Goal: Information Seeking & Learning: Find specific fact

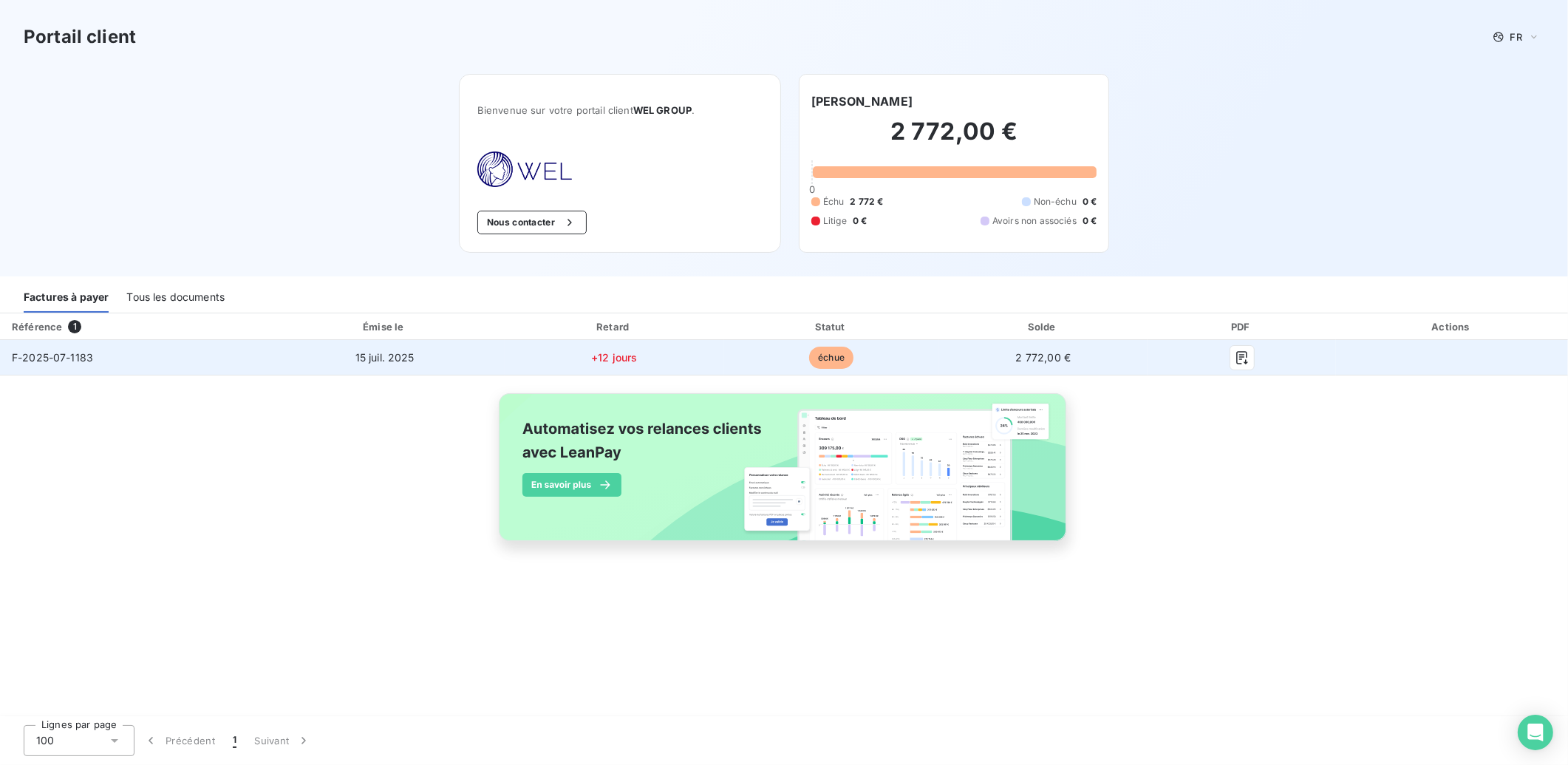
click at [389, 355] on span "15 juil. 2025" at bounding box center [385, 357] width 59 height 12
click at [41, 353] on span "F-2025-07-1183" at bounding box center [52, 357] width 81 height 12
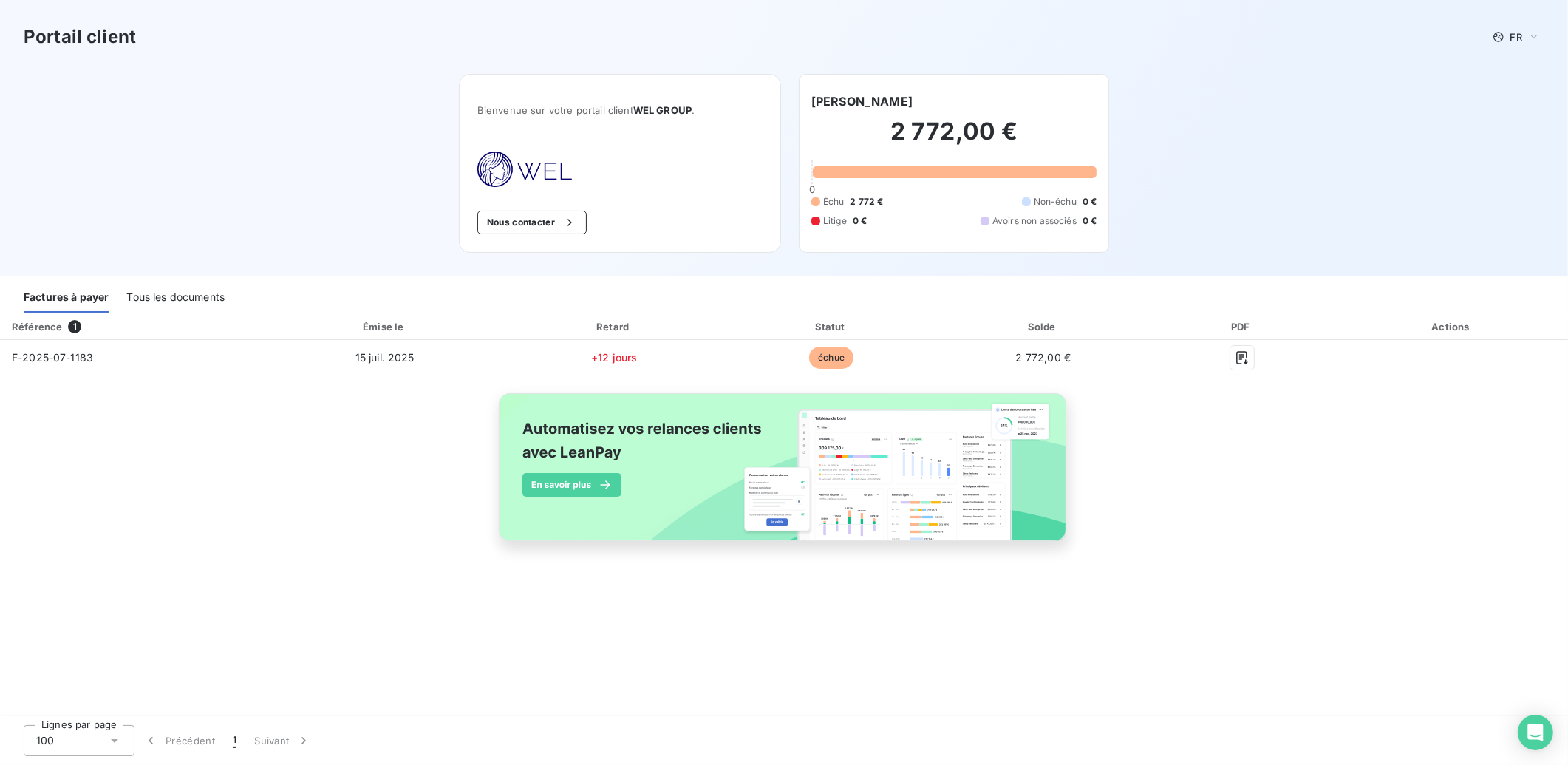
click at [197, 293] on div "Tous les documents" at bounding box center [176, 297] width 99 height 31
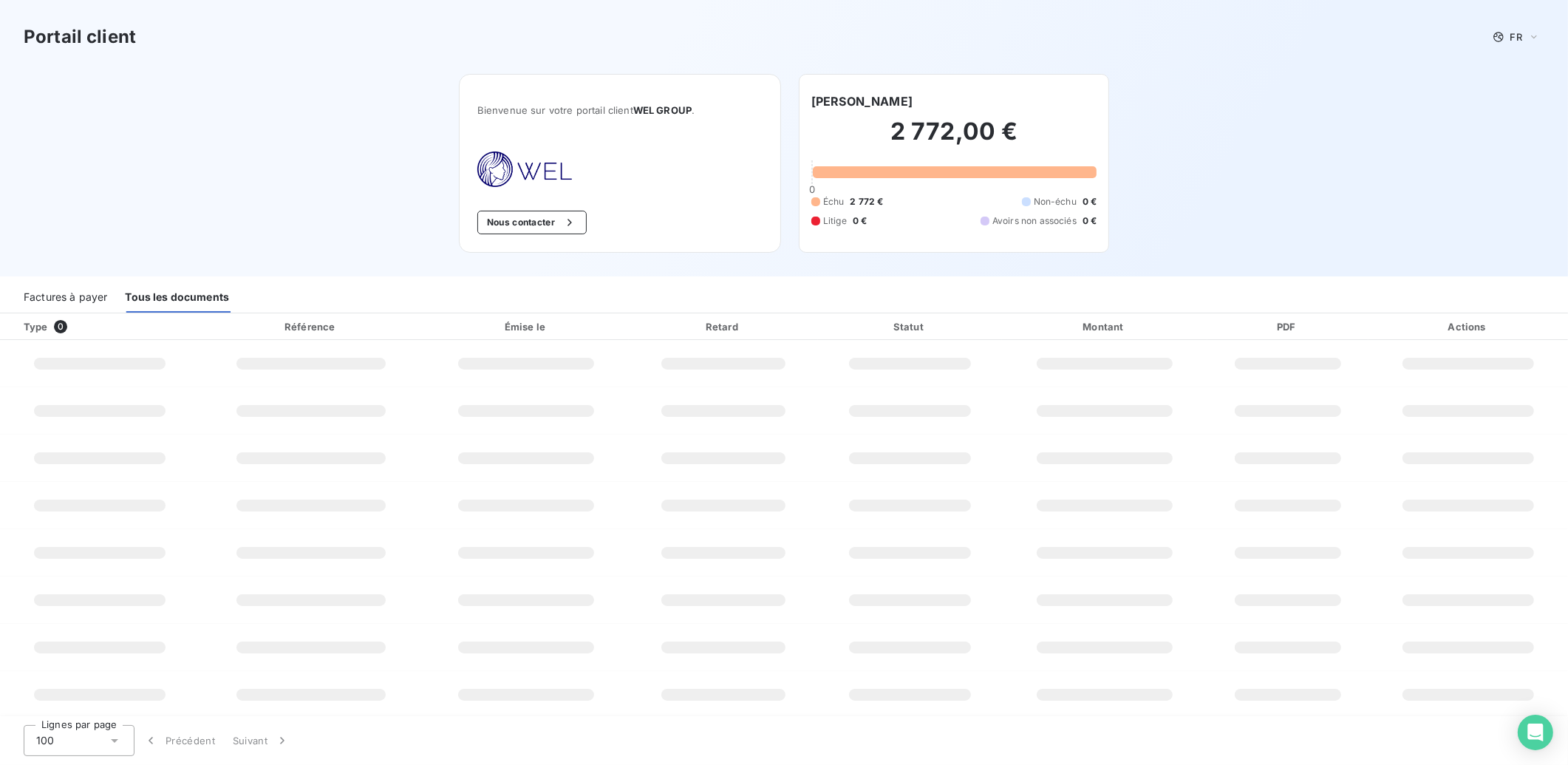
click at [78, 298] on div "Factures à payer" at bounding box center [66, 297] width 84 height 31
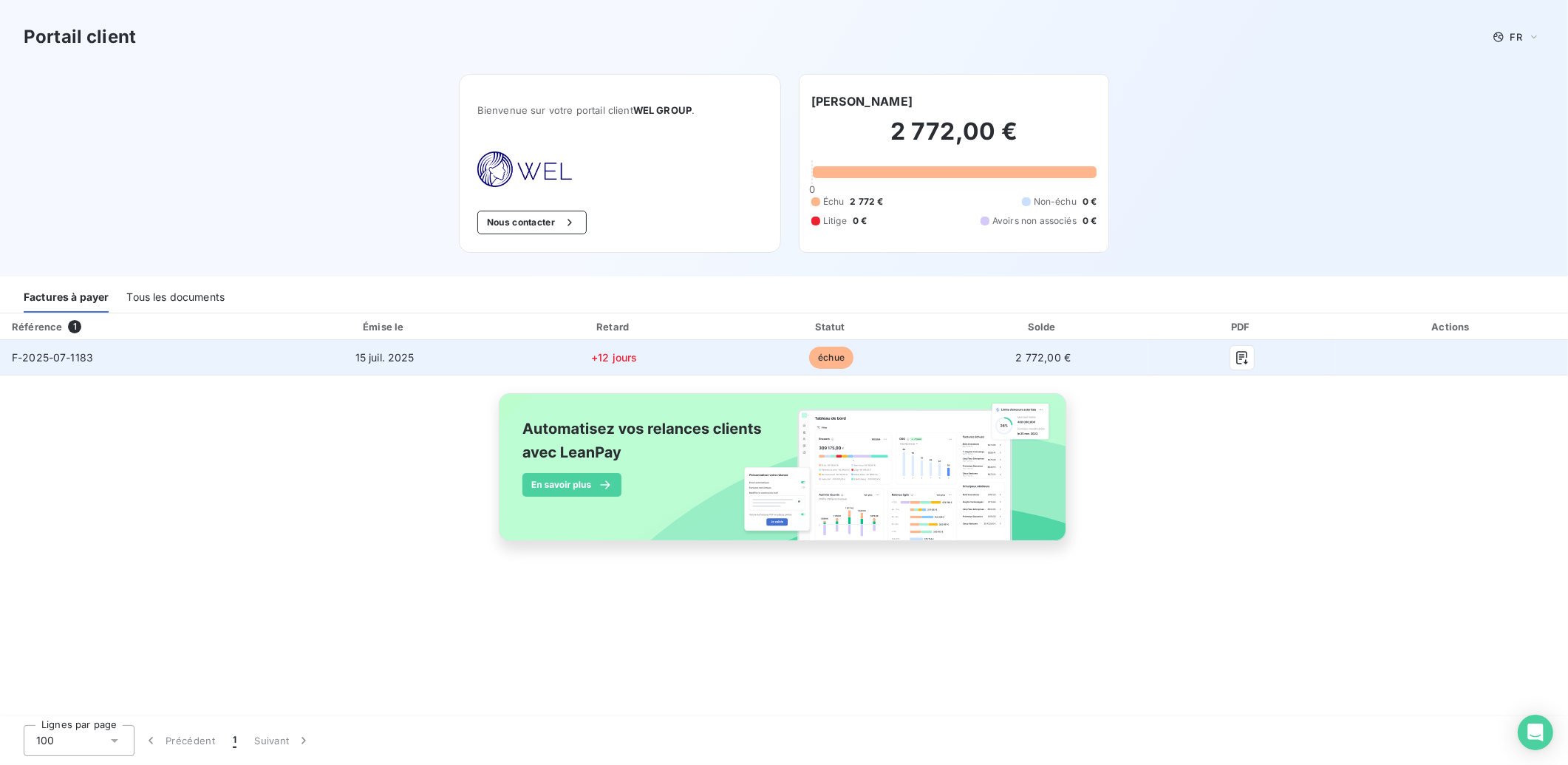
click at [81, 362] on span "F-2025-07-1183" at bounding box center [52, 357] width 81 height 12
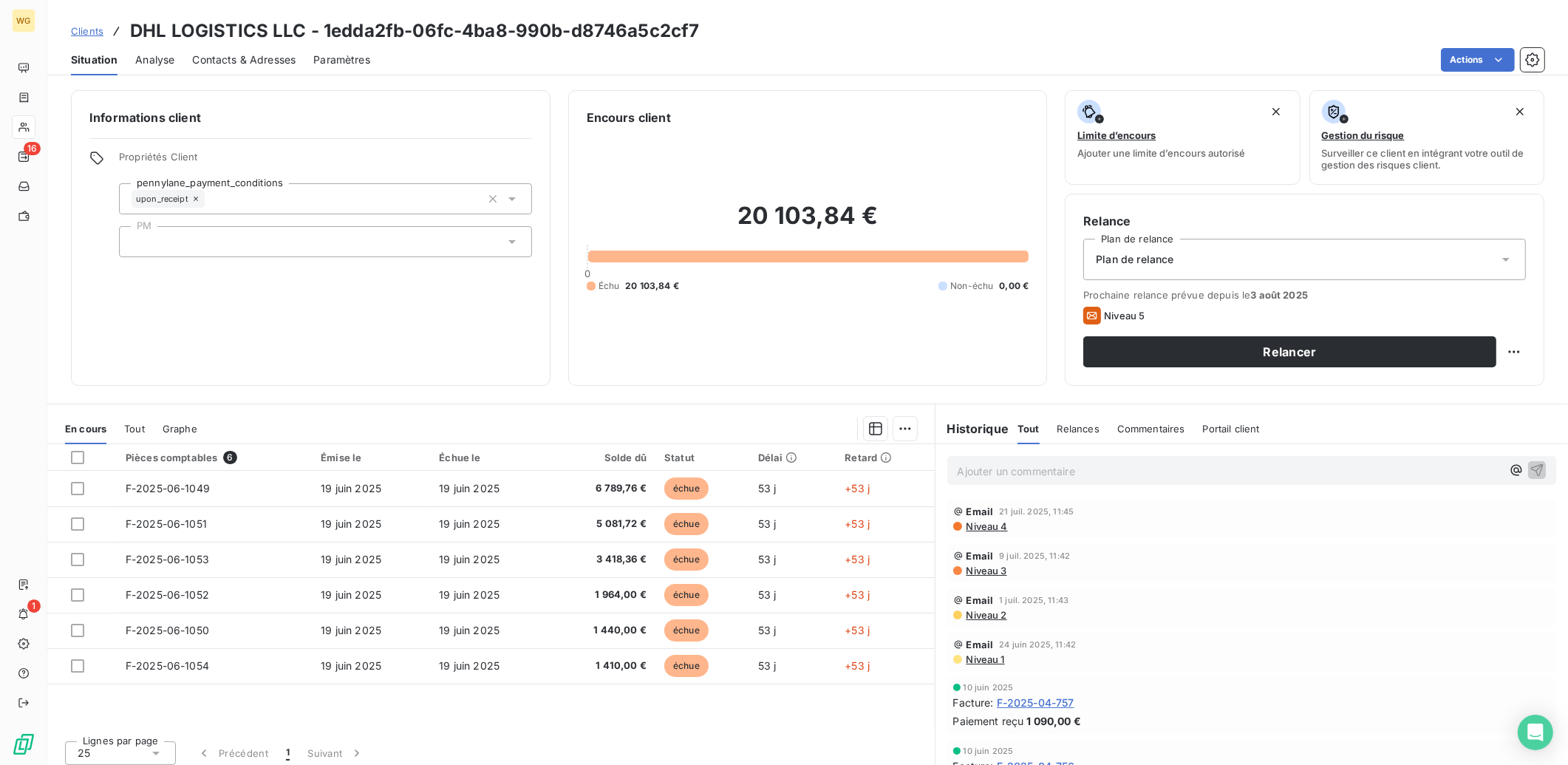
click at [268, 63] on span "Contacts & Adresses" at bounding box center [244, 60] width 104 height 15
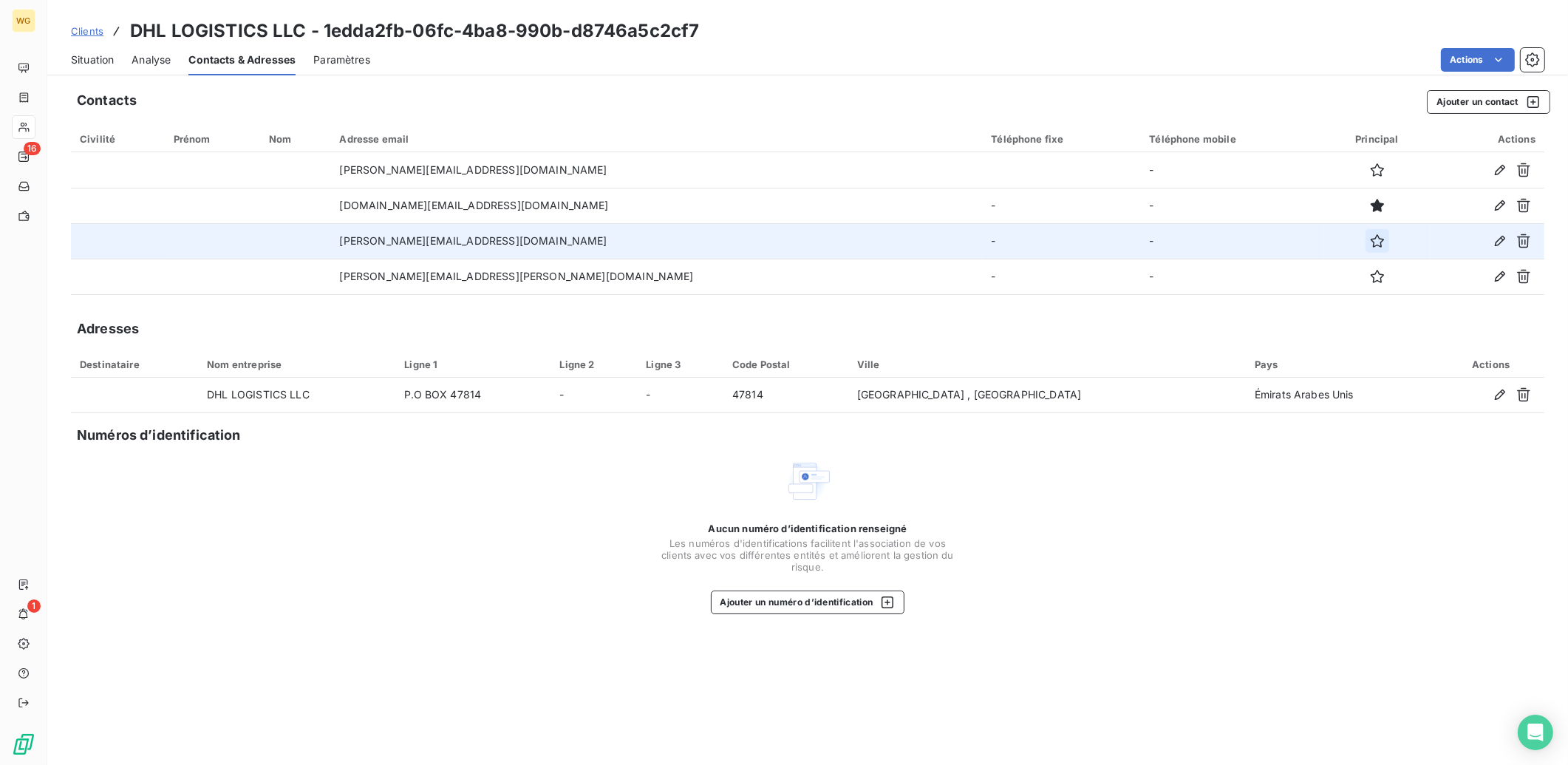
click at [1370, 239] on icon "button" at bounding box center [1376, 241] width 13 height 13
click at [83, 67] on span "Situation" at bounding box center [92, 60] width 43 height 15
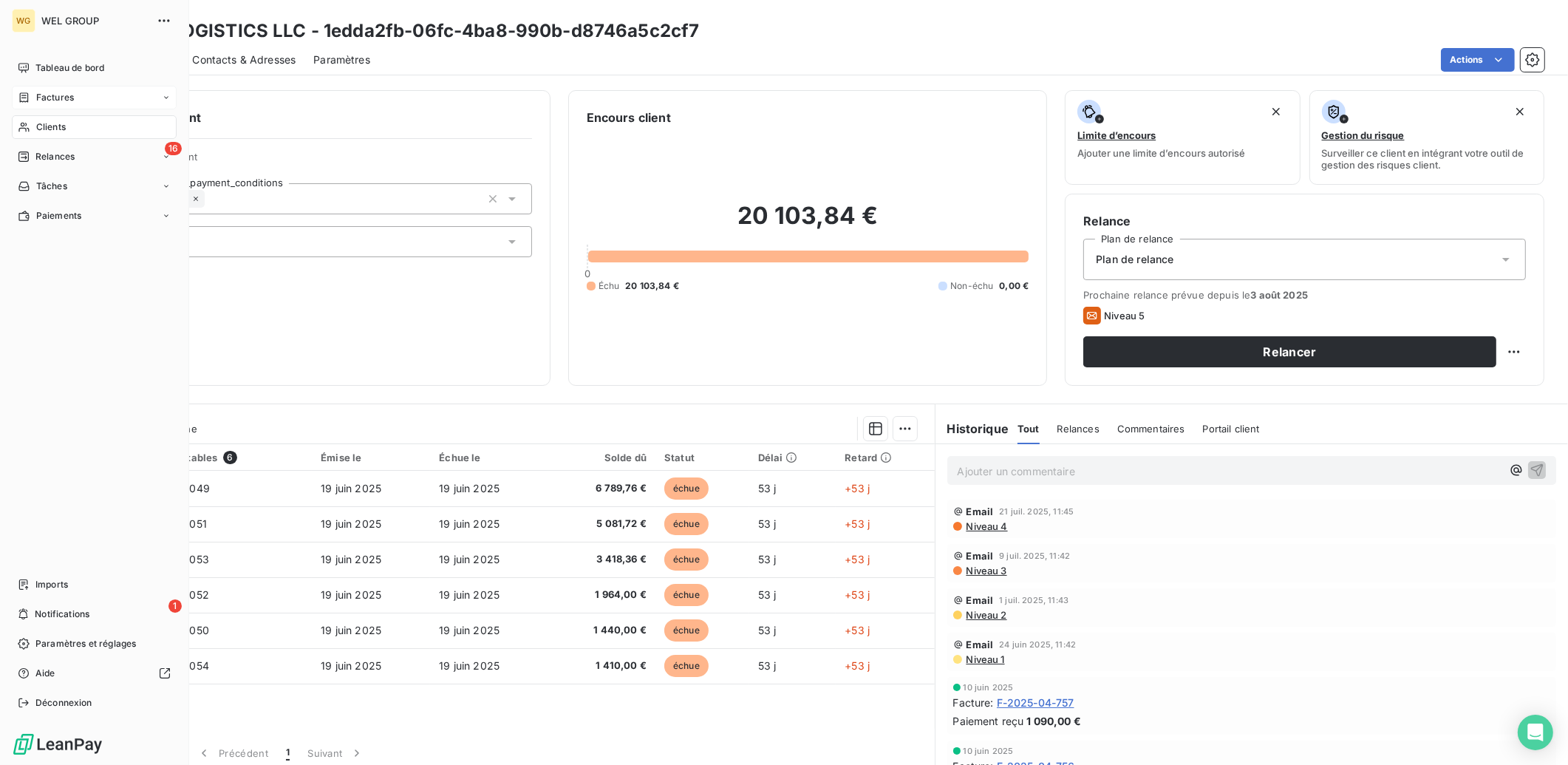
click at [86, 97] on div "Factures" at bounding box center [94, 97] width 164 height 24
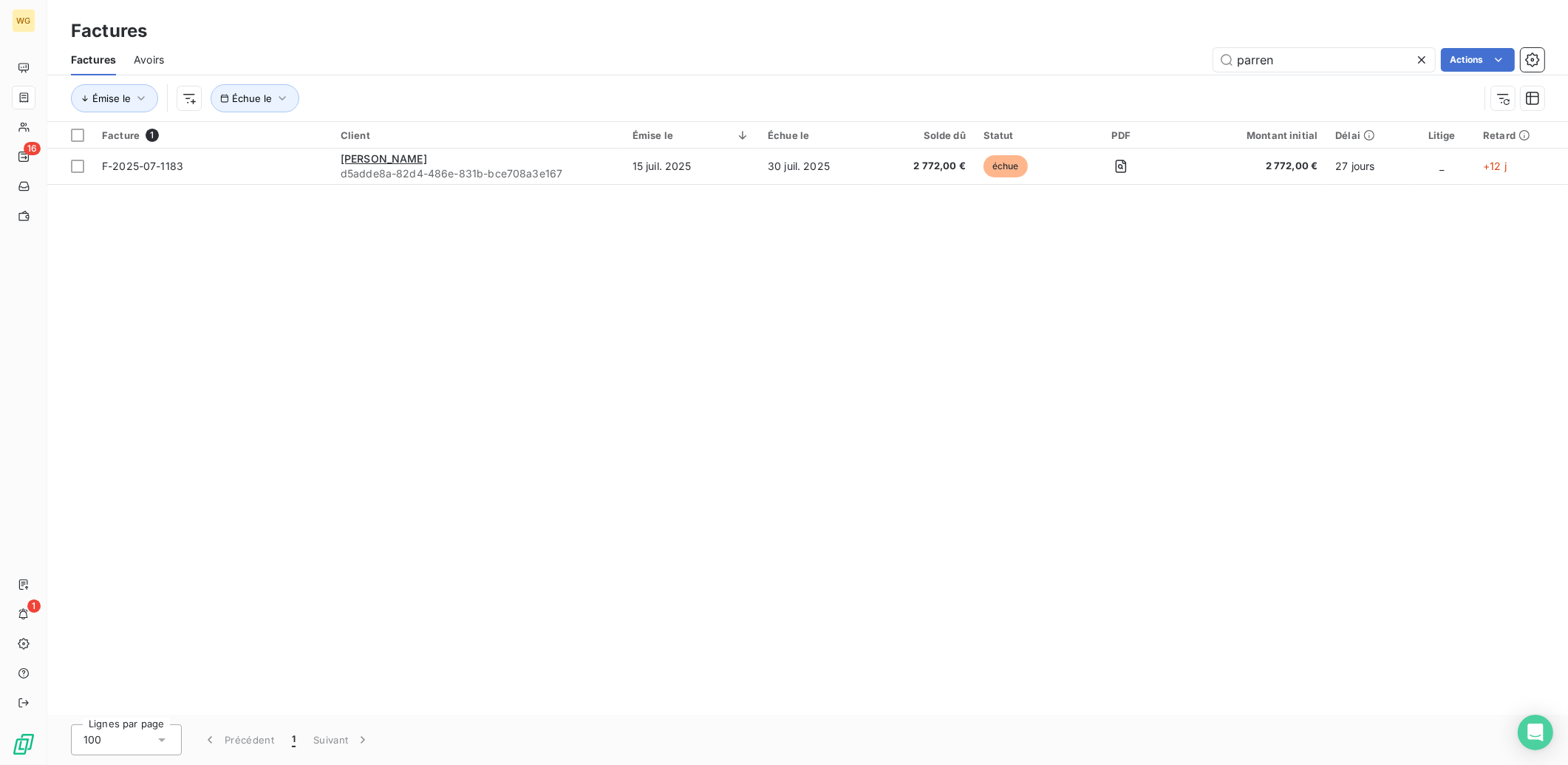
drag, startPoint x: 1423, startPoint y: 55, endPoint x: 1212, endPoint y: 45, distance: 211.2
click at [1422, 55] on icon at bounding box center [1422, 60] width 15 height 15
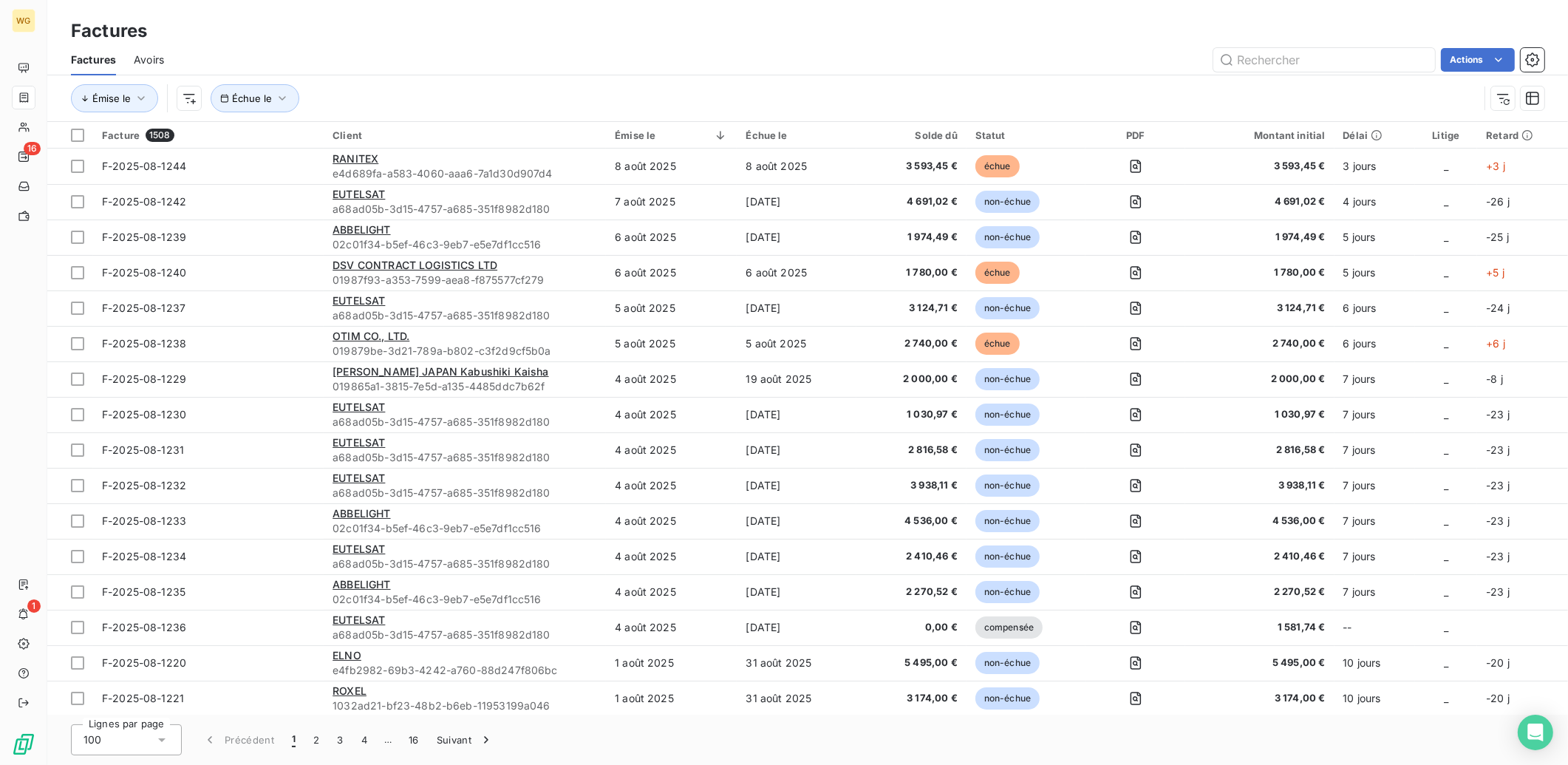
click at [481, 35] on div "Factures" at bounding box center [808, 31] width 1521 height 26
click at [252, 104] on button "Échue le" at bounding box center [255, 98] width 89 height 28
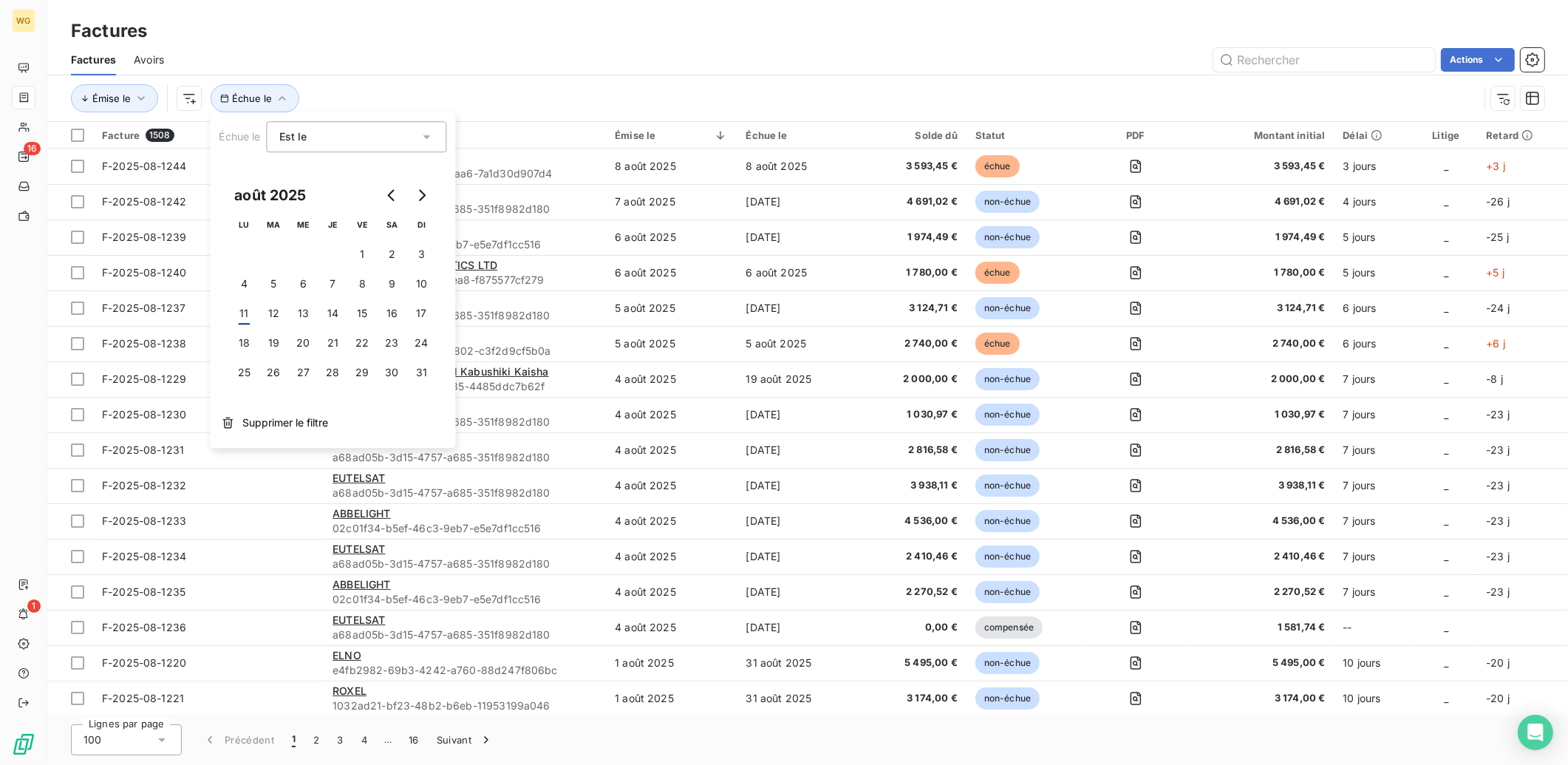
click at [227, 45] on div "Factures Avoirs Actions" at bounding box center [808, 60] width 1521 height 31
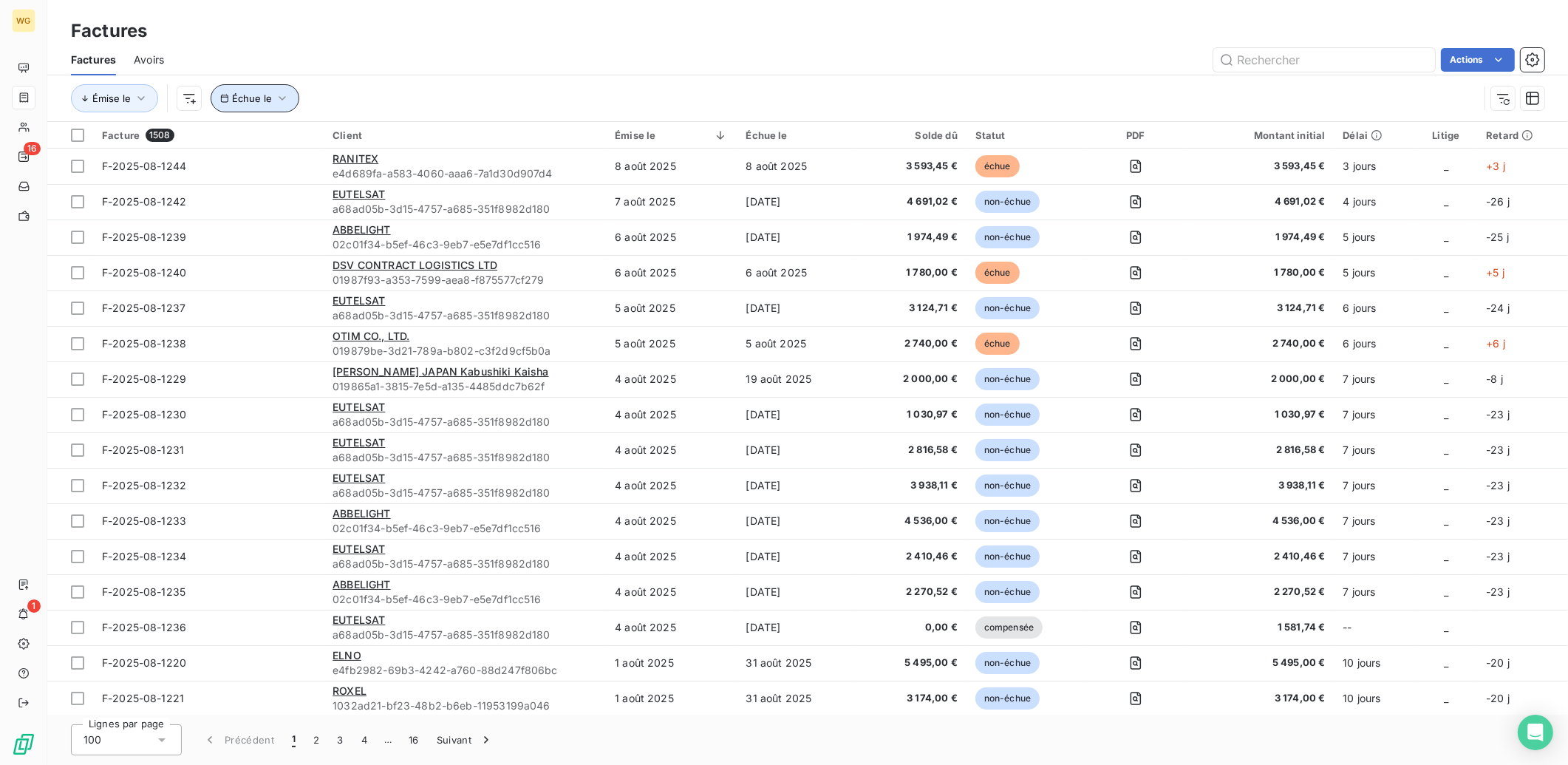
click at [252, 98] on span "Échue le" at bounding box center [252, 98] width 40 height 12
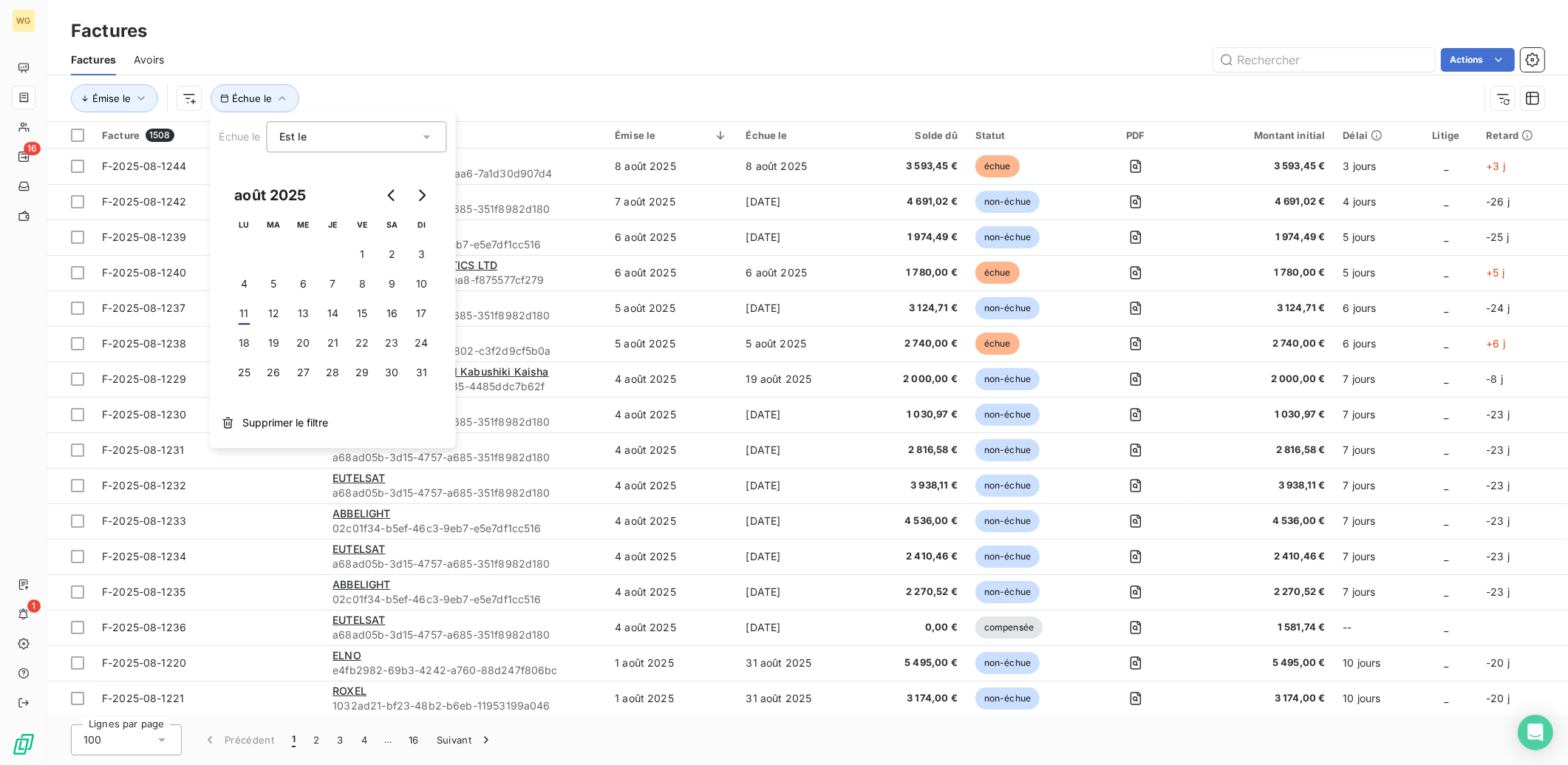
click at [335, 137] on div "Est le eq" at bounding box center [349, 137] width 141 height 21
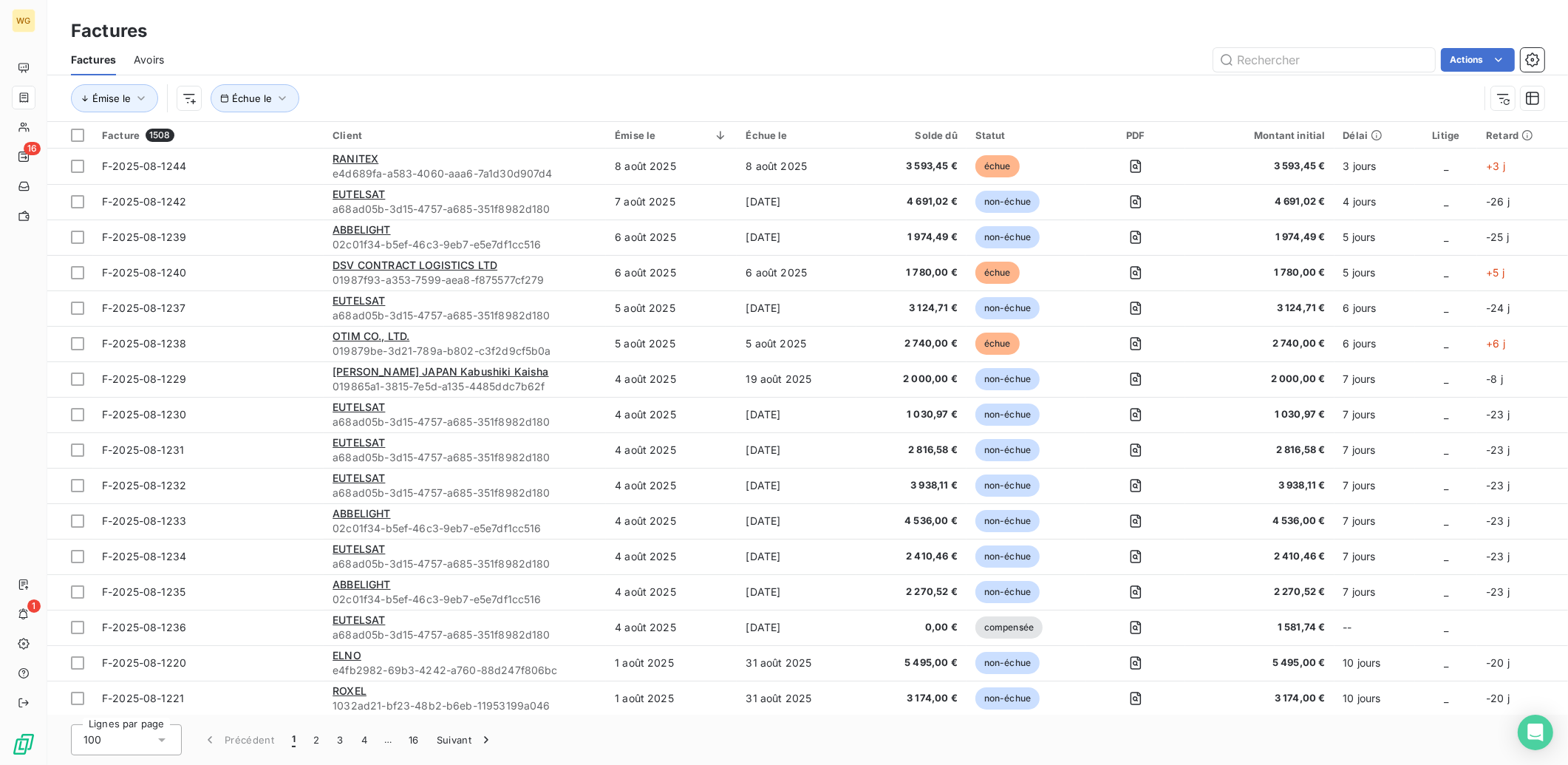
click at [405, 53] on div "Actions" at bounding box center [863, 59] width 1362 height 24
click at [252, 98] on span "Échue le" at bounding box center [252, 98] width 40 height 12
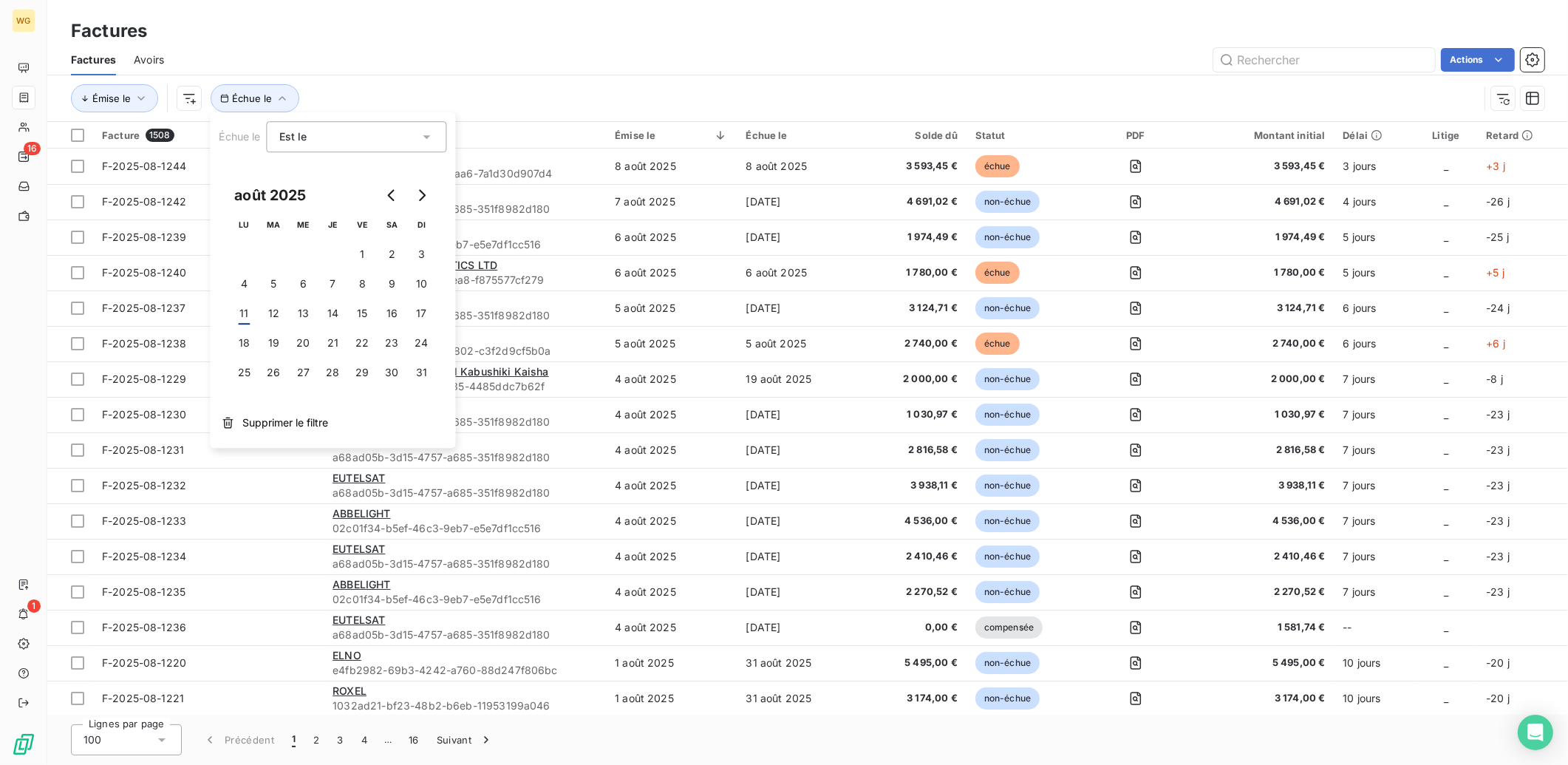
click at [322, 137] on div "Est le eq" at bounding box center [349, 137] width 141 height 21
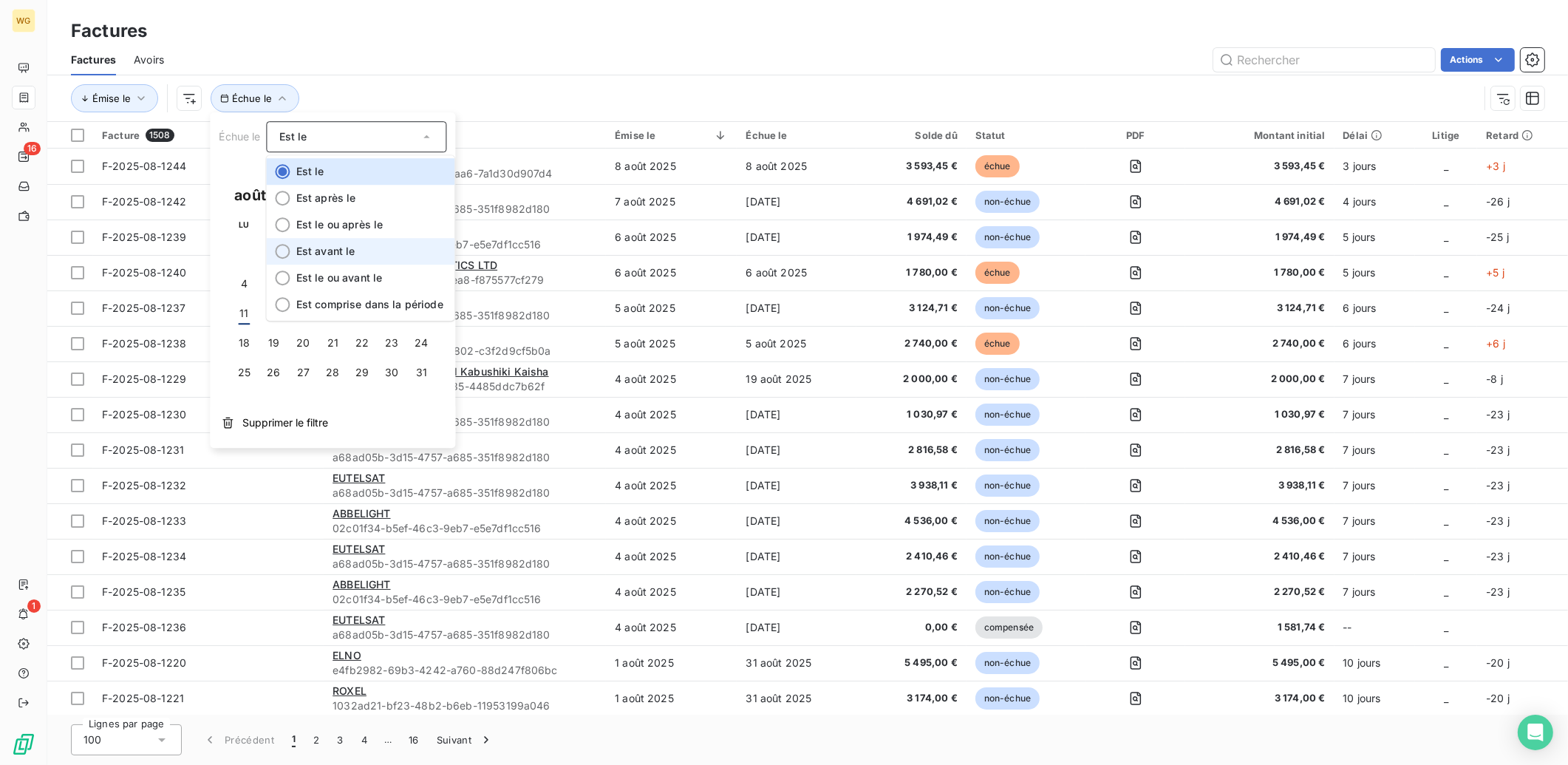
click at [375, 251] on li "Est avant le" at bounding box center [360, 251] width 188 height 26
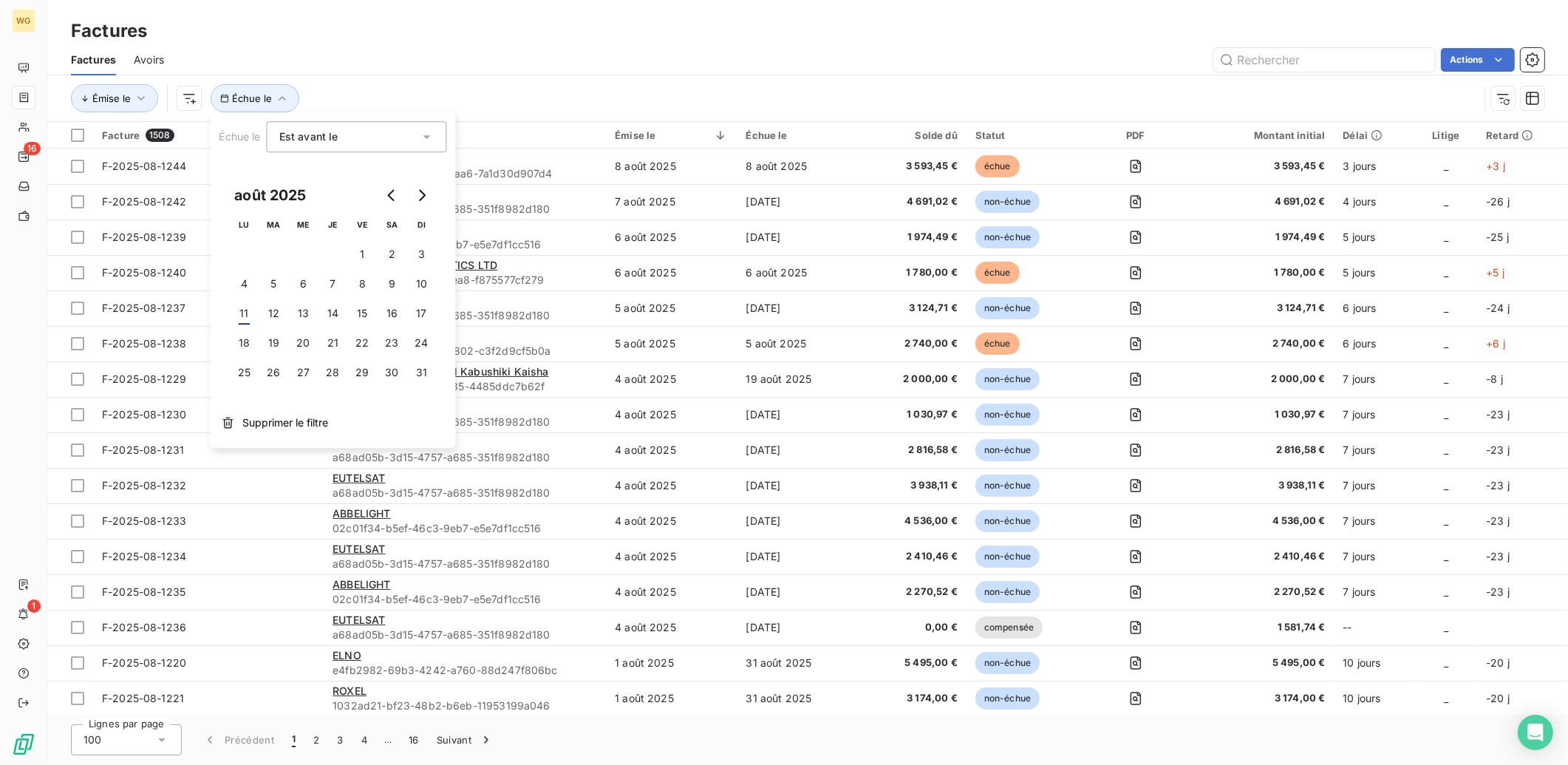
click at [401, 58] on div "Actions" at bounding box center [863, 59] width 1362 height 24
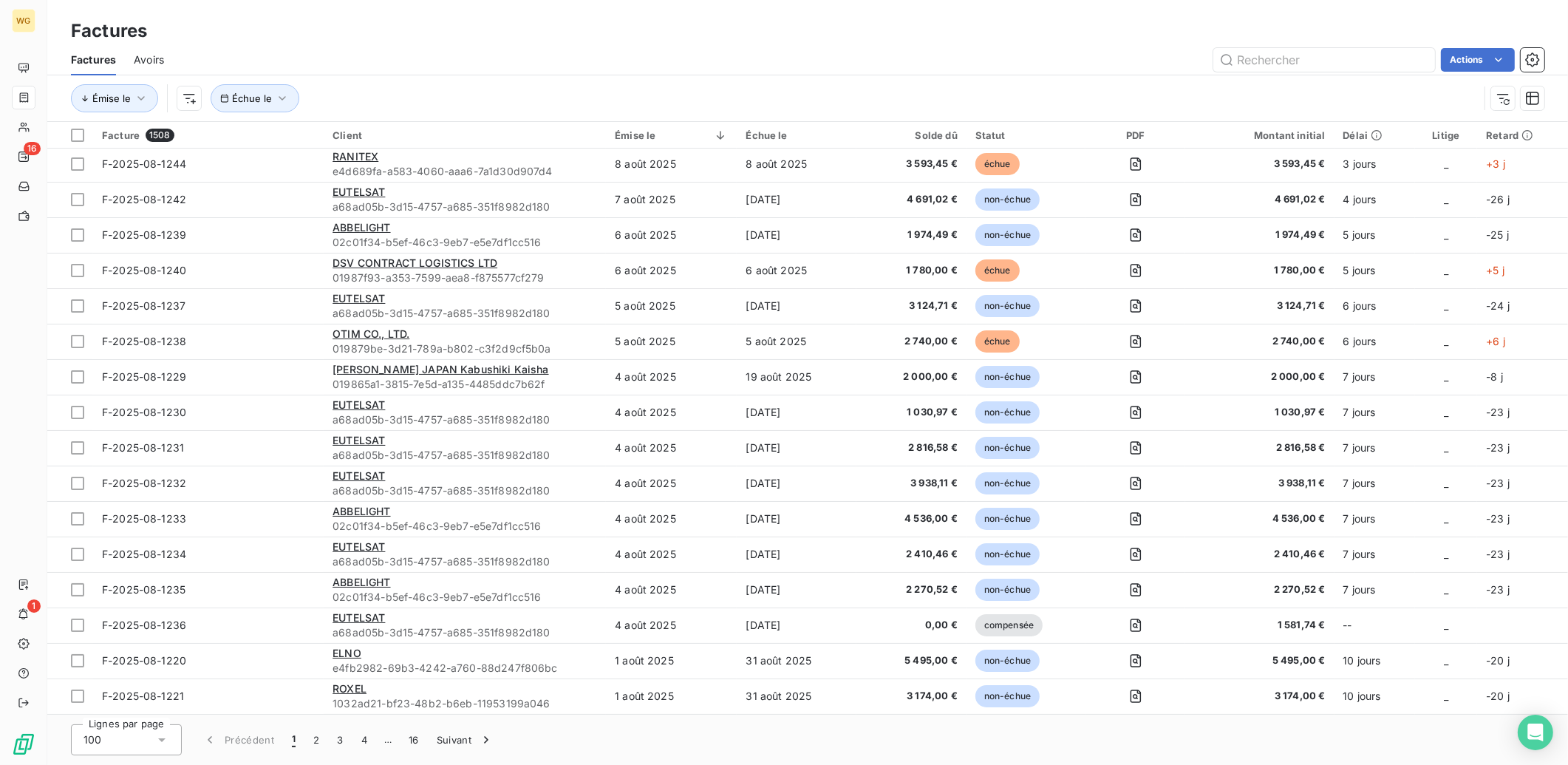
scroll to position [3, 0]
click at [160, 742] on icon at bounding box center [162, 740] width 15 height 15
click at [681, 743] on div "Lignes par page 100 25 50 100 Précédent 1 2 3 4 … 16 Suivant" at bounding box center [808, 740] width 1521 height 50
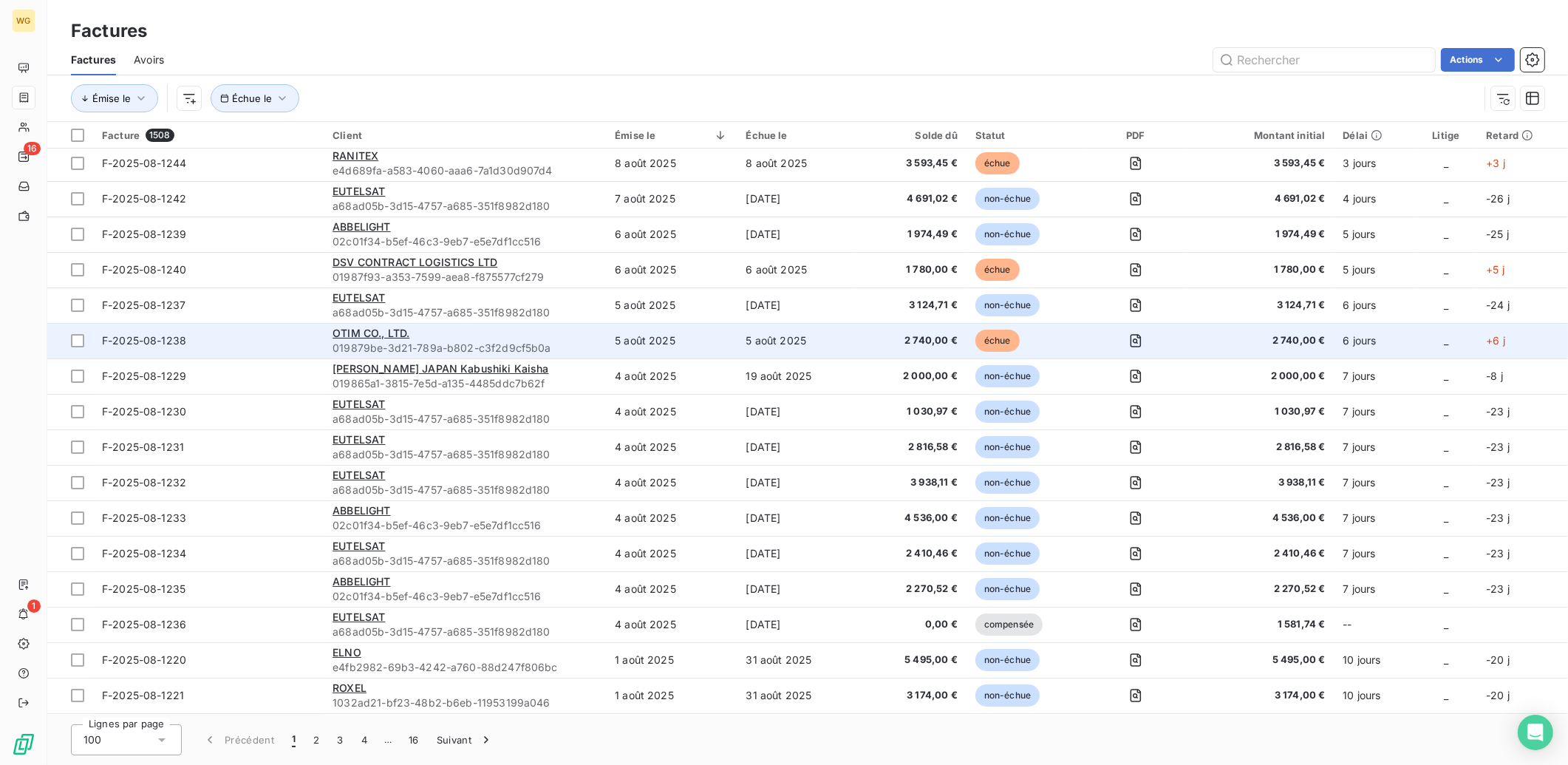
scroll to position [0, 0]
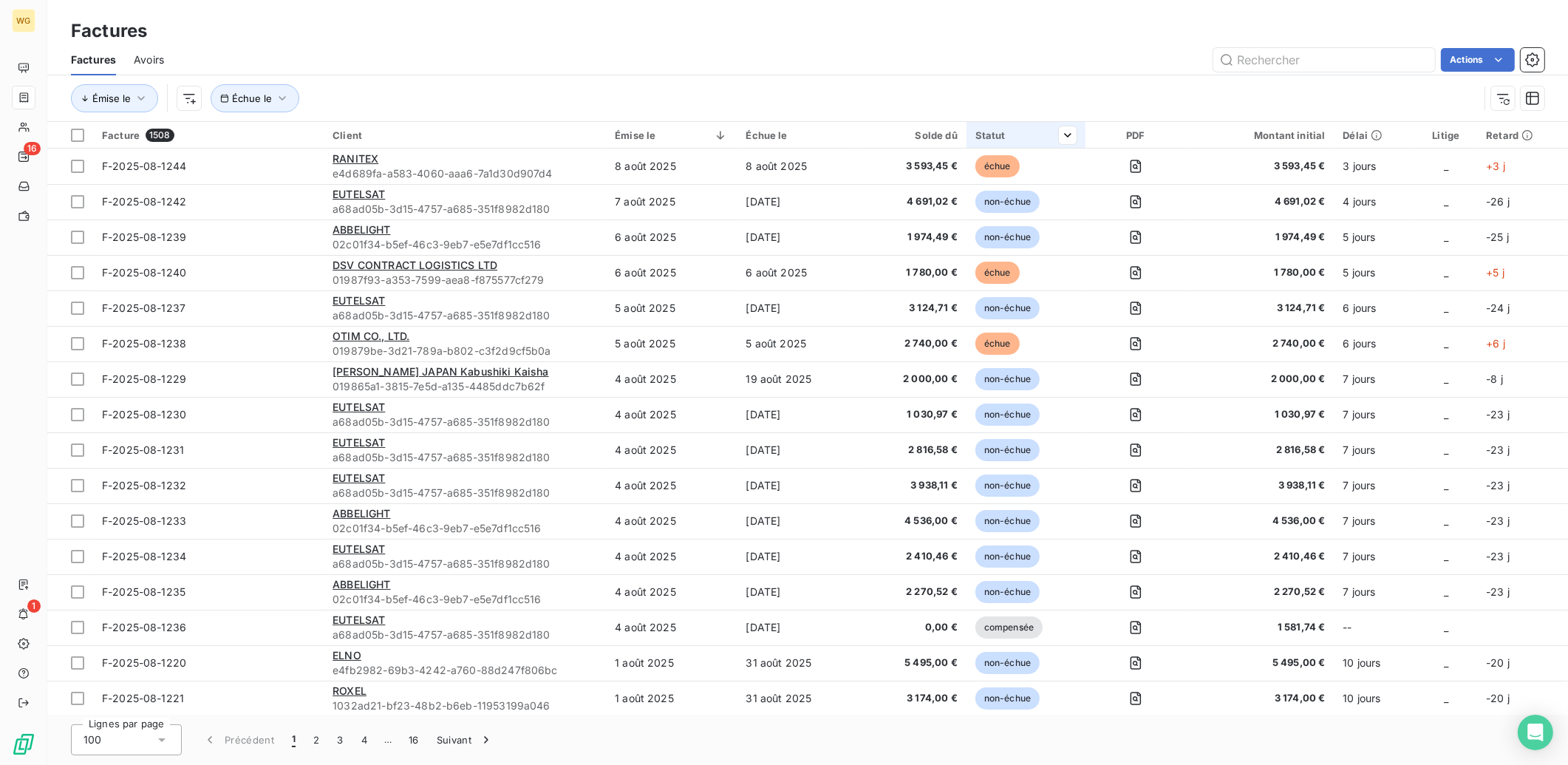
click at [990, 130] on div "Statut" at bounding box center [1025, 135] width 101 height 12
click at [784, 179] on span "Contient" at bounding box center [763, 174] width 42 height 12
click at [914, 169] on div at bounding box center [960, 174] width 213 height 31
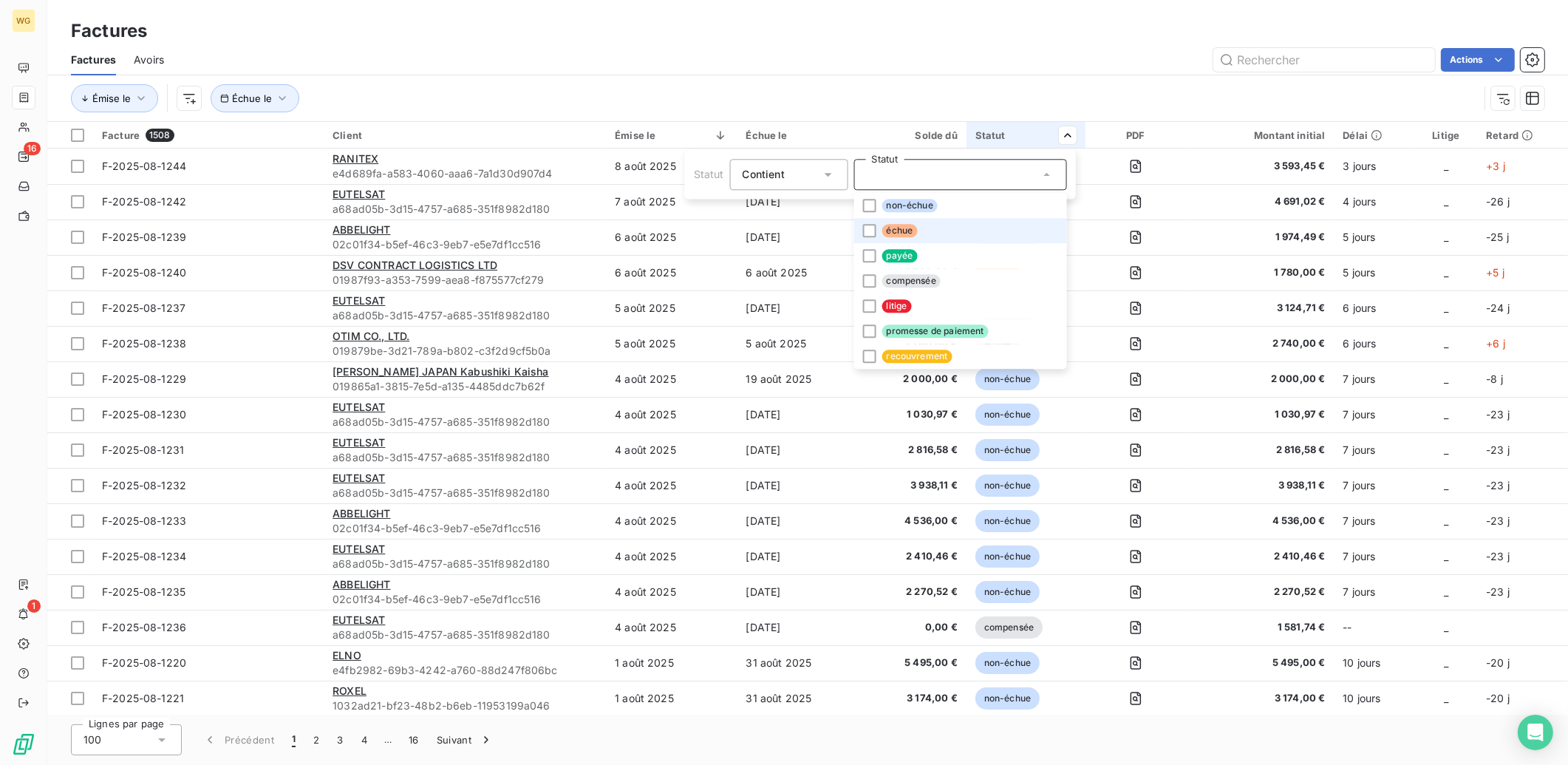
click at [904, 232] on span "échue" at bounding box center [900, 230] width 35 height 13
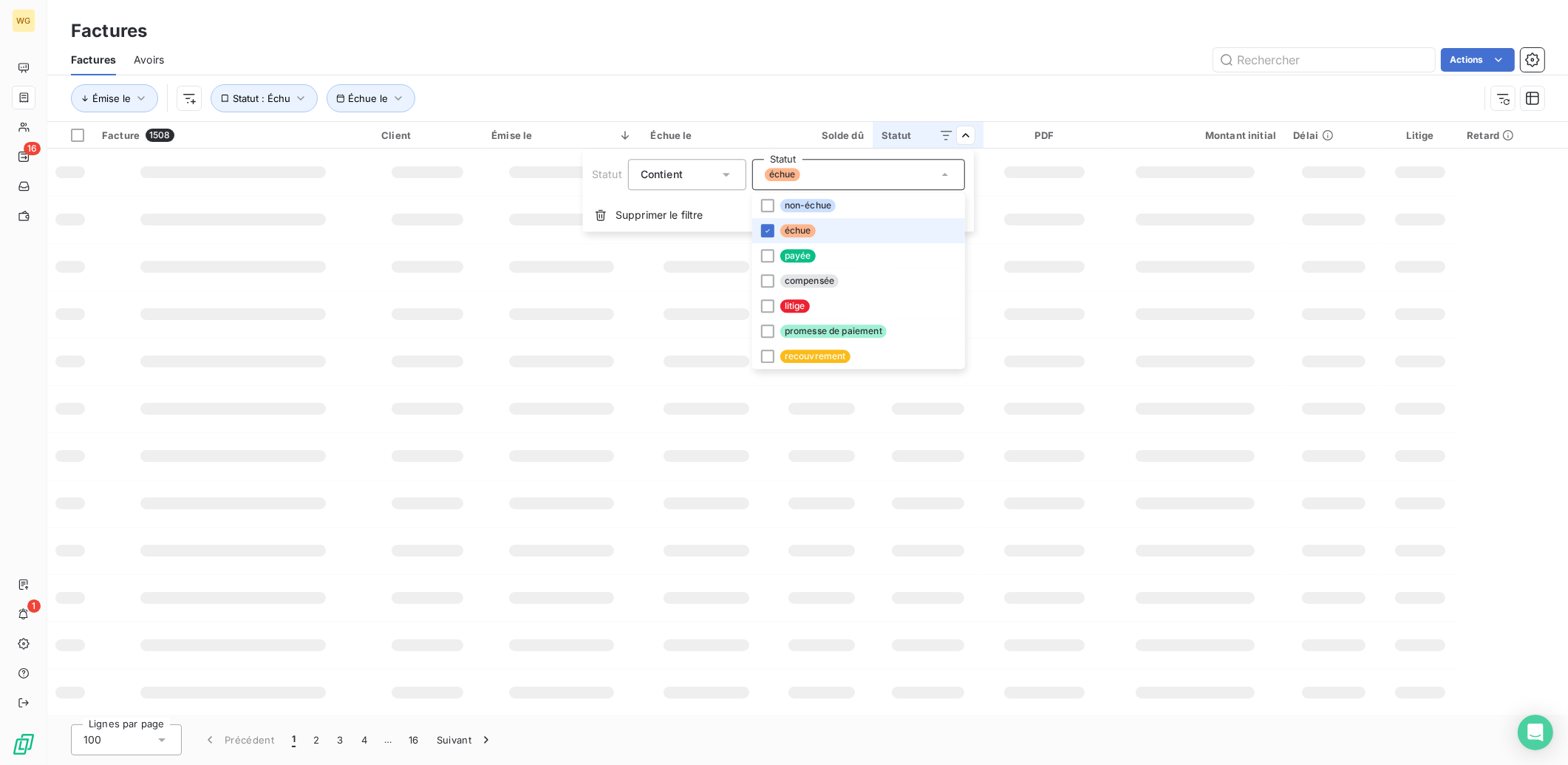
click at [835, 55] on html "WG 16 1 Factures Factures Avoirs Actions Émise le Échue le Statut : Échu Factur…" at bounding box center [784, 382] width 1568 height 765
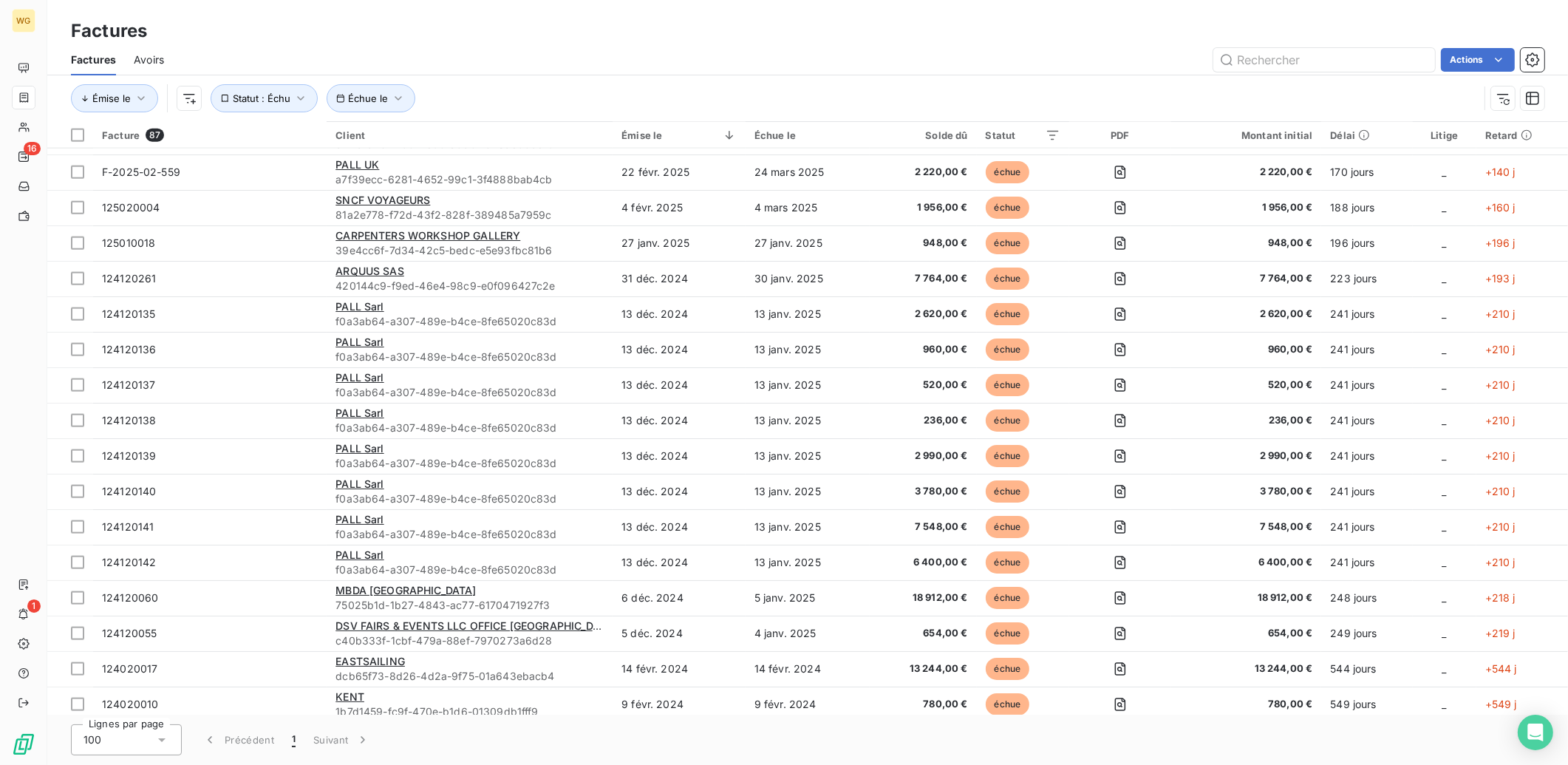
scroll to position [2520, 0]
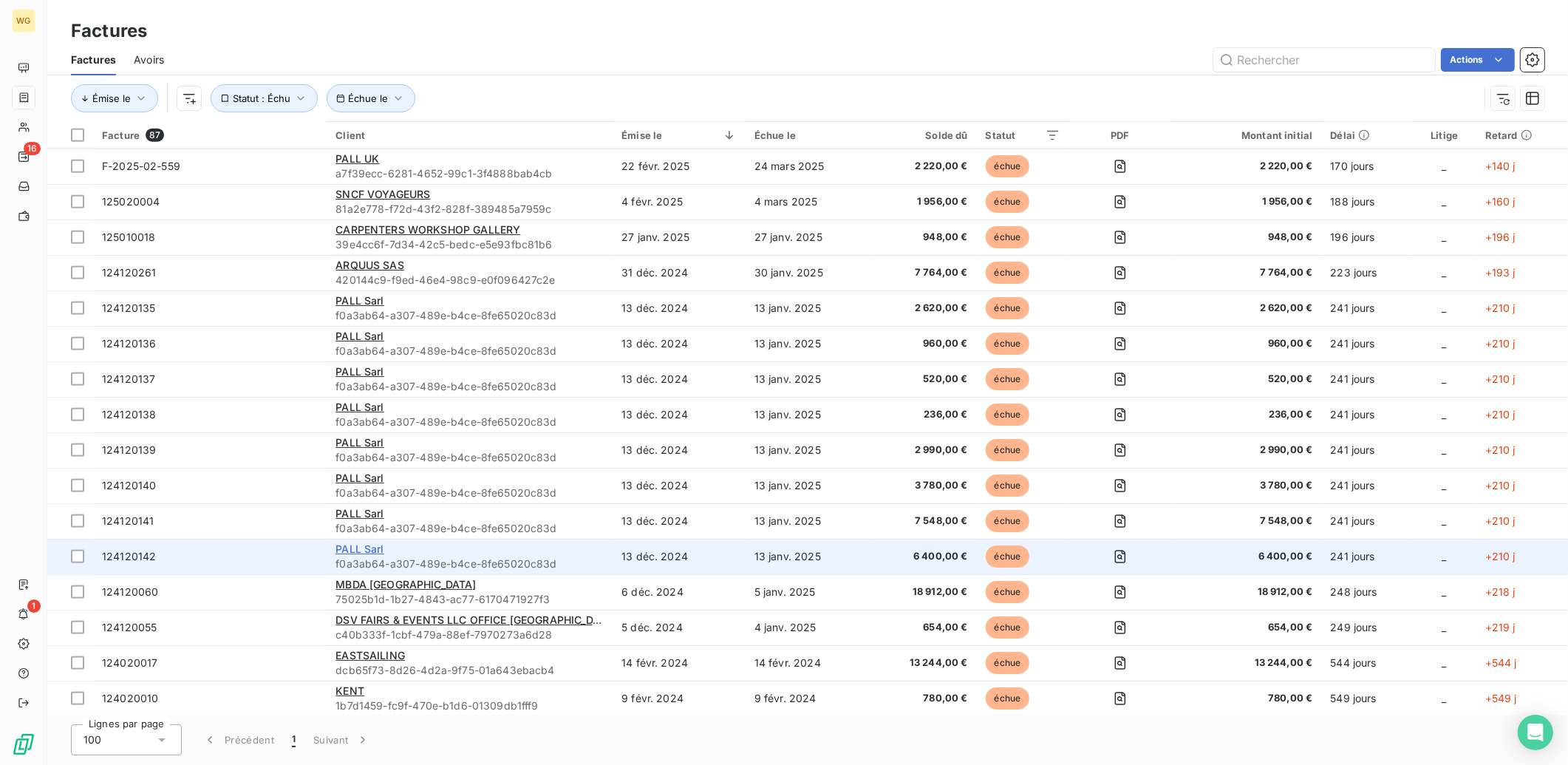
click at [371, 544] on span "PALL Sarl" at bounding box center [359, 549] width 48 height 12
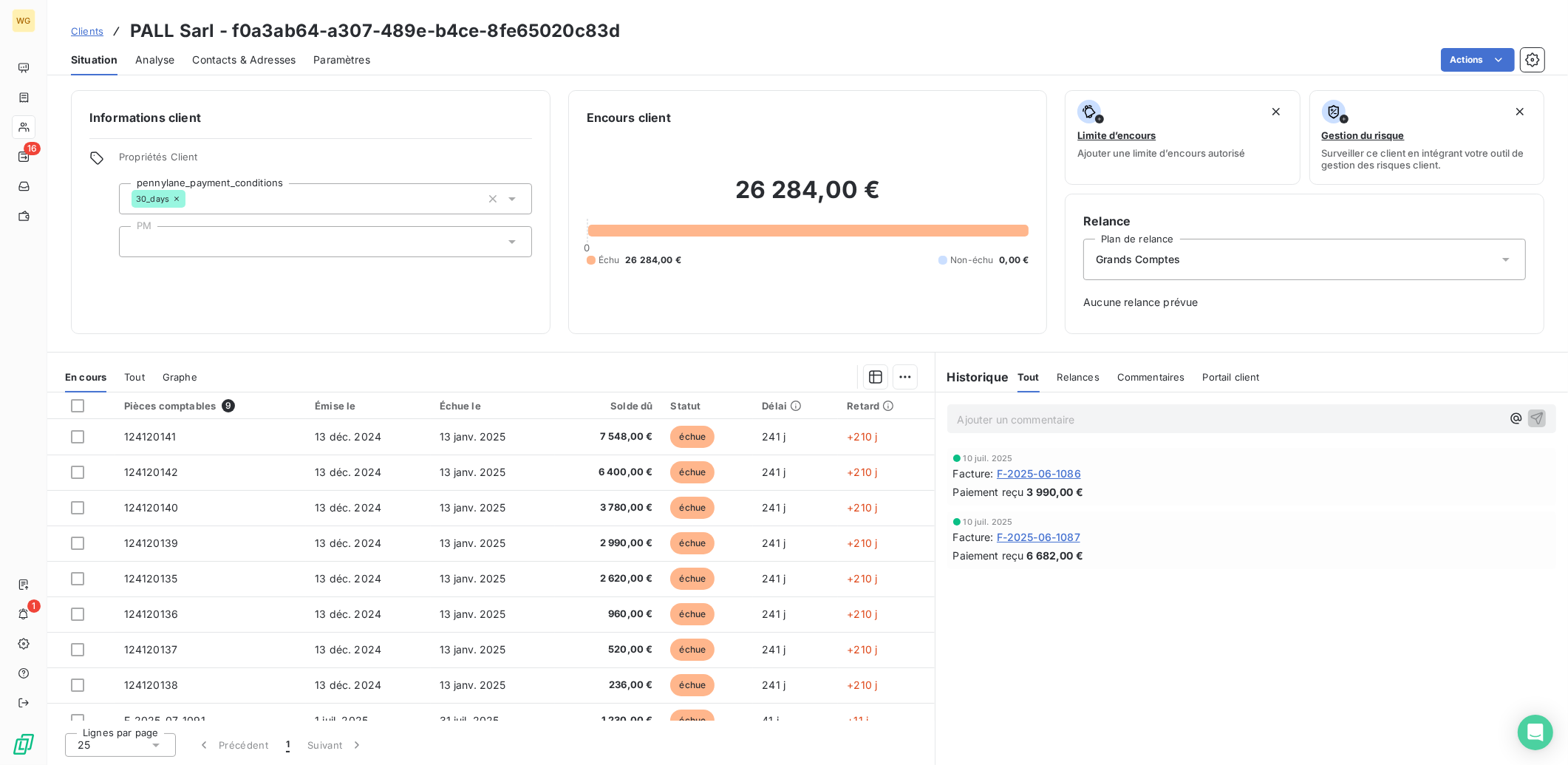
click at [266, 55] on span "Contacts & Adresses" at bounding box center [244, 60] width 104 height 15
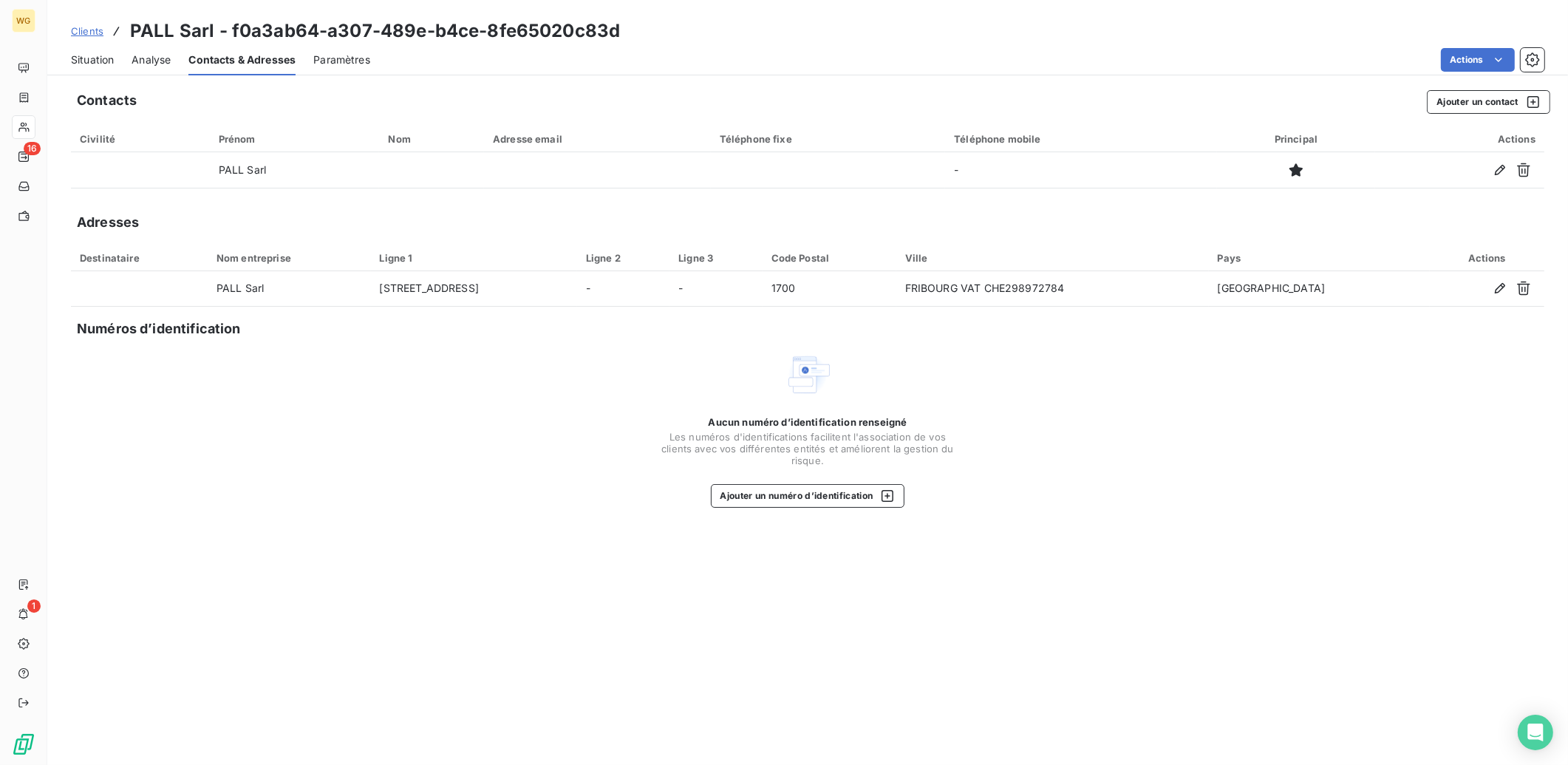
click at [142, 59] on span "Analyse" at bounding box center [151, 60] width 39 height 15
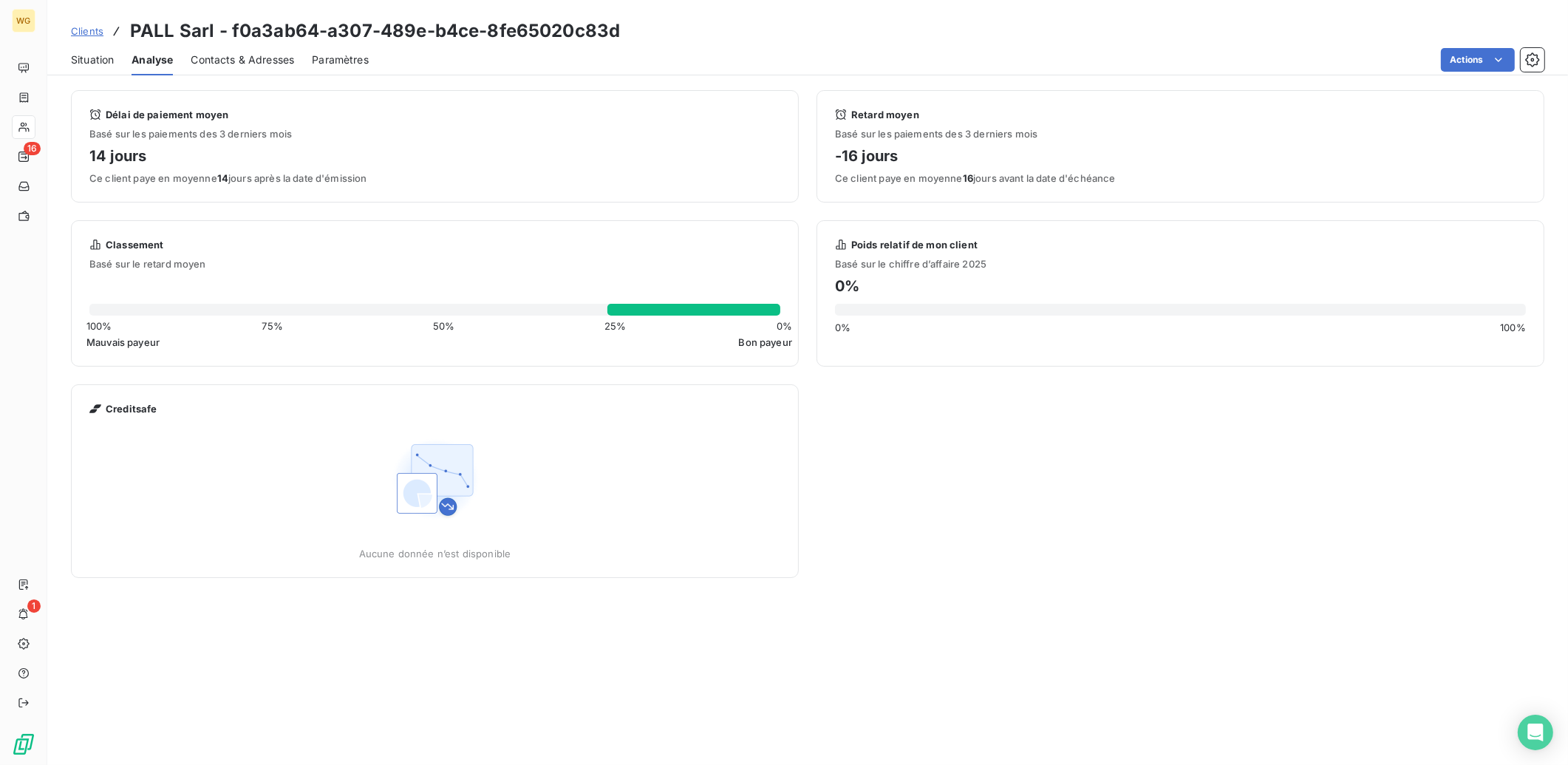
click at [91, 69] on div "Situation" at bounding box center [92, 60] width 43 height 31
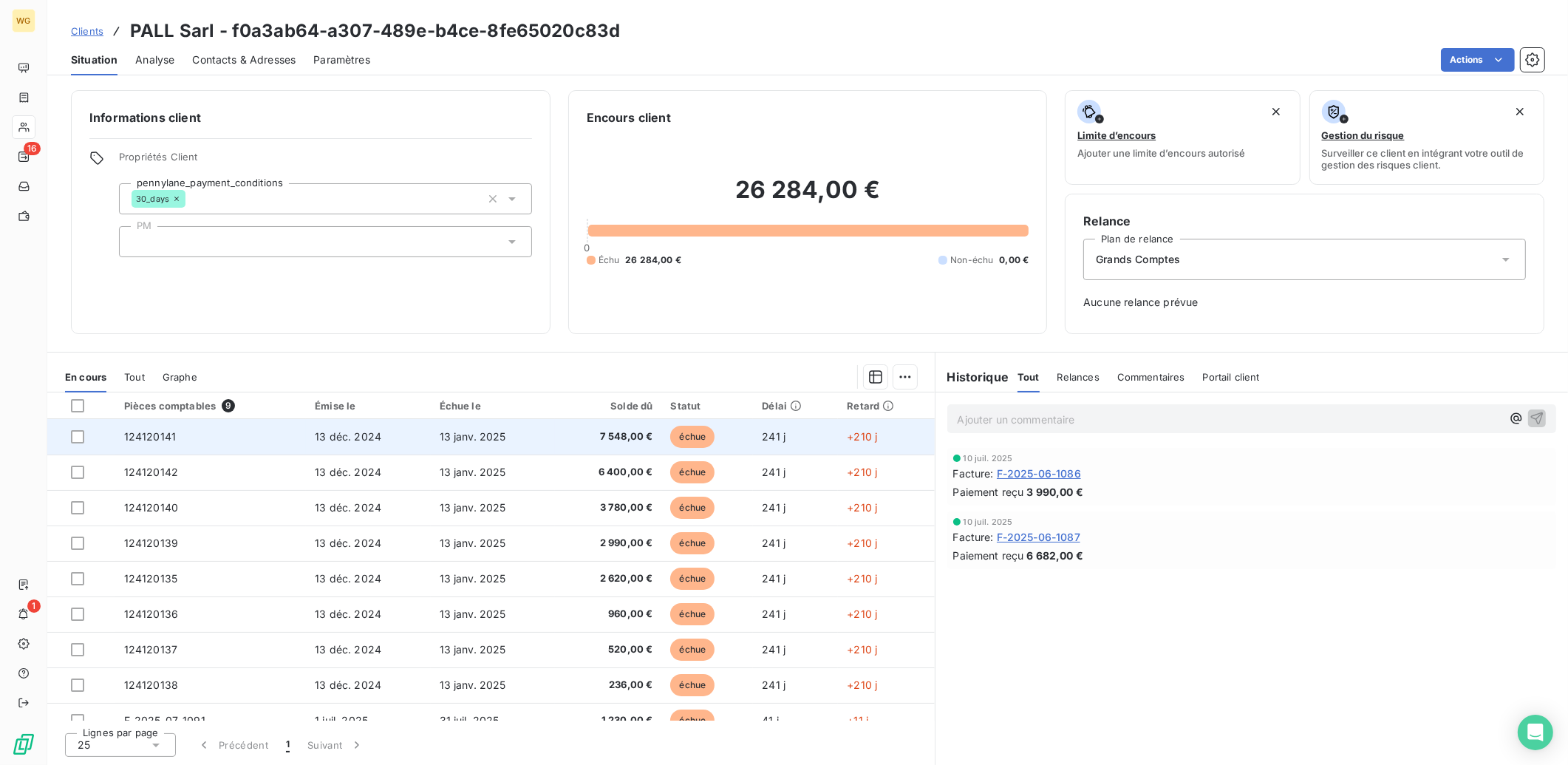
click at [474, 428] on td "13 janv. 2025" at bounding box center [493, 437] width 125 height 35
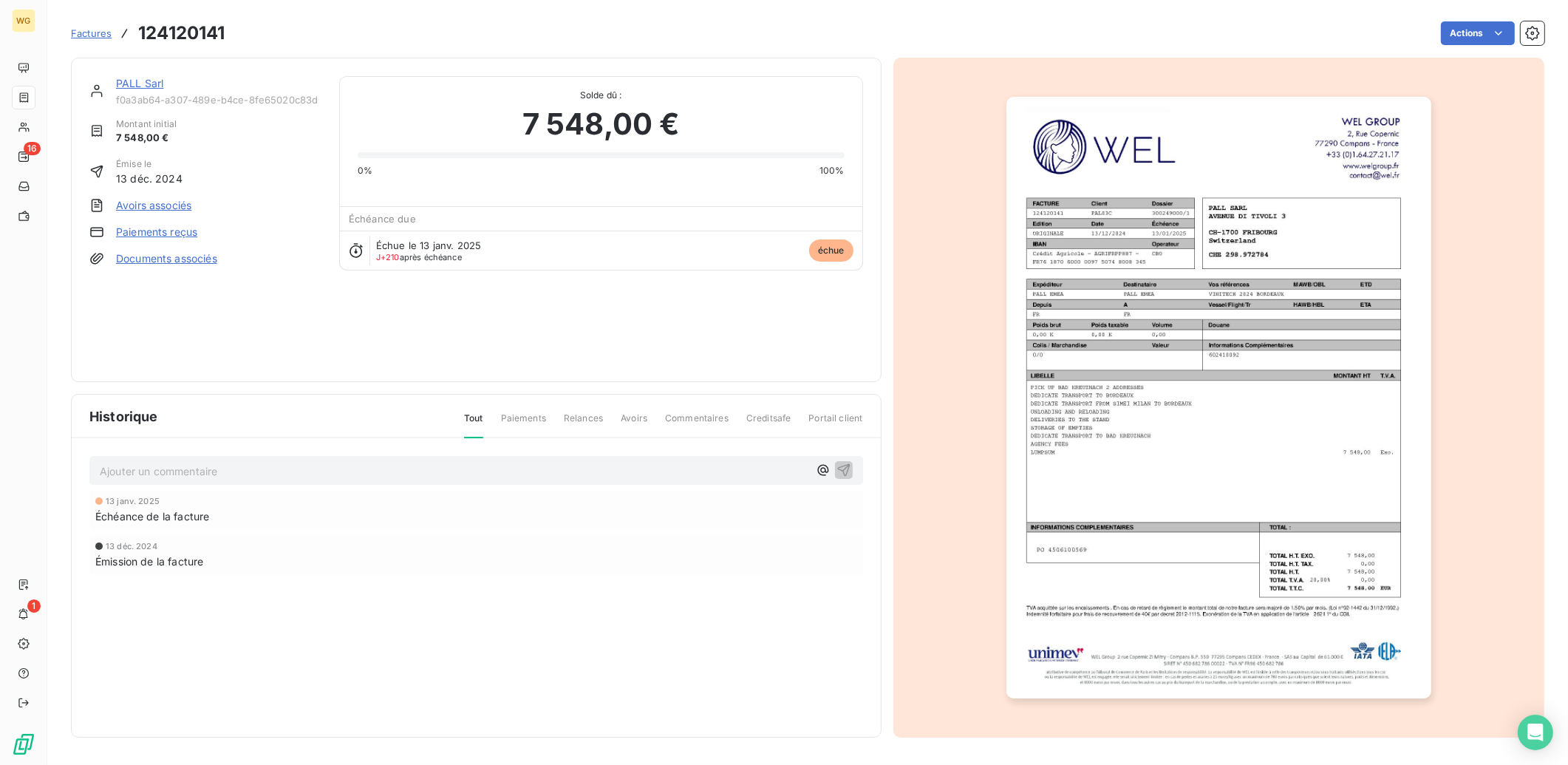
click at [82, 28] on span "Factures" at bounding box center [90, 33] width 40 height 12
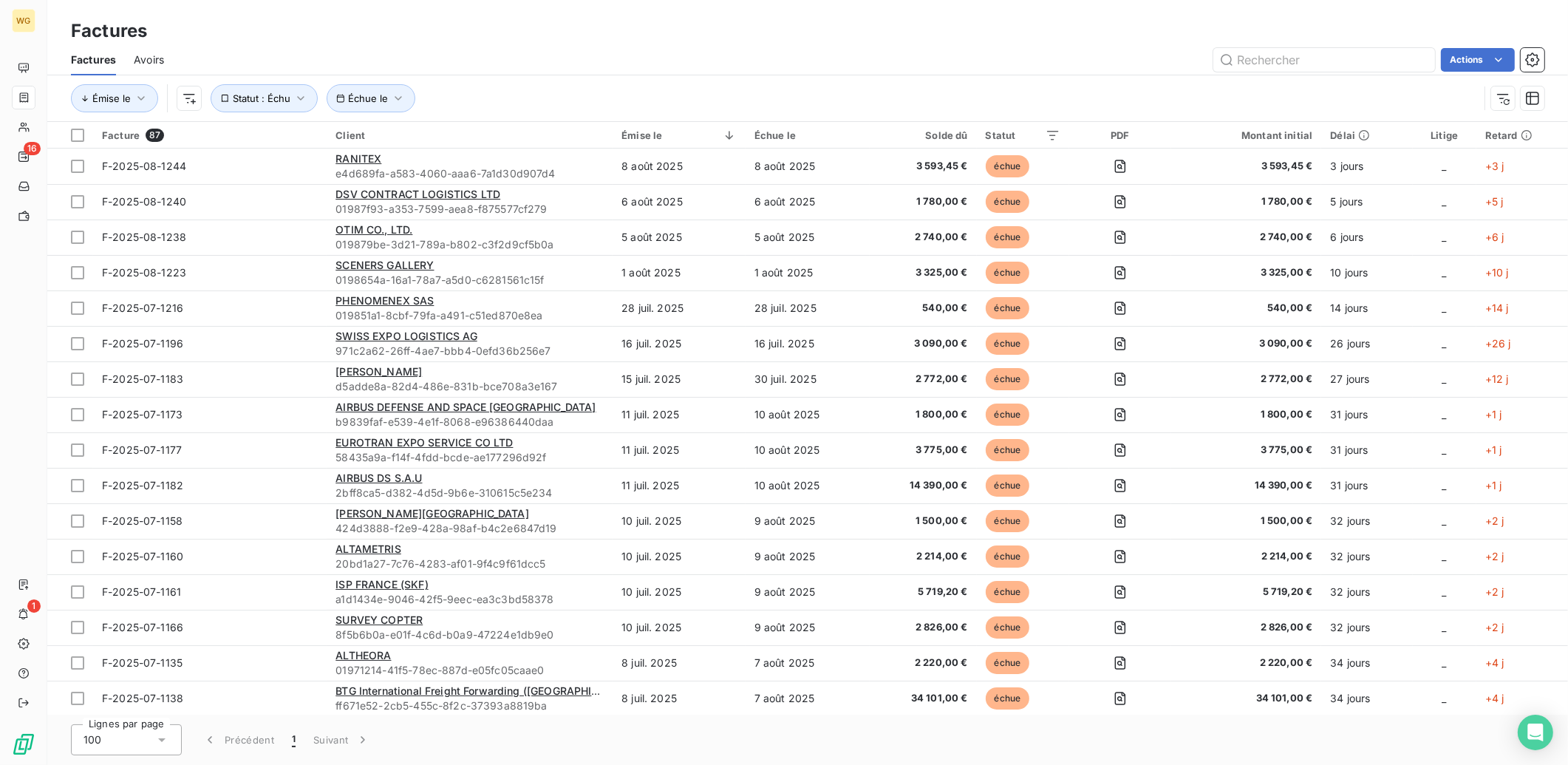
click at [924, 53] on div "Actions" at bounding box center [863, 59] width 1362 height 24
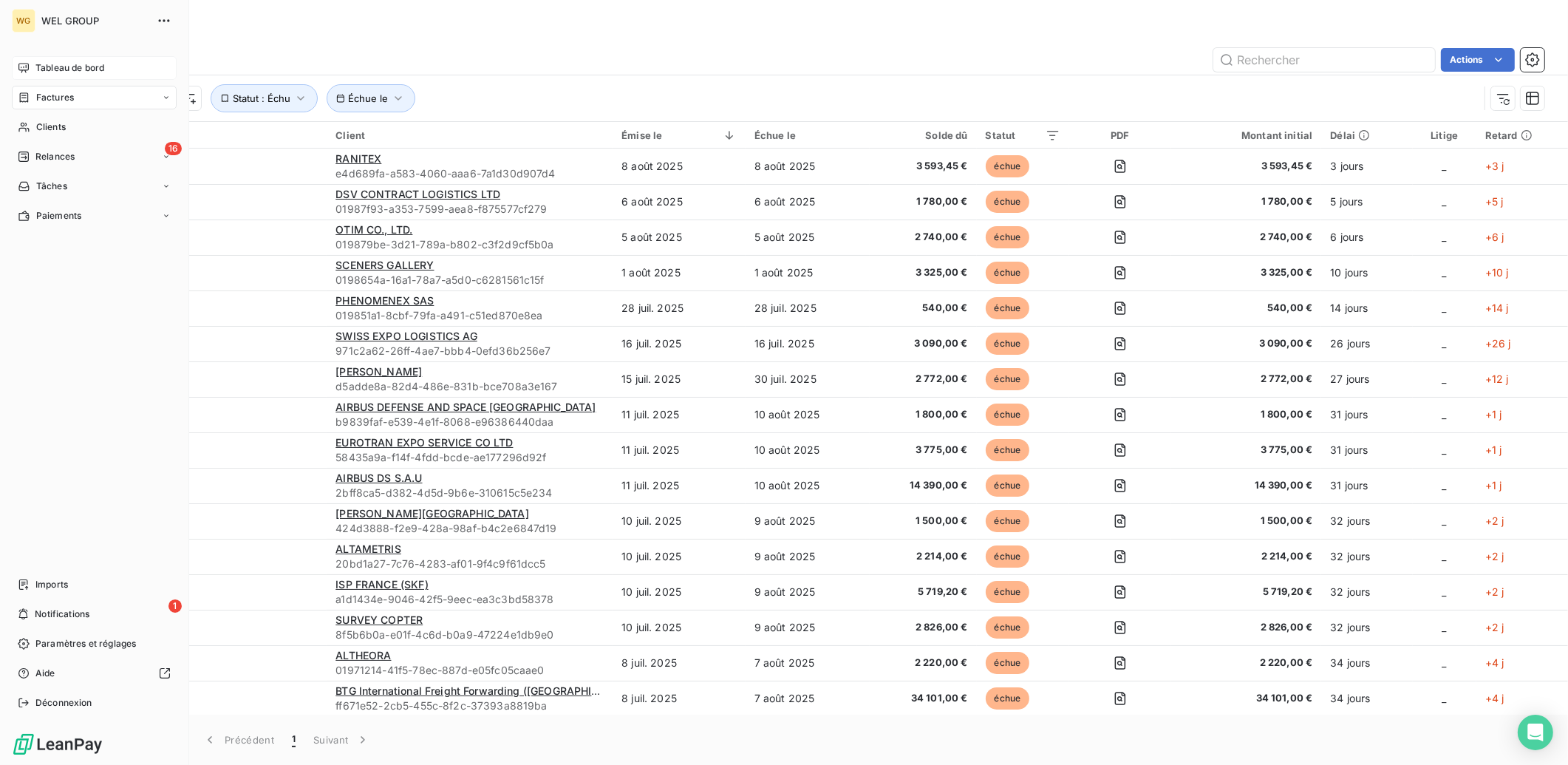
click at [65, 63] on span "Tableau de bord" at bounding box center [70, 68] width 69 height 13
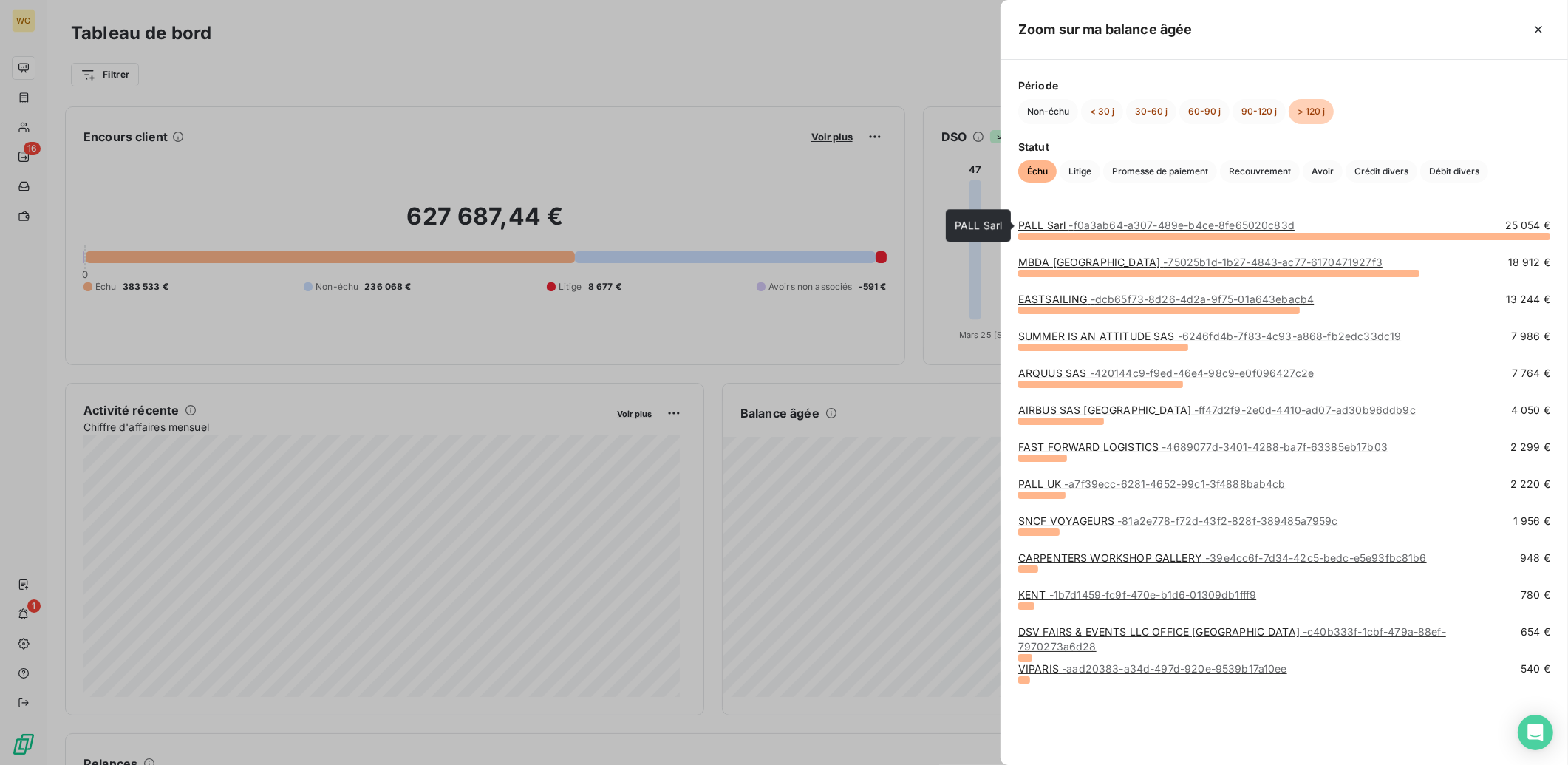
click at [1060, 223] on link "PALL Sarl - f0a3ab64-a307-489e-b4ce-8fe65020c83d" at bounding box center [1157, 225] width 276 height 12
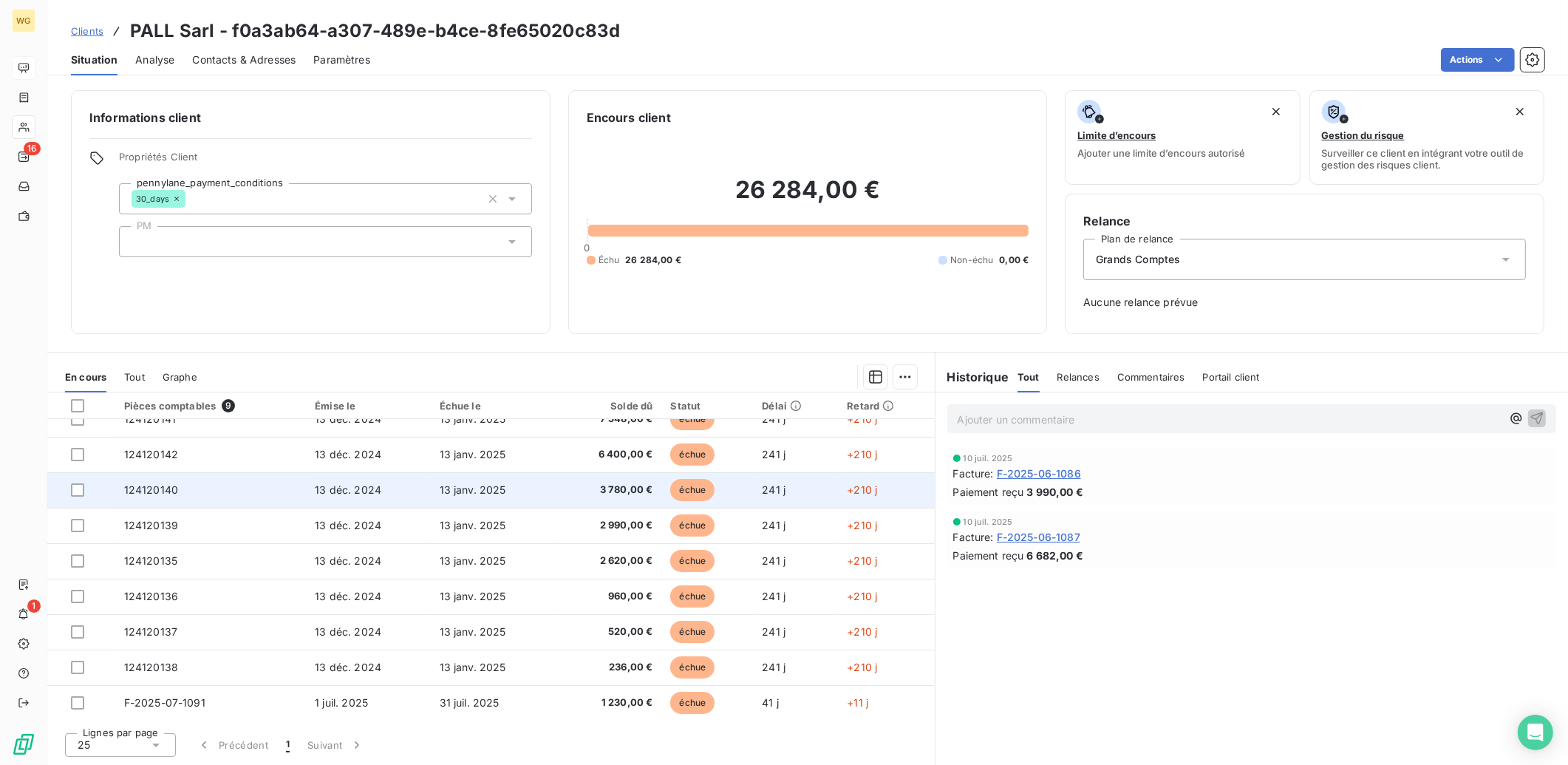
scroll to position [15, 0]
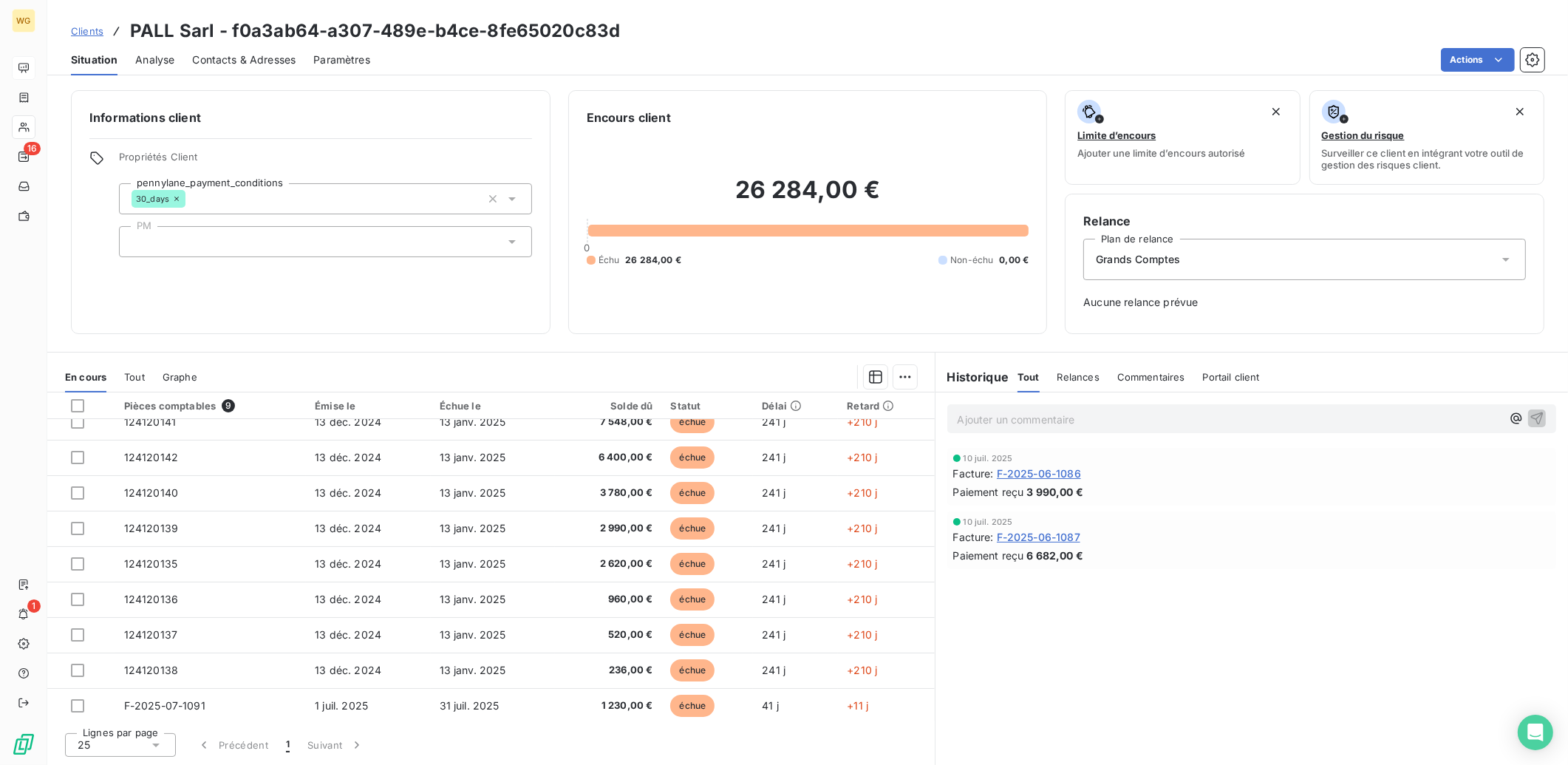
click at [601, 283] on div "26 284,00 € 0 Échu 26 284,00 € Non-échu 0,00 €" at bounding box center [808, 221] width 442 height 189
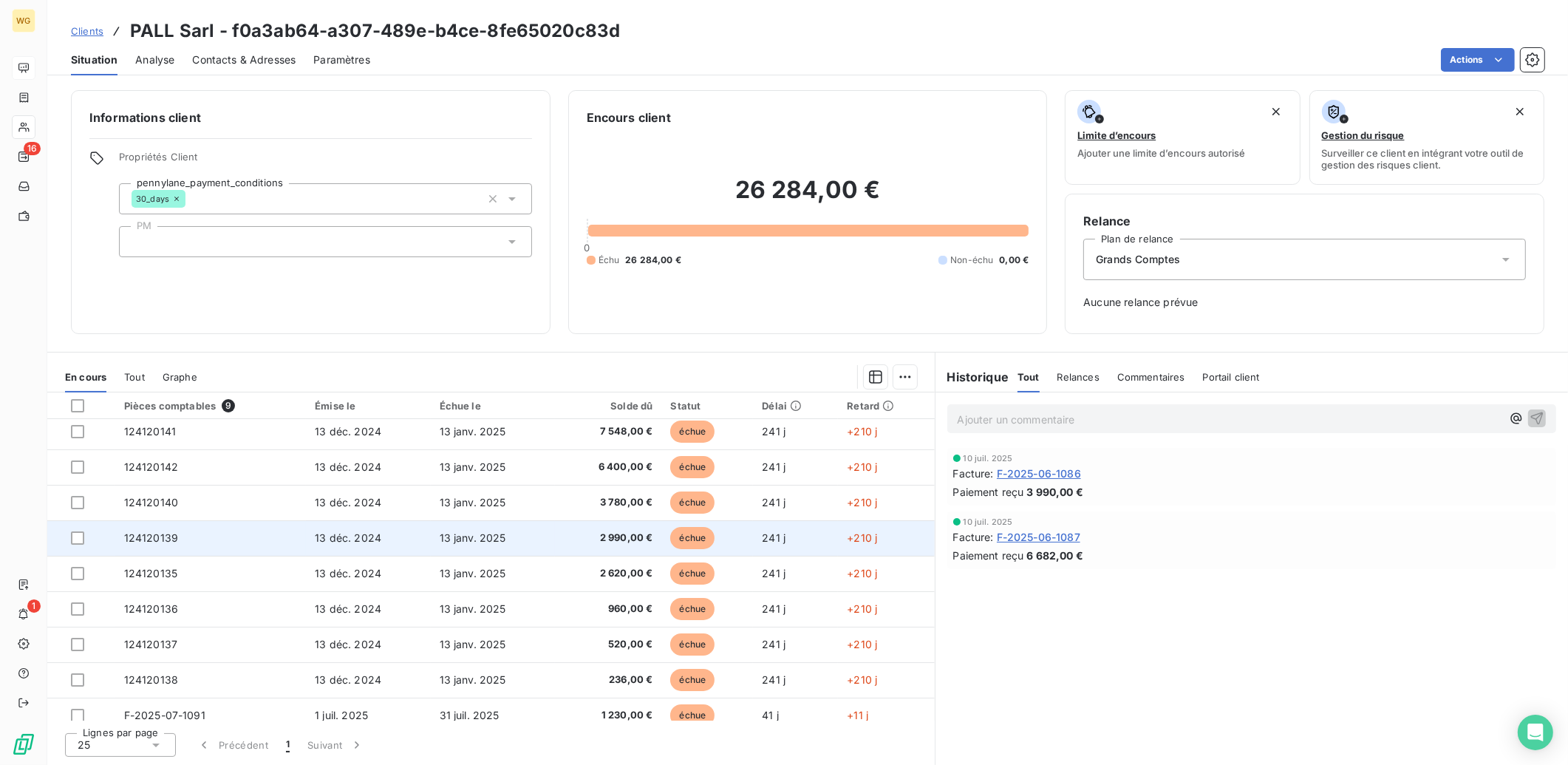
scroll to position [0, 0]
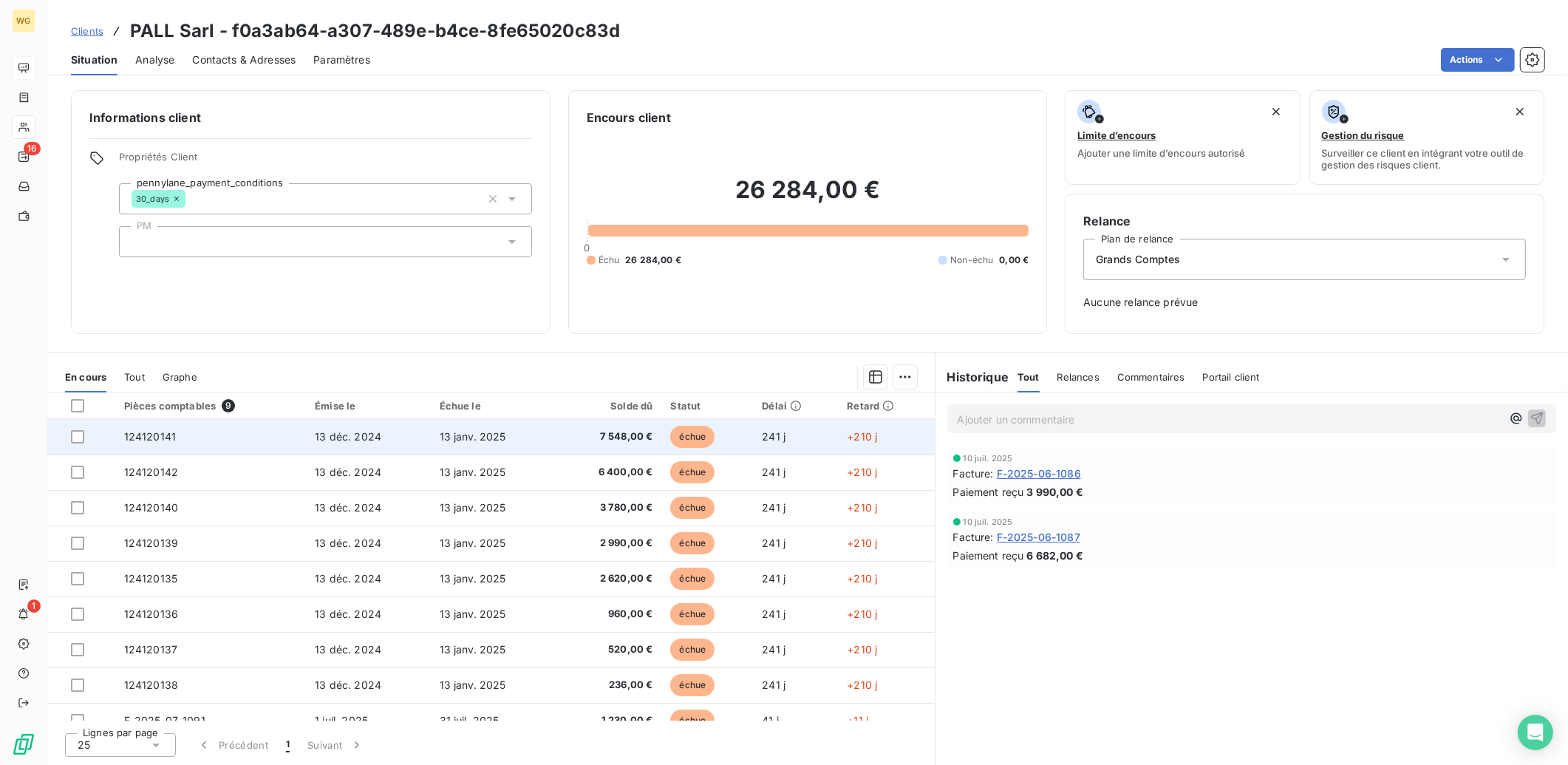
click at [454, 438] on span "13 janv. 2025" at bounding box center [473, 436] width 67 height 12
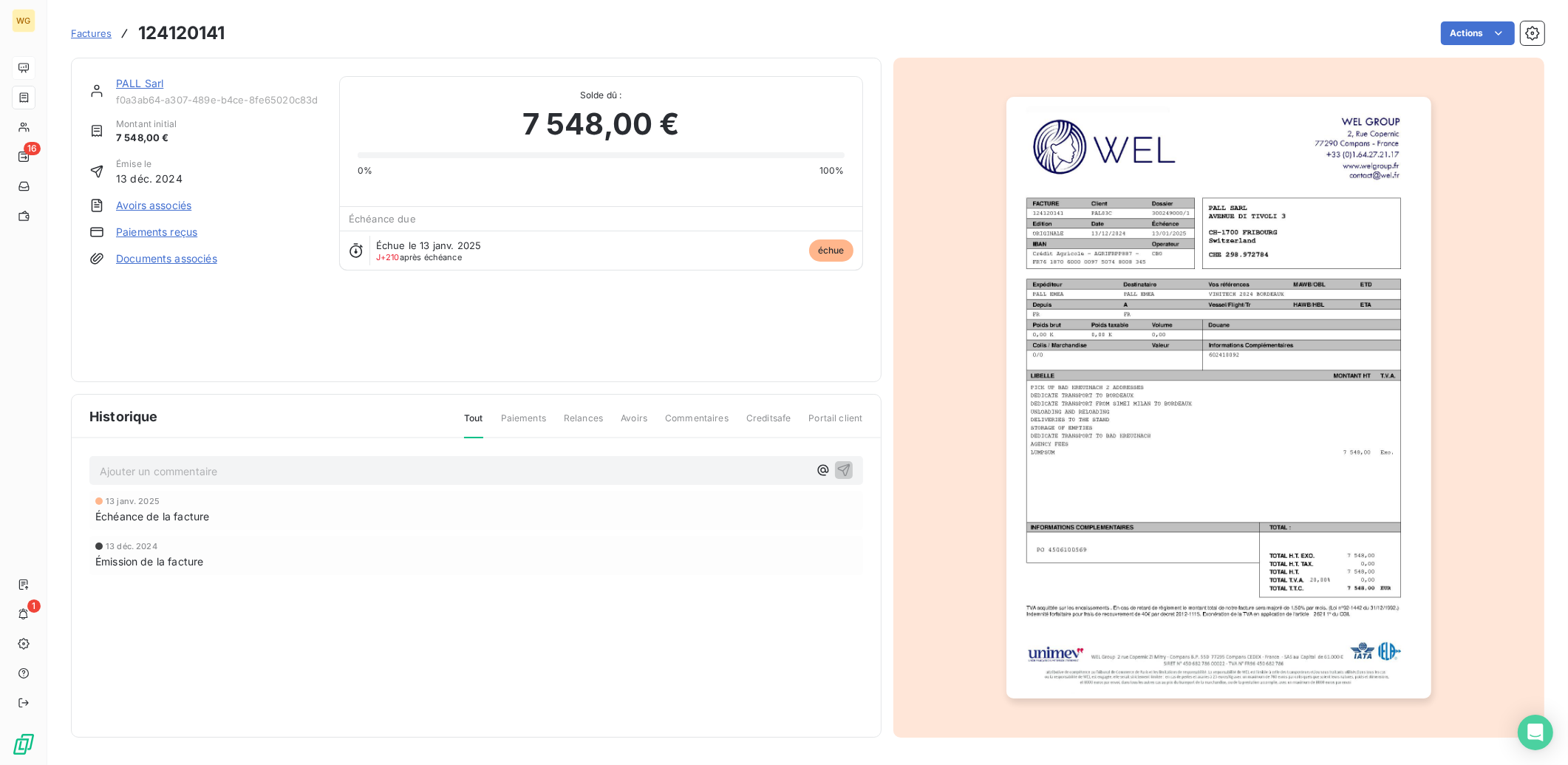
click at [80, 35] on span "Factures" at bounding box center [90, 33] width 40 height 12
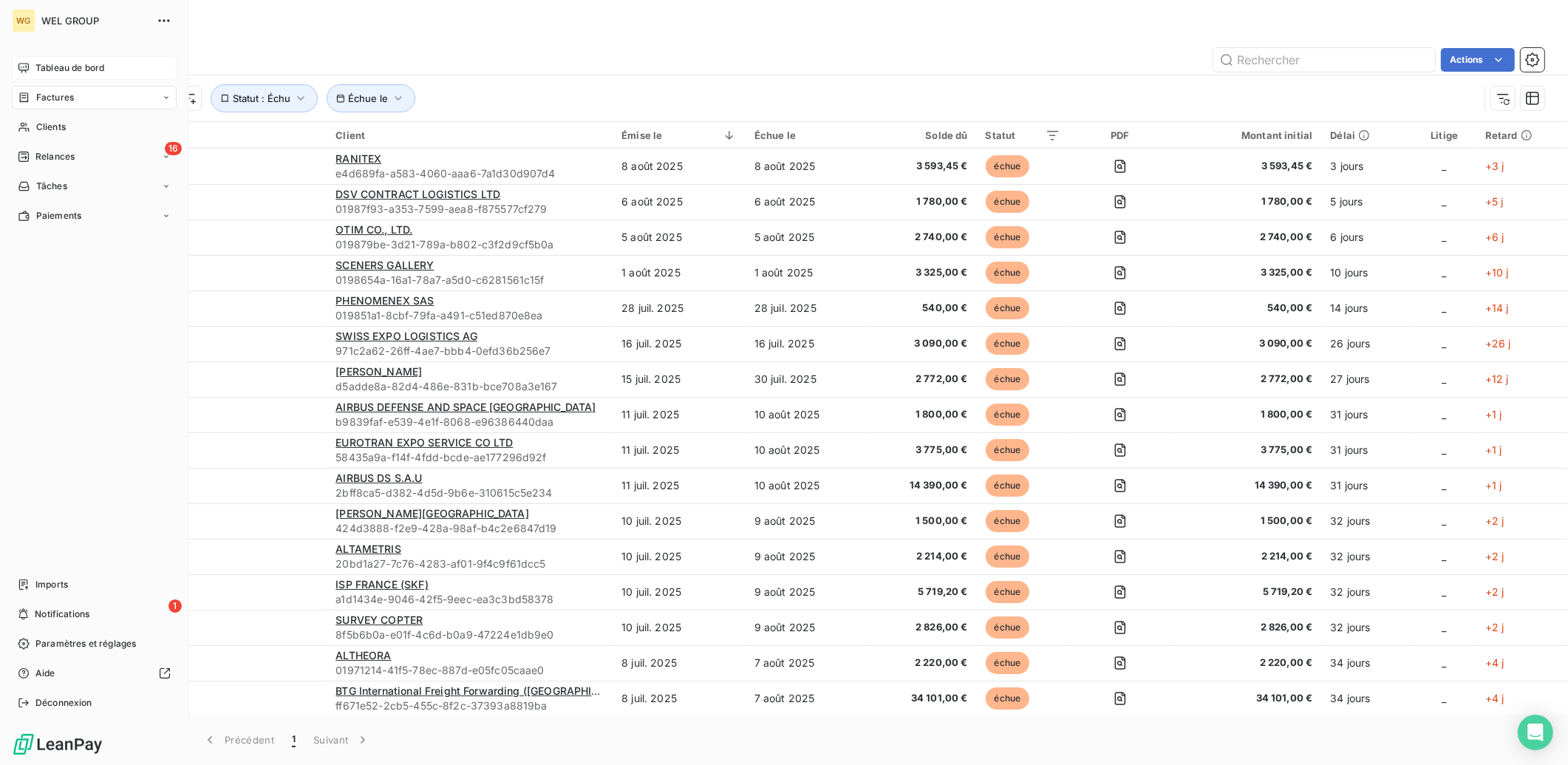
click at [25, 68] on icon at bounding box center [24, 68] width 12 height 12
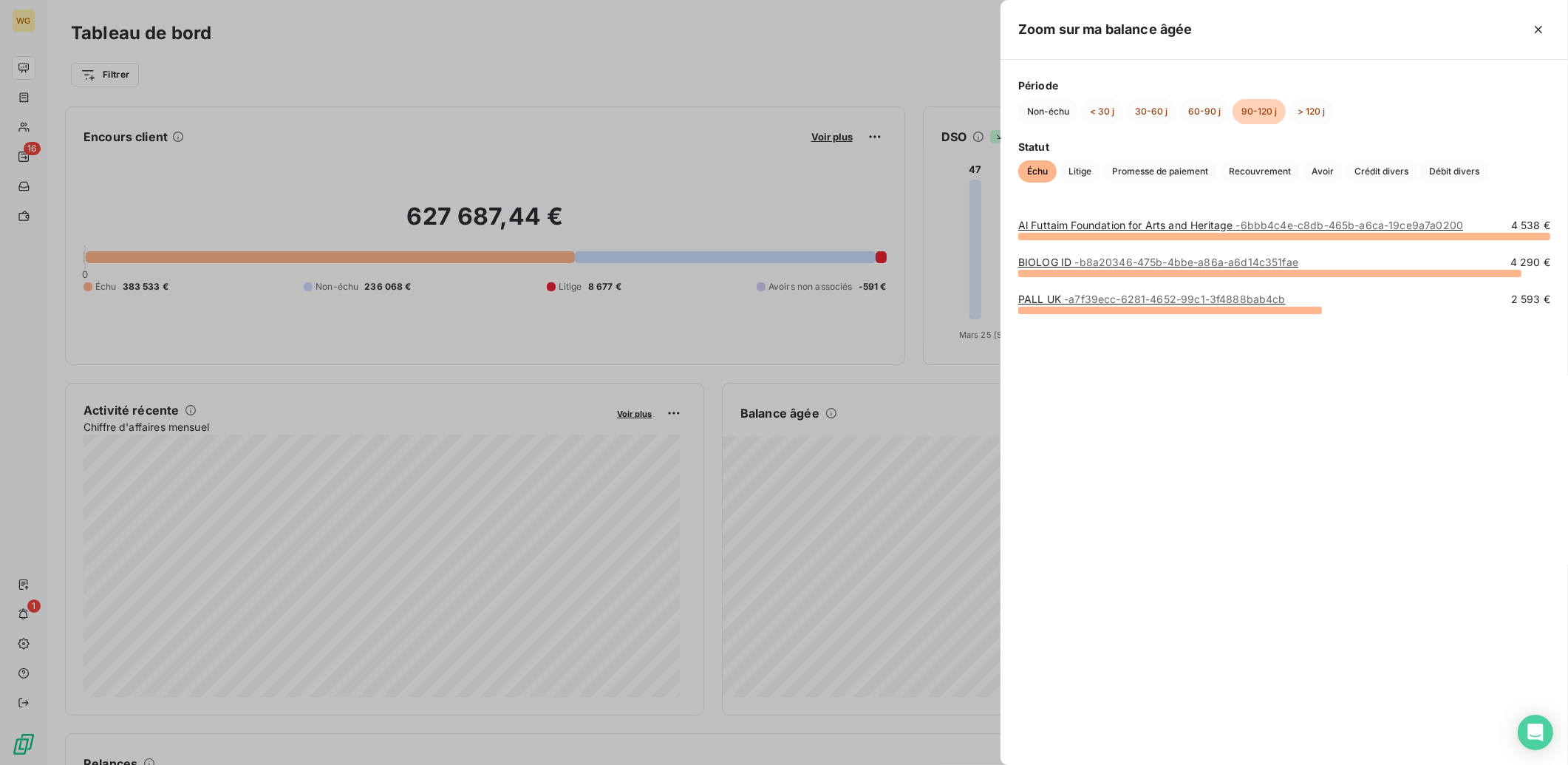
click at [1178, 223] on link "Al Futtaim Foundation for Arts and Heritage - 6bbb4c4e-c8db-465b-a6ca-19ce9a7a0…" at bounding box center [1241, 225] width 445 height 12
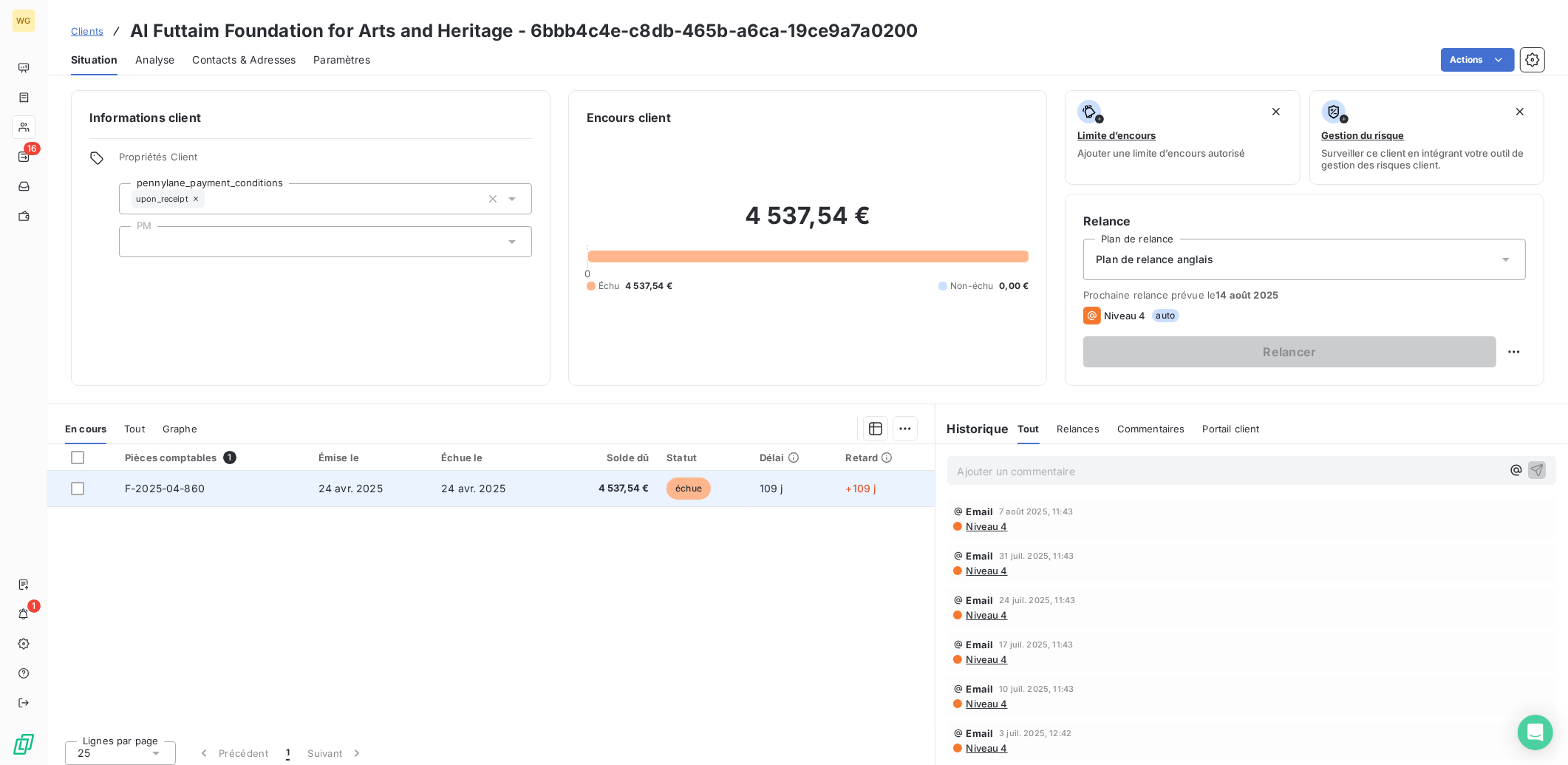
click at [575, 487] on span "4 537,54 €" at bounding box center [606, 489] width 85 height 15
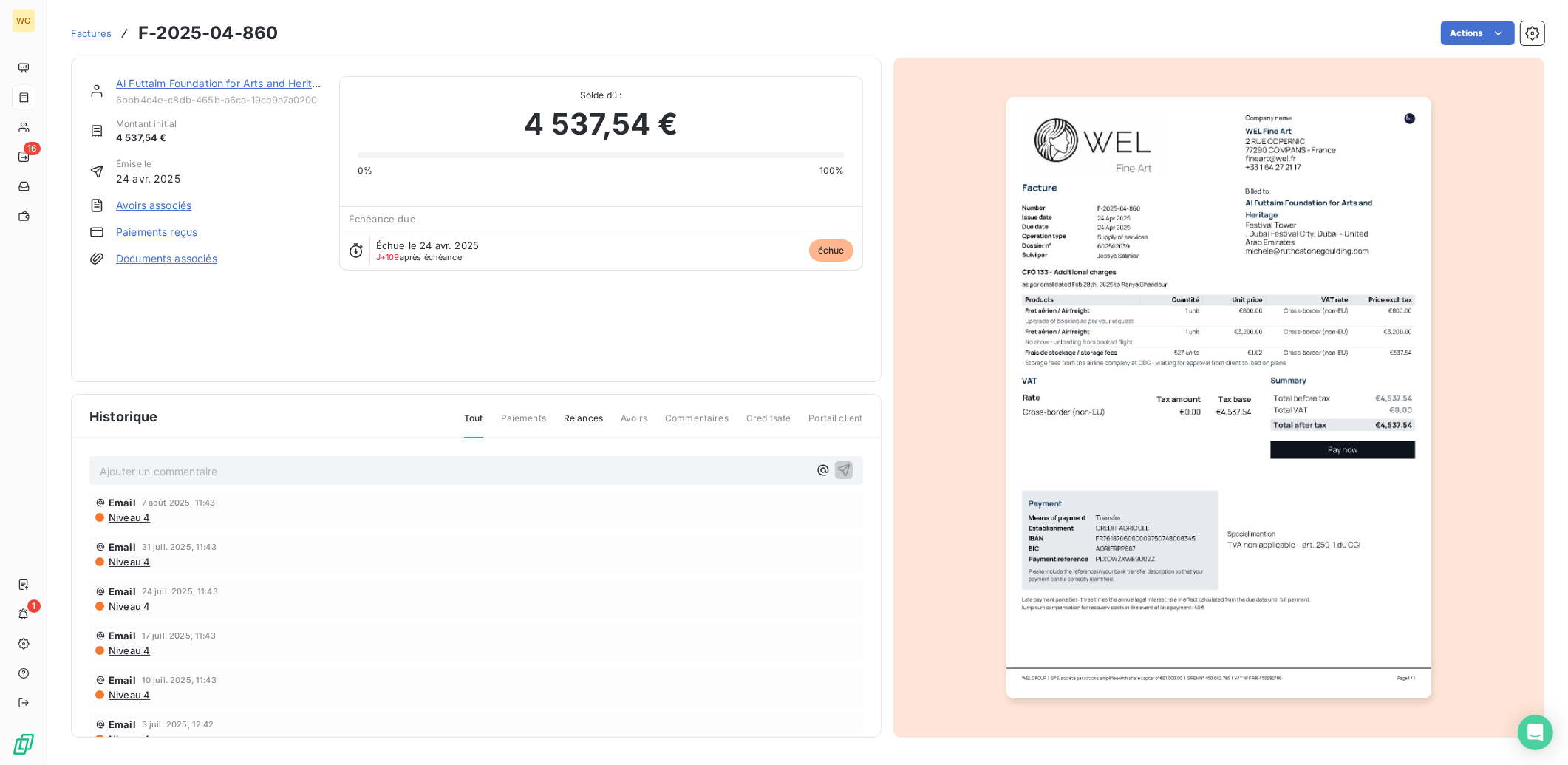
click at [99, 33] on span "Factures" at bounding box center [90, 33] width 40 height 12
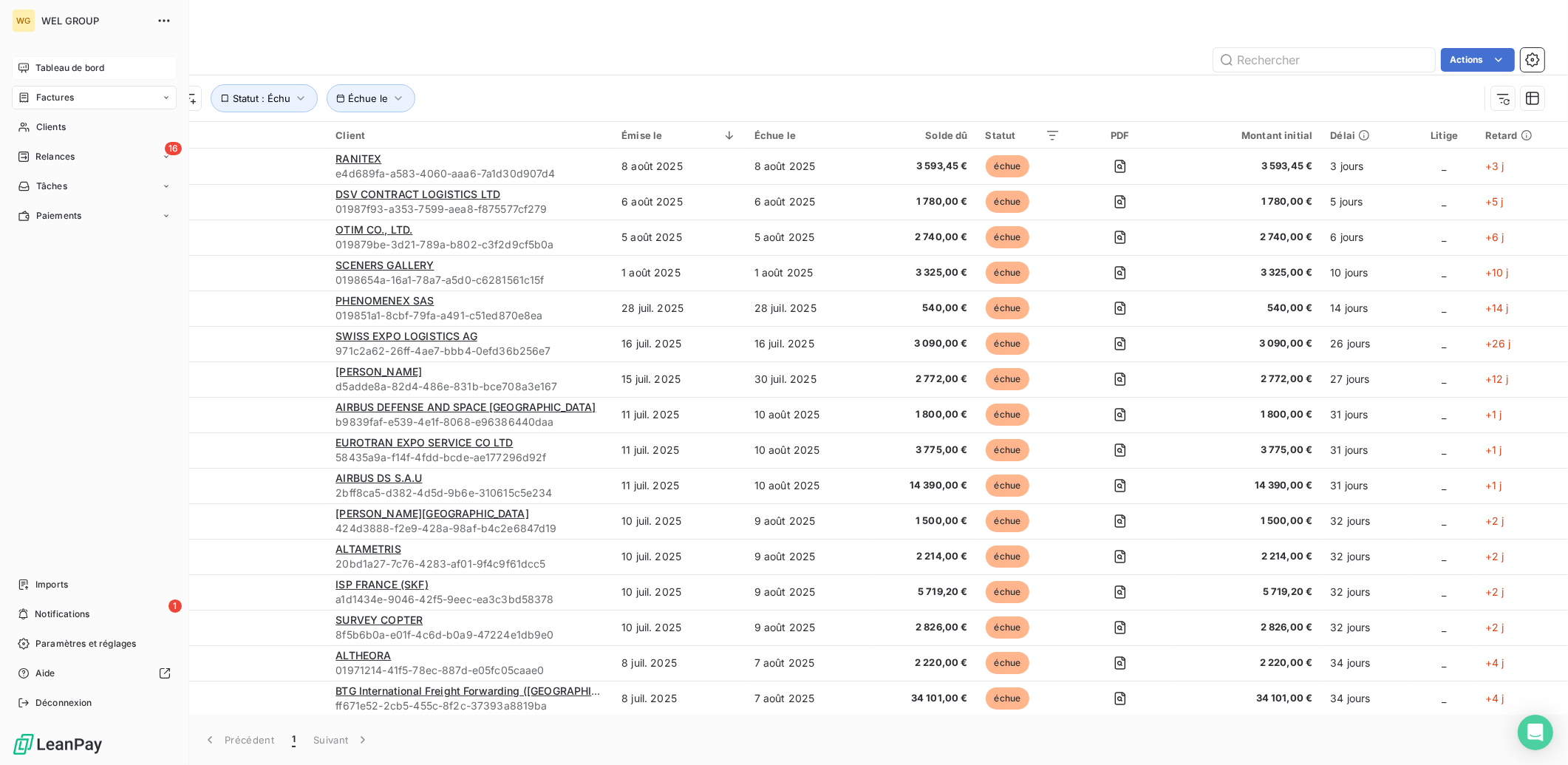
click at [40, 76] on div "Tableau de bord" at bounding box center [94, 67] width 164 height 24
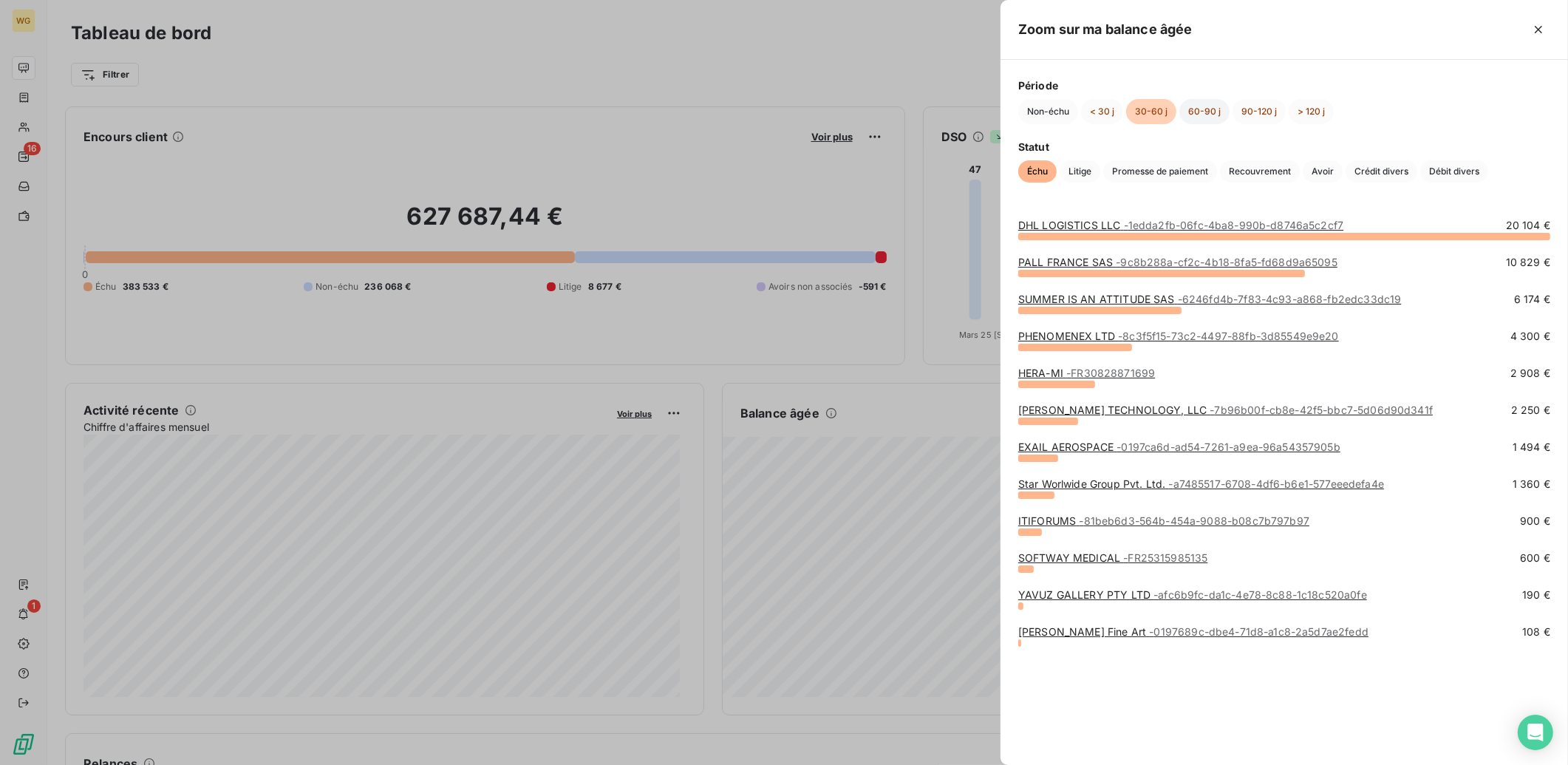
click at [1186, 115] on button "60-90 j" at bounding box center [1205, 111] width 50 height 26
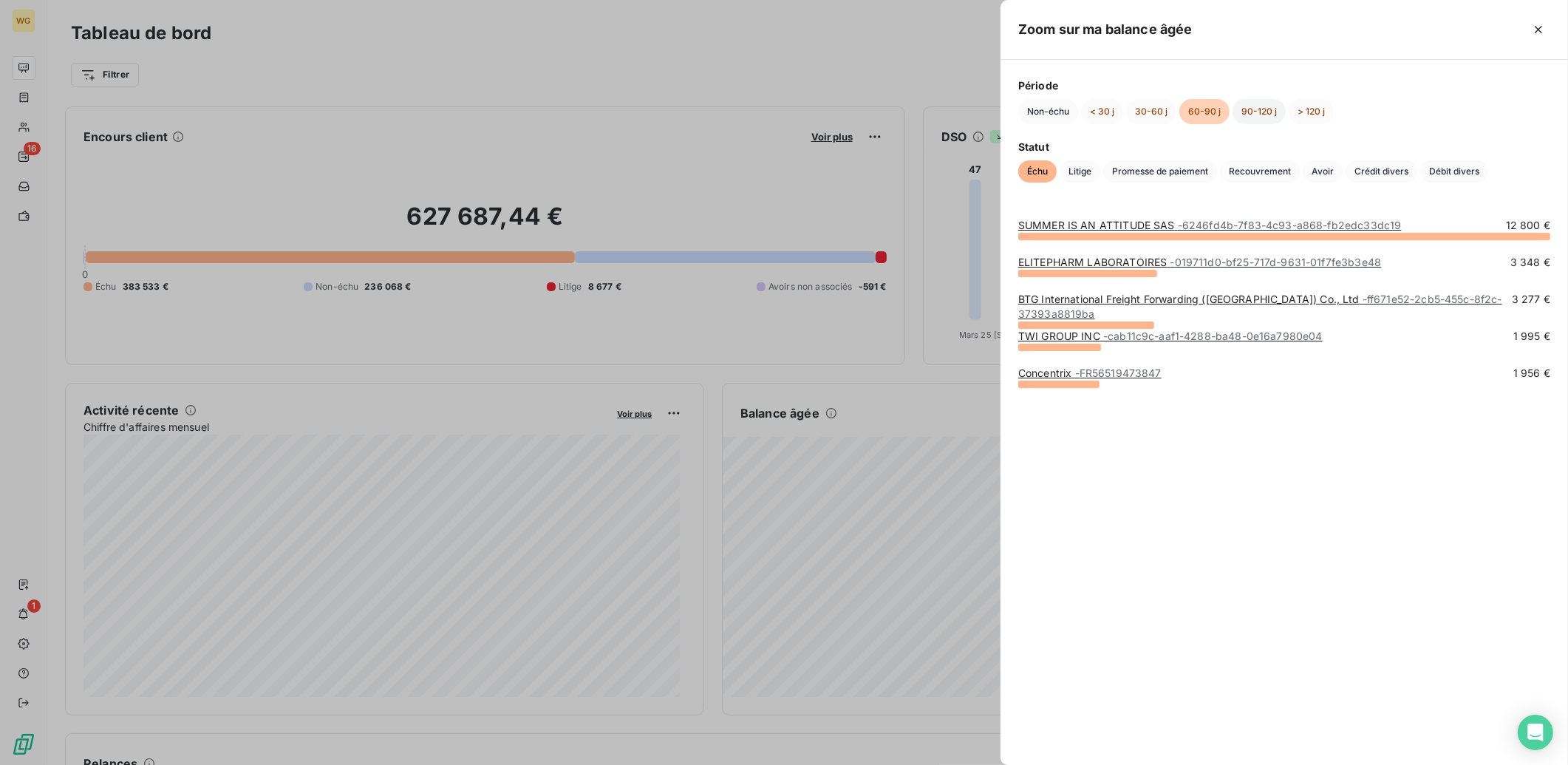
click at [1248, 114] on button "90-120 j" at bounding box center [1259, 111] width 53 height 26
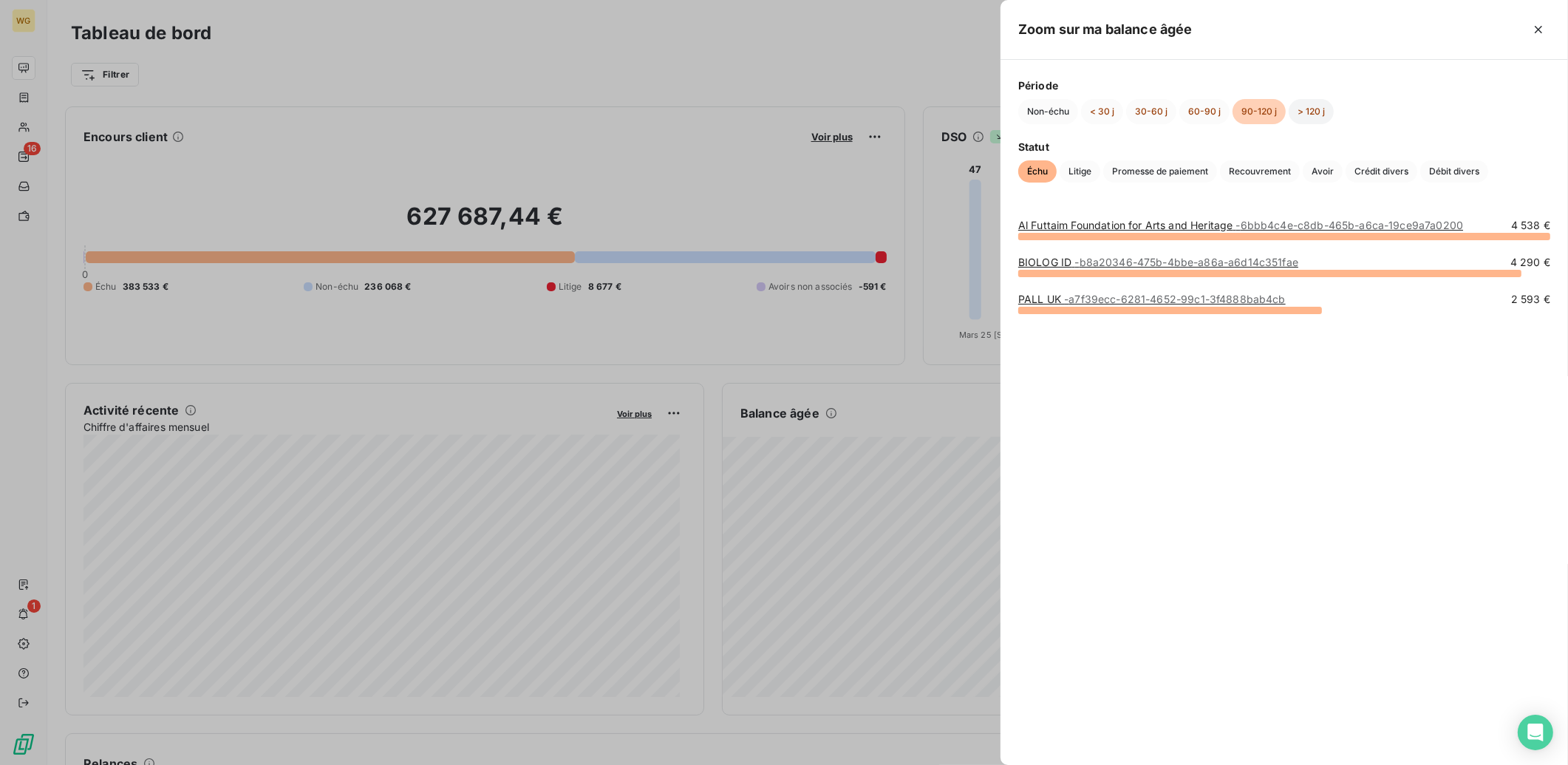
click at [1313, 111] on button "> 120 j" at bounding box center [1311, 111] width 45 height 26
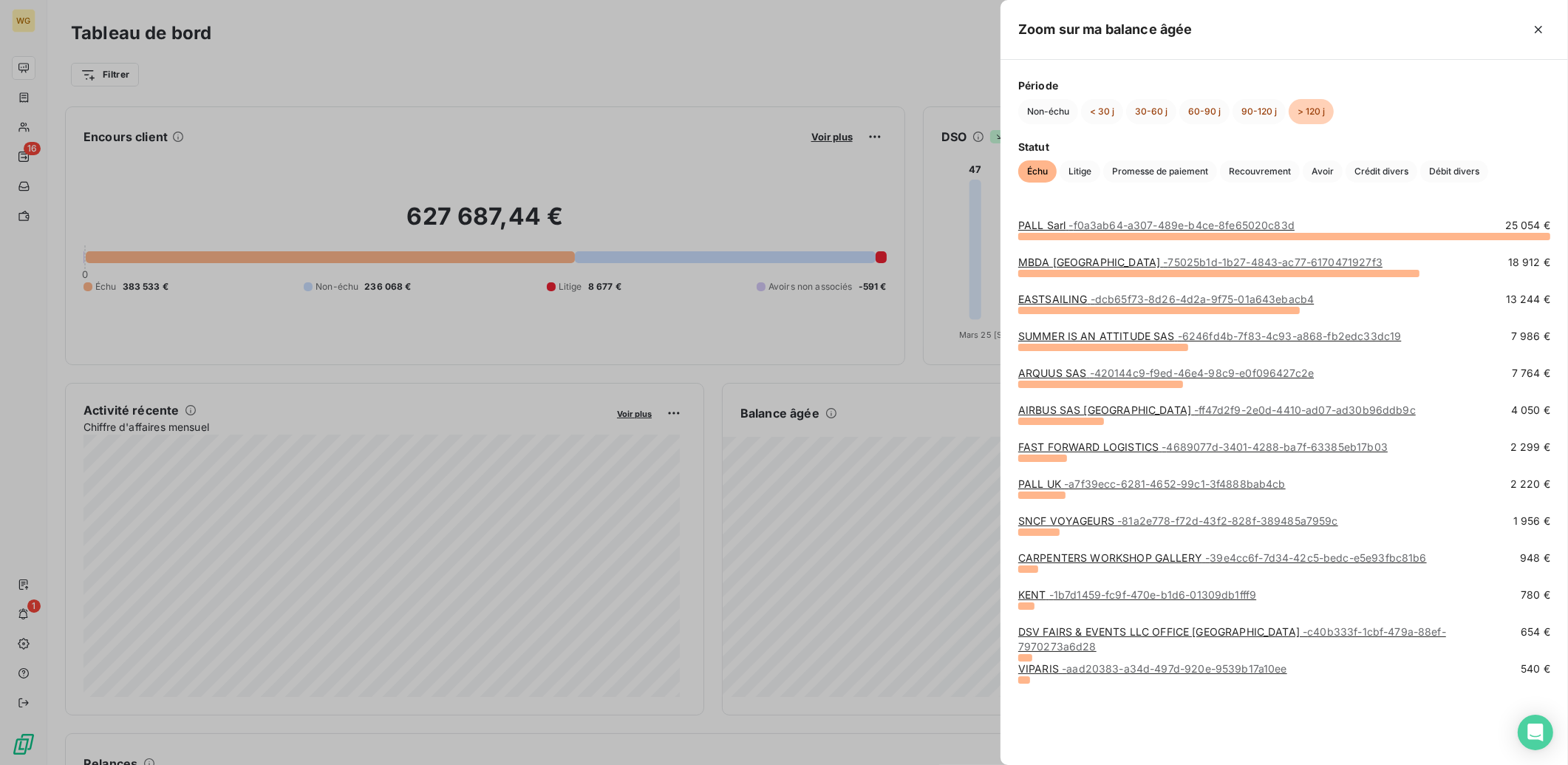
click at [1067, 334] on link "SUMMER IS AN ATTITUDE SAS - 6246fd4b-7f83-4c93-a868-fb2edc33dc19" at bounding box center [1210, 336] width 383 height 12
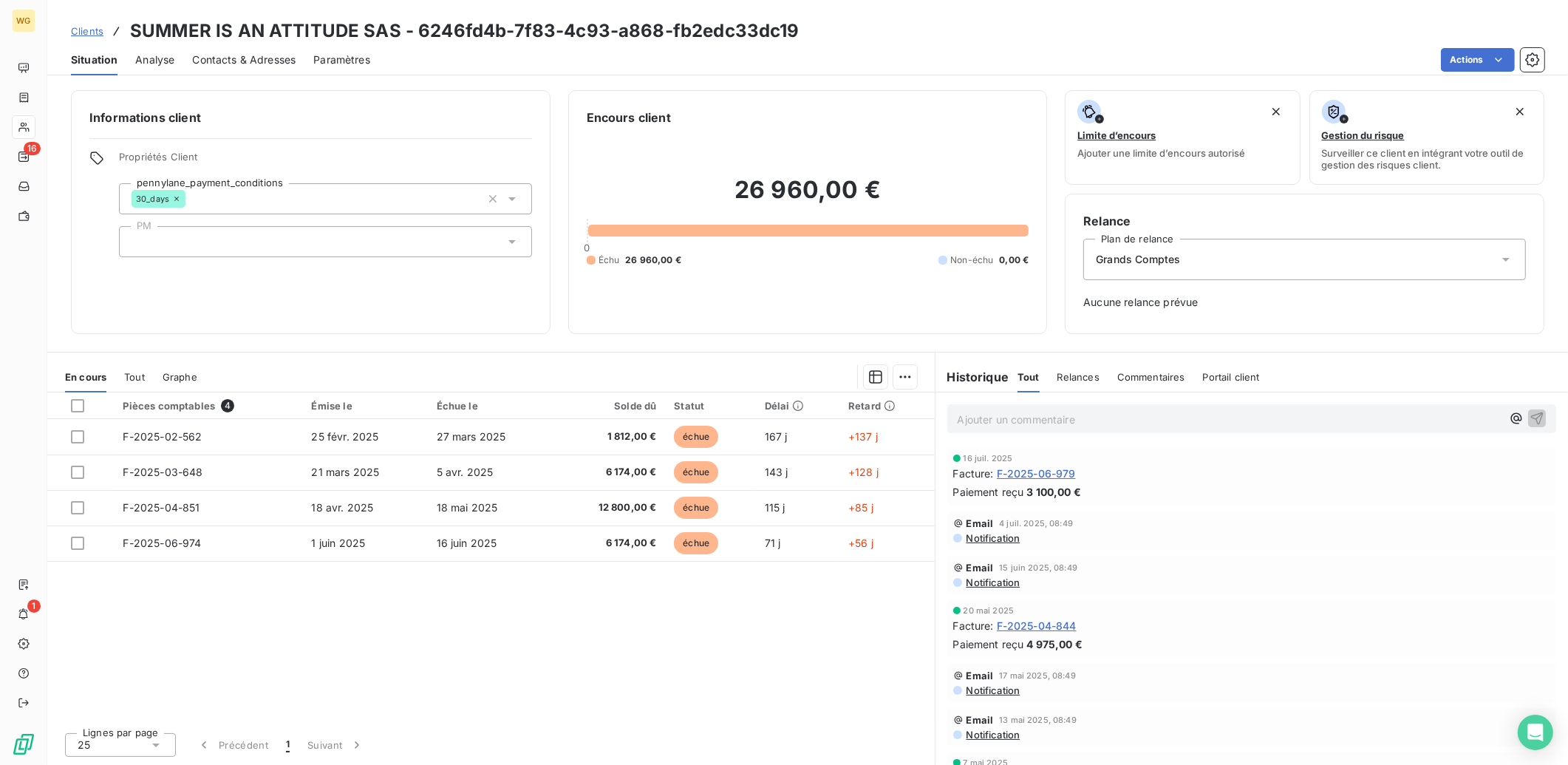
click at [272, 58] on span "Contacts & Adresses" at bounding box center [244, 60] width 104 height 15
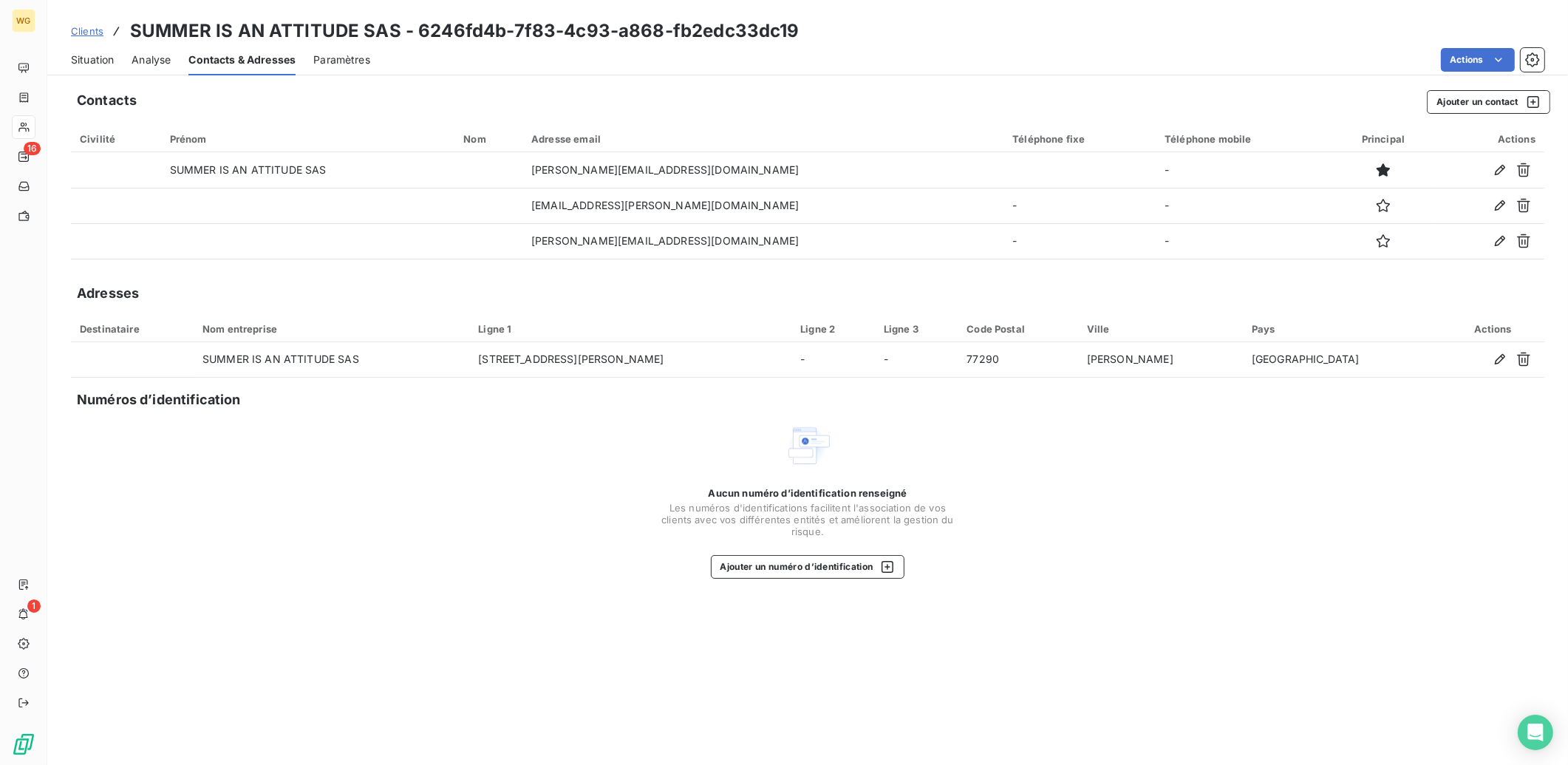
click at [143, 55] on span "Analyse" at bounding box center [151, 60] width 39 height 15
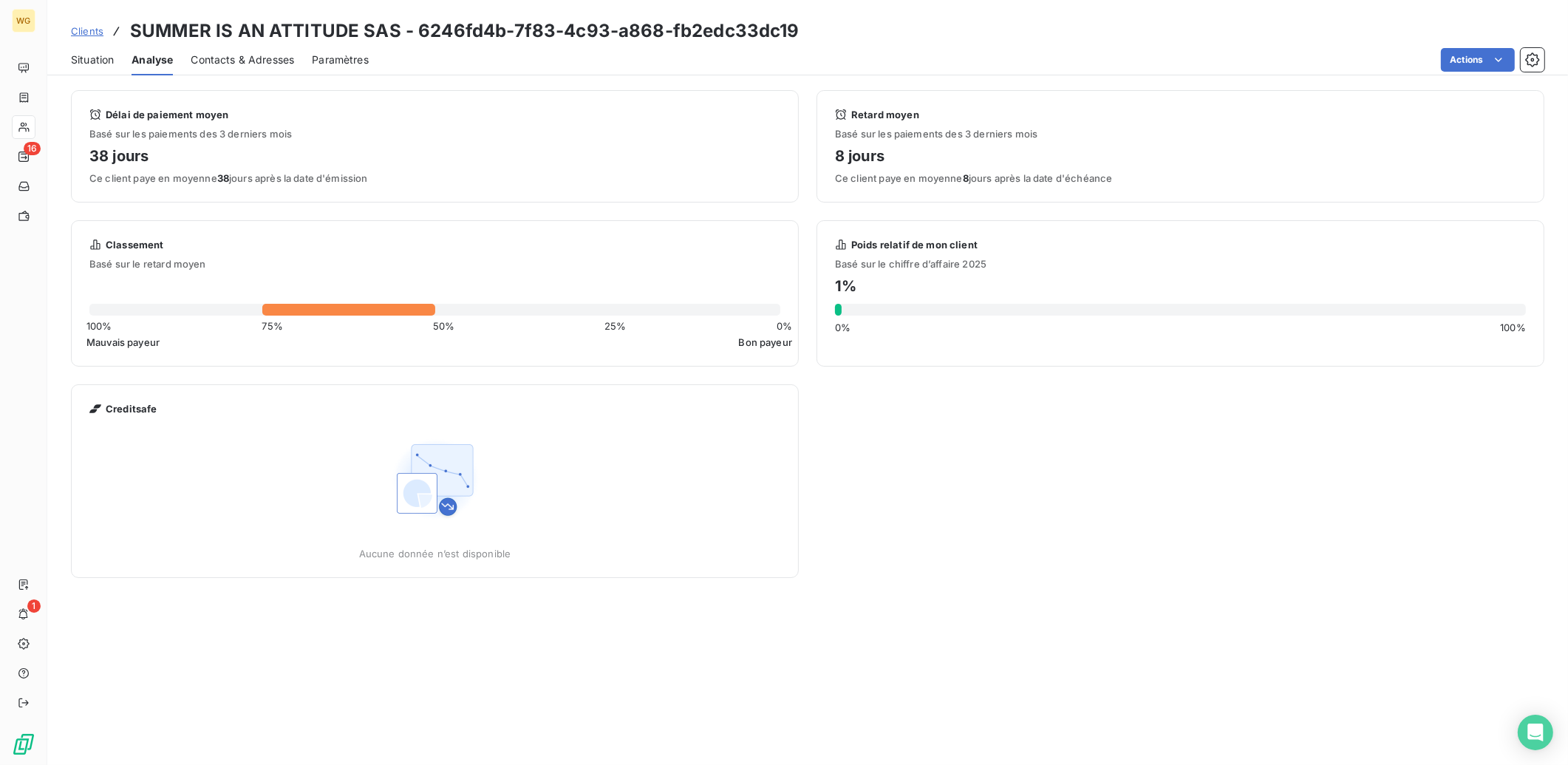
click at [81, 57] on span "Situation" at bounding box center [92, 60] width 43 height 15
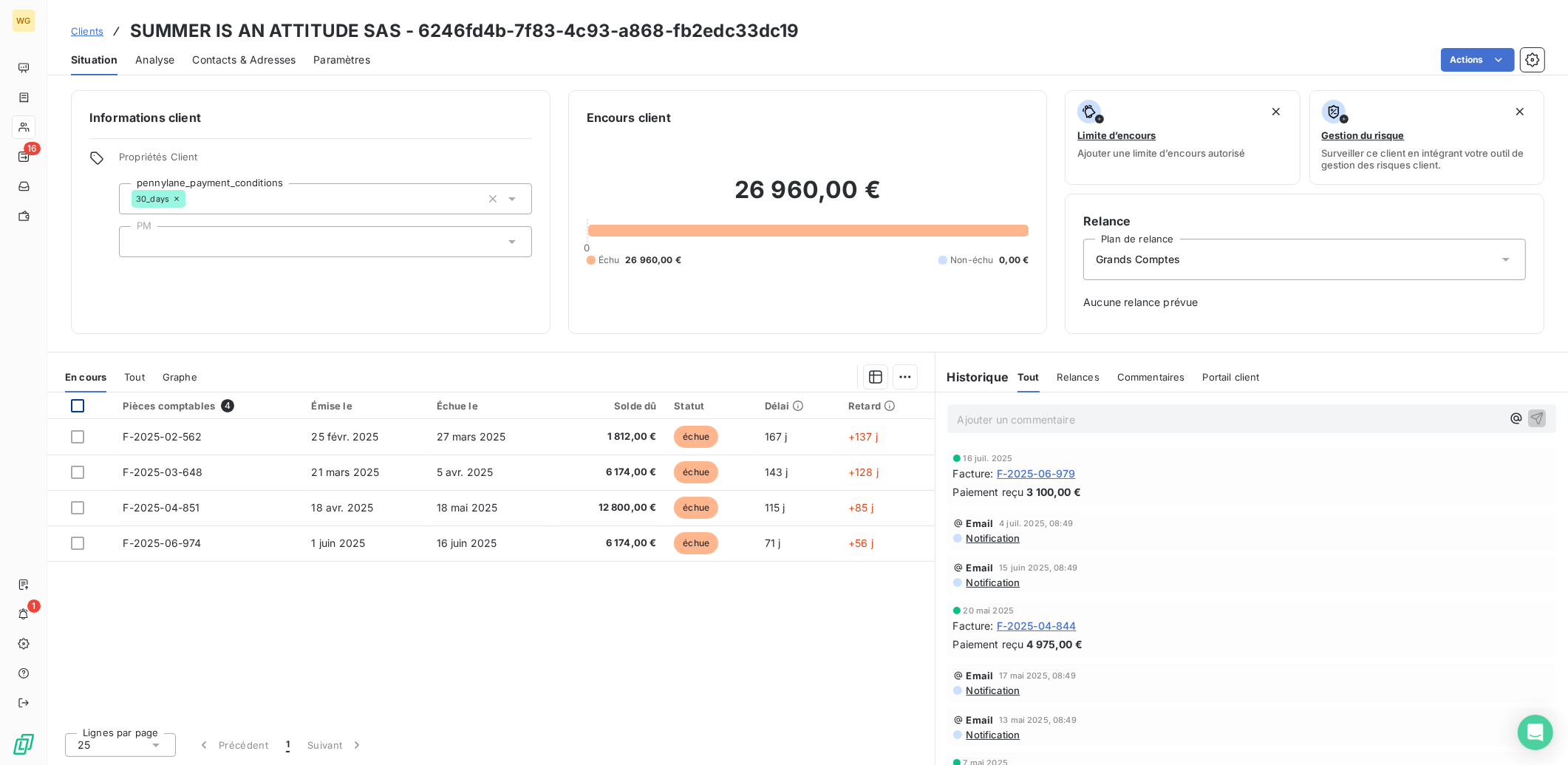
click at [74, 403] on div at bounding box center [77, 406] width 13 height 13
click at [83, 26] on span "Clients" at bounding box center [87, 31] width 33 height 12
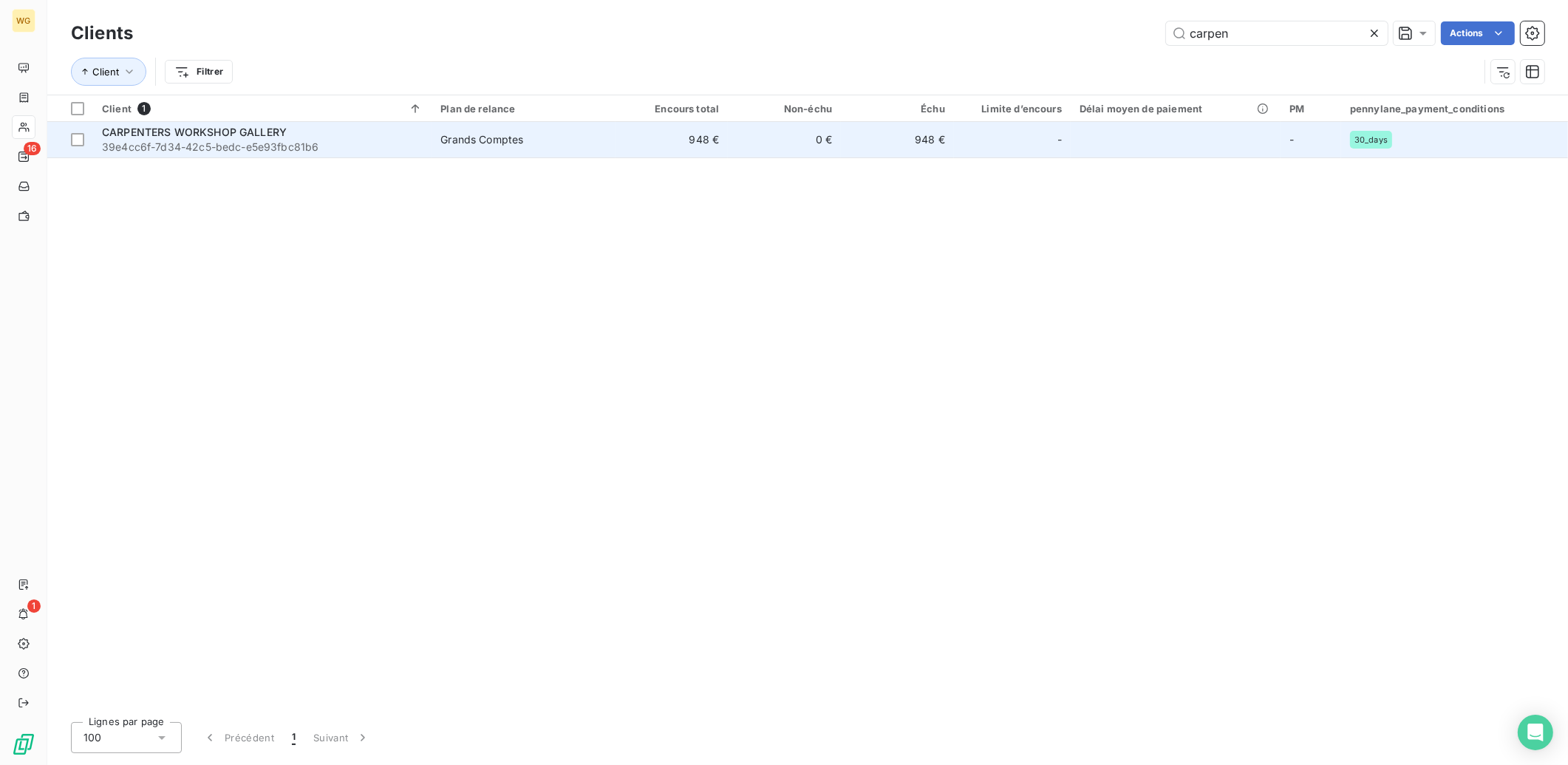
type input "carpen"
click at [535, 136] on span "Grands Comptes" at bounding box center [523, 140] width 165 height 15
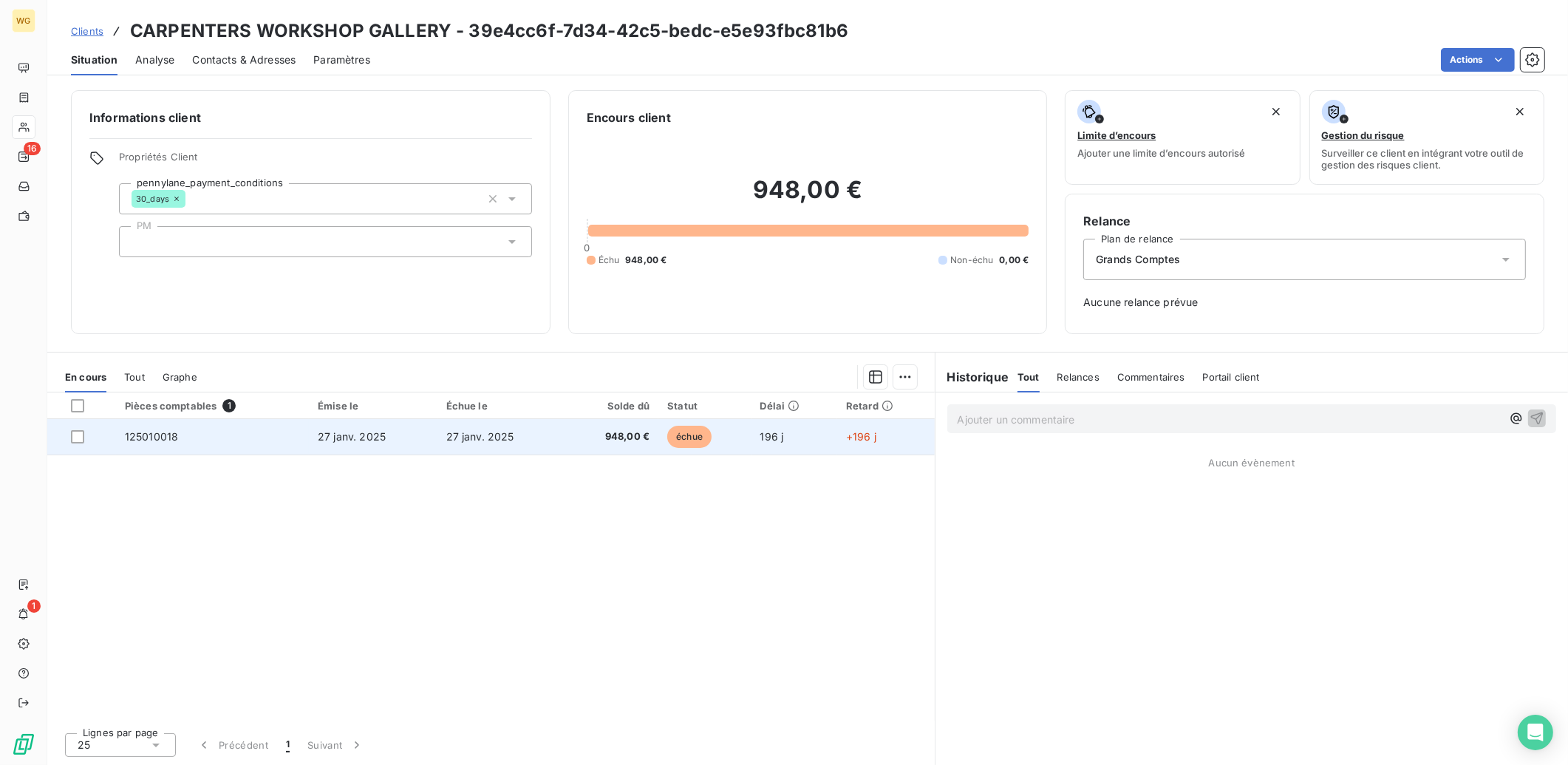
click at [449, 432] on span "27 janv. 2025" at bounding box center [480, 436] width 68 height 12
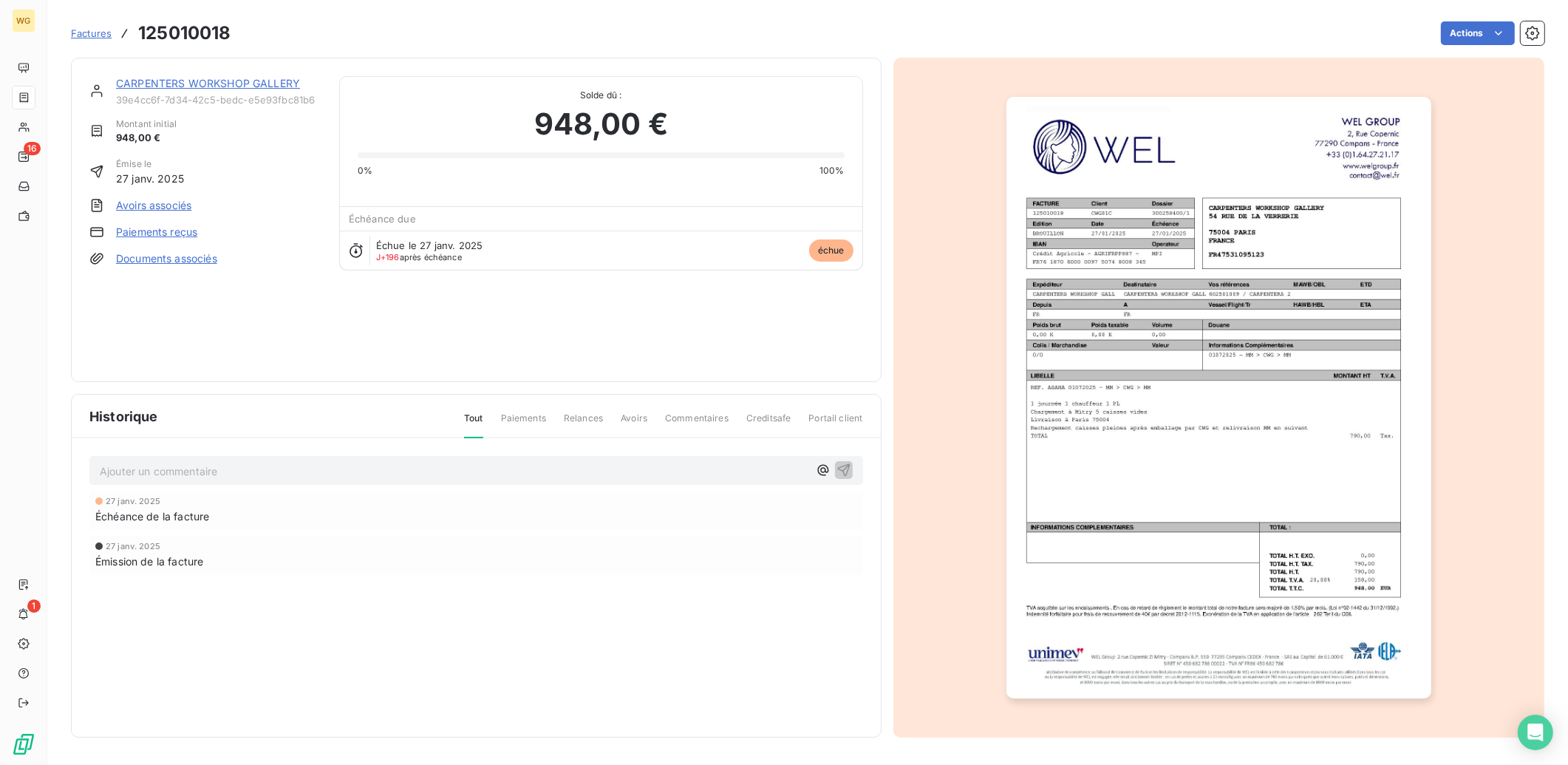
click at [363, 550] on div "27 janv. 2025 Émission de la facture" at bounding box center [476, 555] width 762 height 27
click at [1327, 187] on img "button" at bounding box center [1219, 398] width 425 height 602
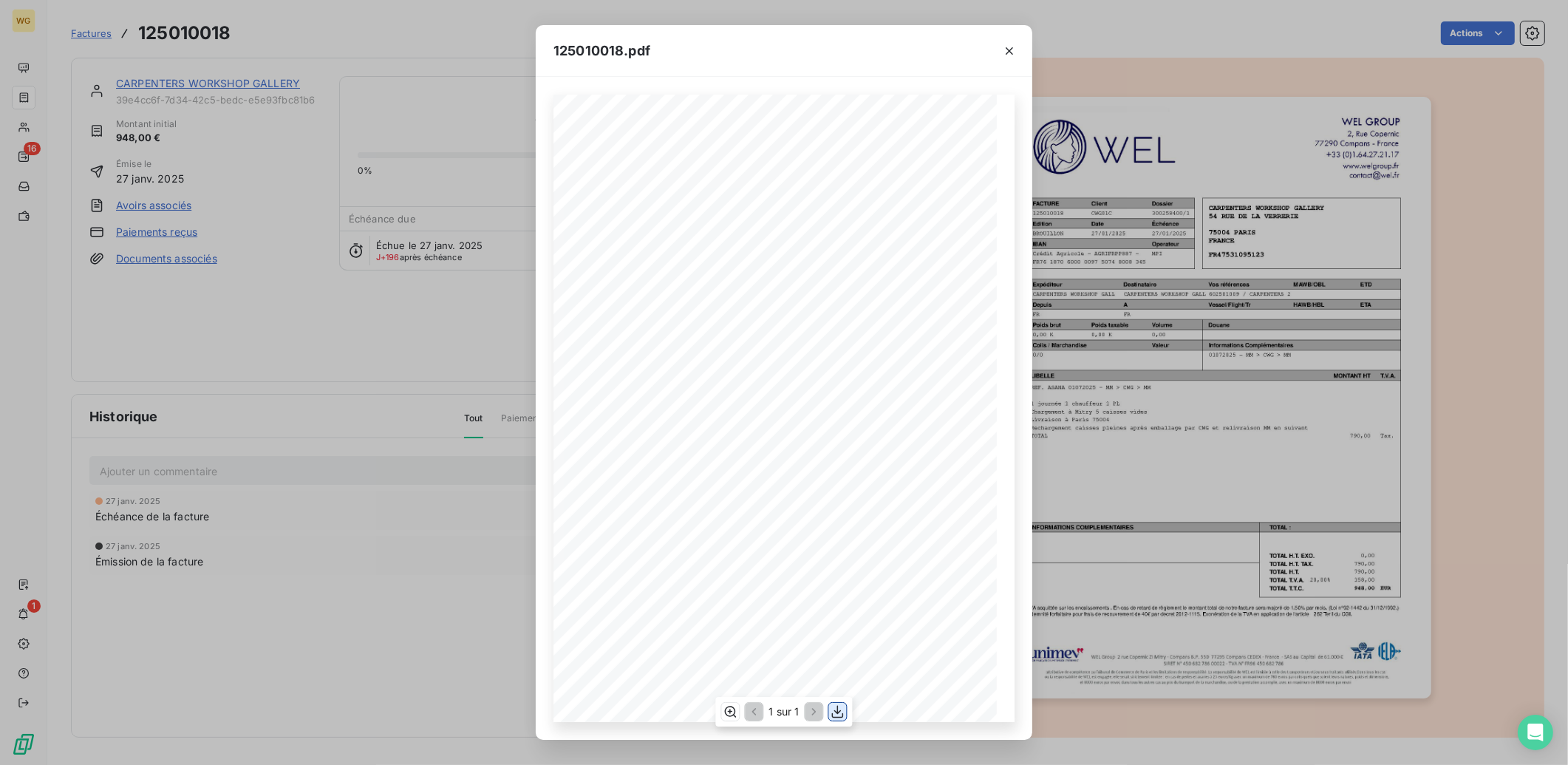
click at [846, 713] on button "button" at bounding box center [839, 712] width 18 height 18
click at [1251, 203] on div "125010018.pdf CARPENTERS WORKSHOP GALLERY 54 RUE DE LA VERRERIE 75004 PARIS FRA…" at bounding box center [784, 382] width 1568 height 765
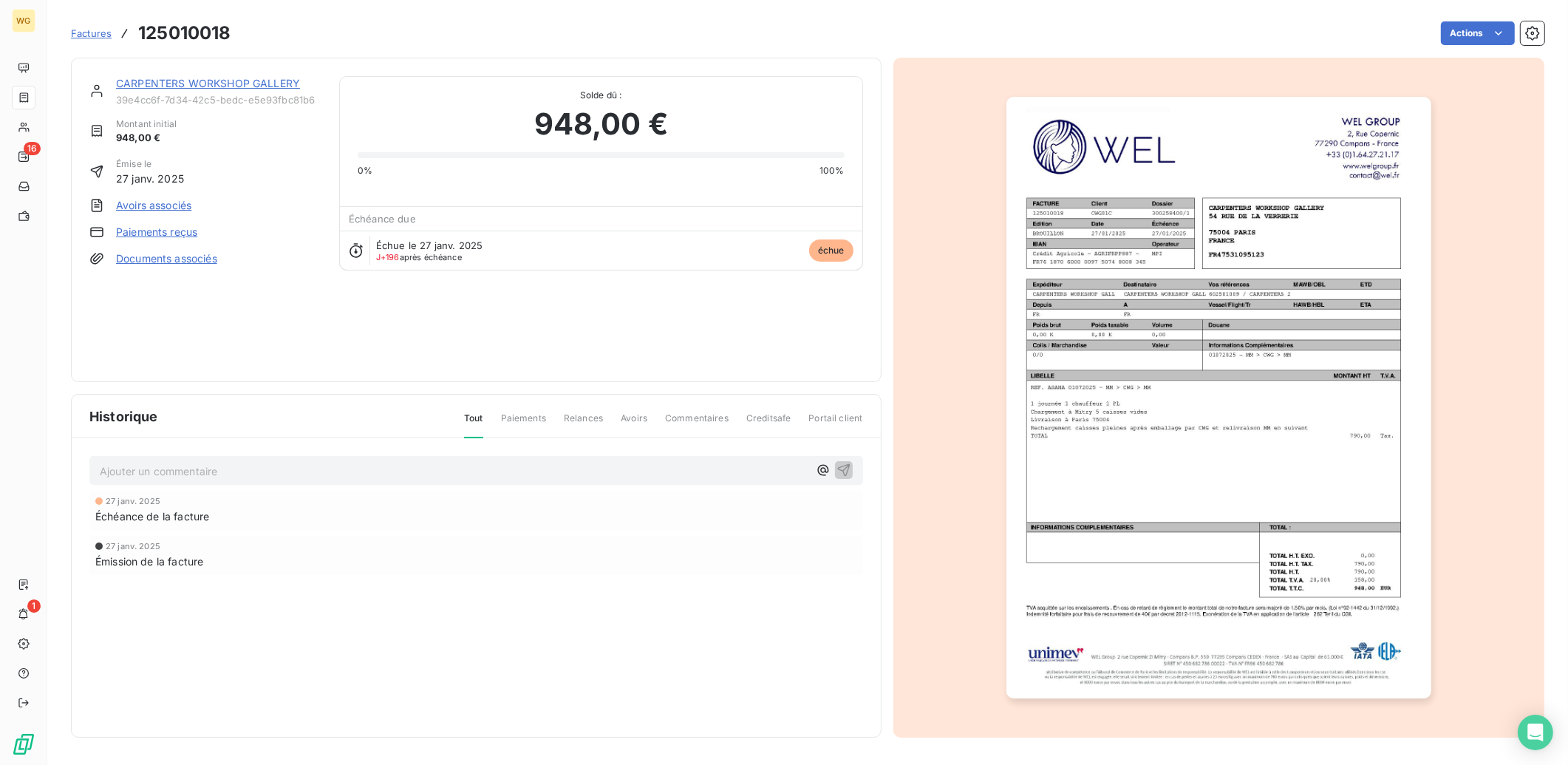
click at [82, 32] on span "Factures" at bounding box center [90, 33] width 40 height 12
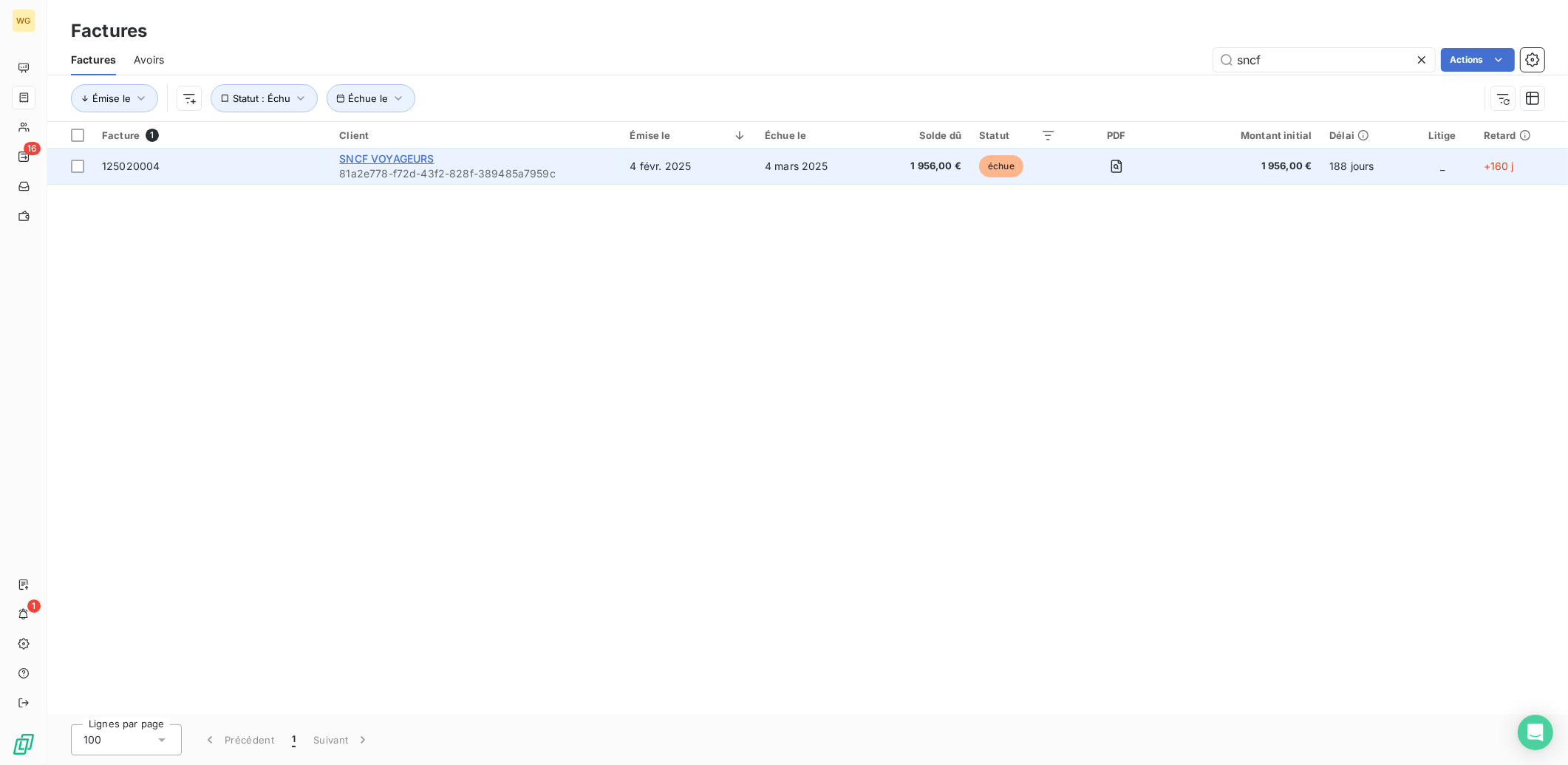
type input "sncf"
click at [364, 157] on span "SNCF VOYAGEURS" at bounding box center [386, 158] width 95 height 12
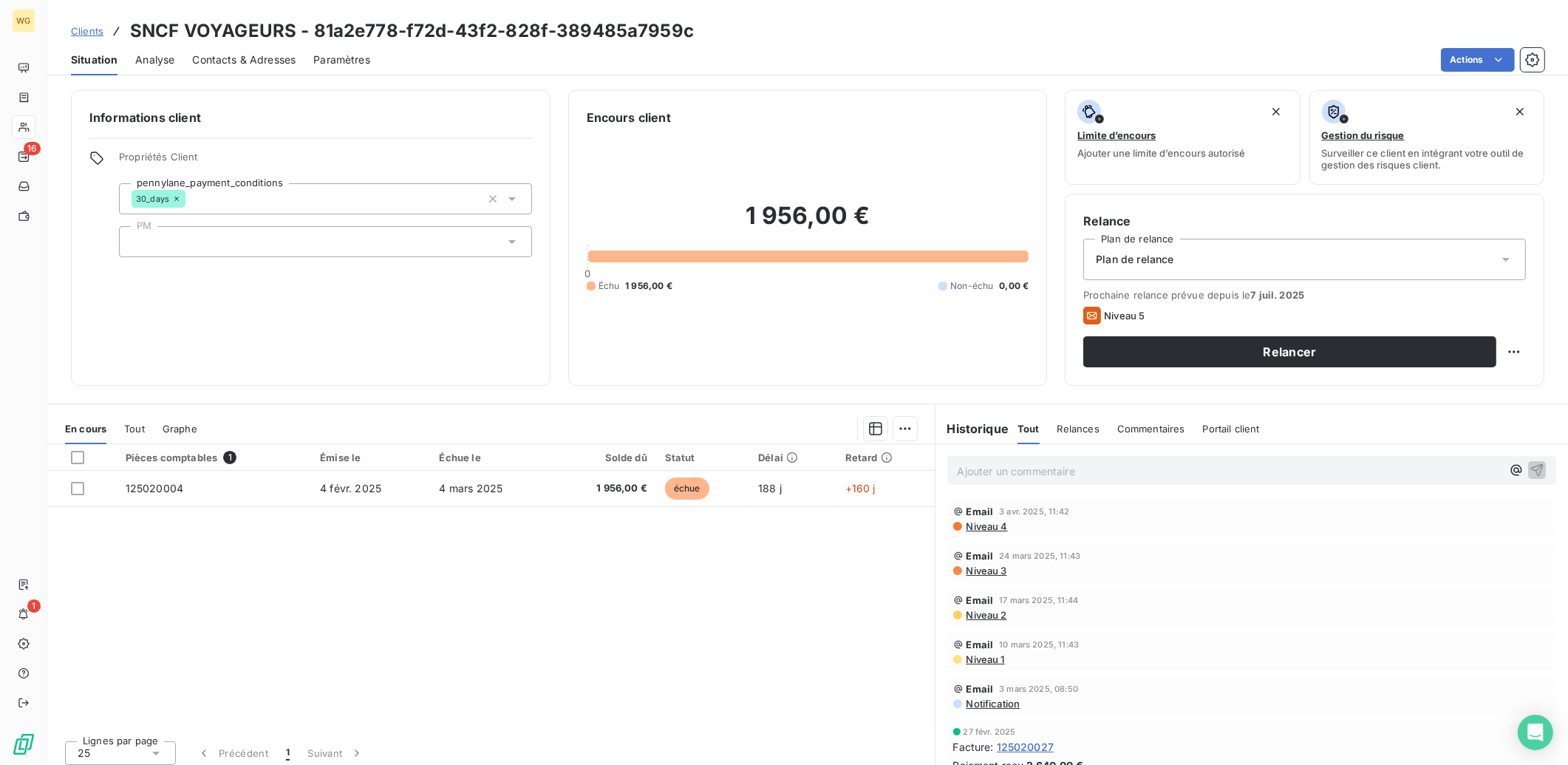
click at [267, 67] on span "Contacts & Adresses" at bounding box center [244, 60] width 104 height 15
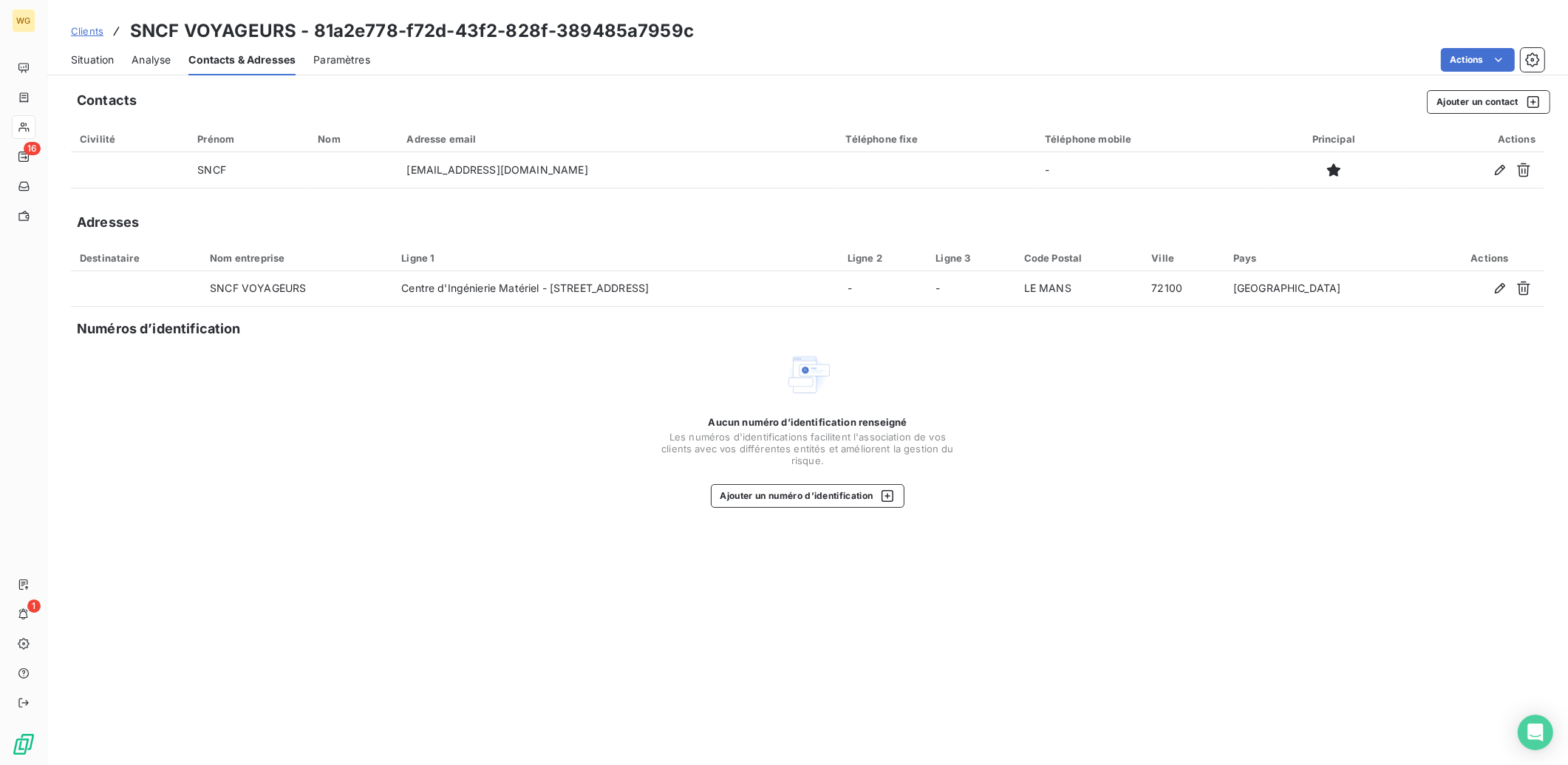
click at [87, 54] on span "Situation" at bounding box center [92, 60] width 43 height 15
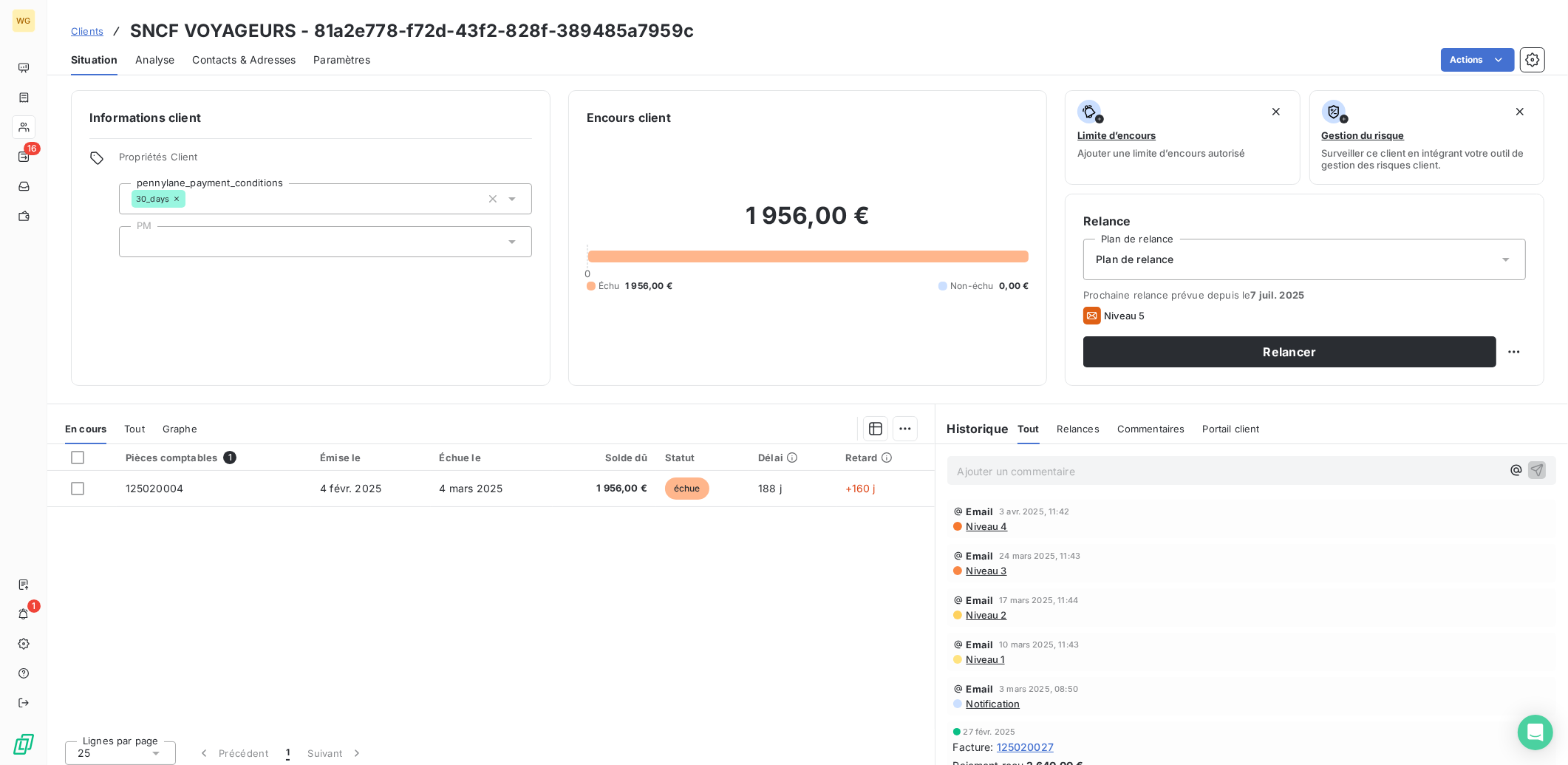
click at [257, 50] on div "Contacts & Adresses" at bounding box center [244, 60] width 104 height 31
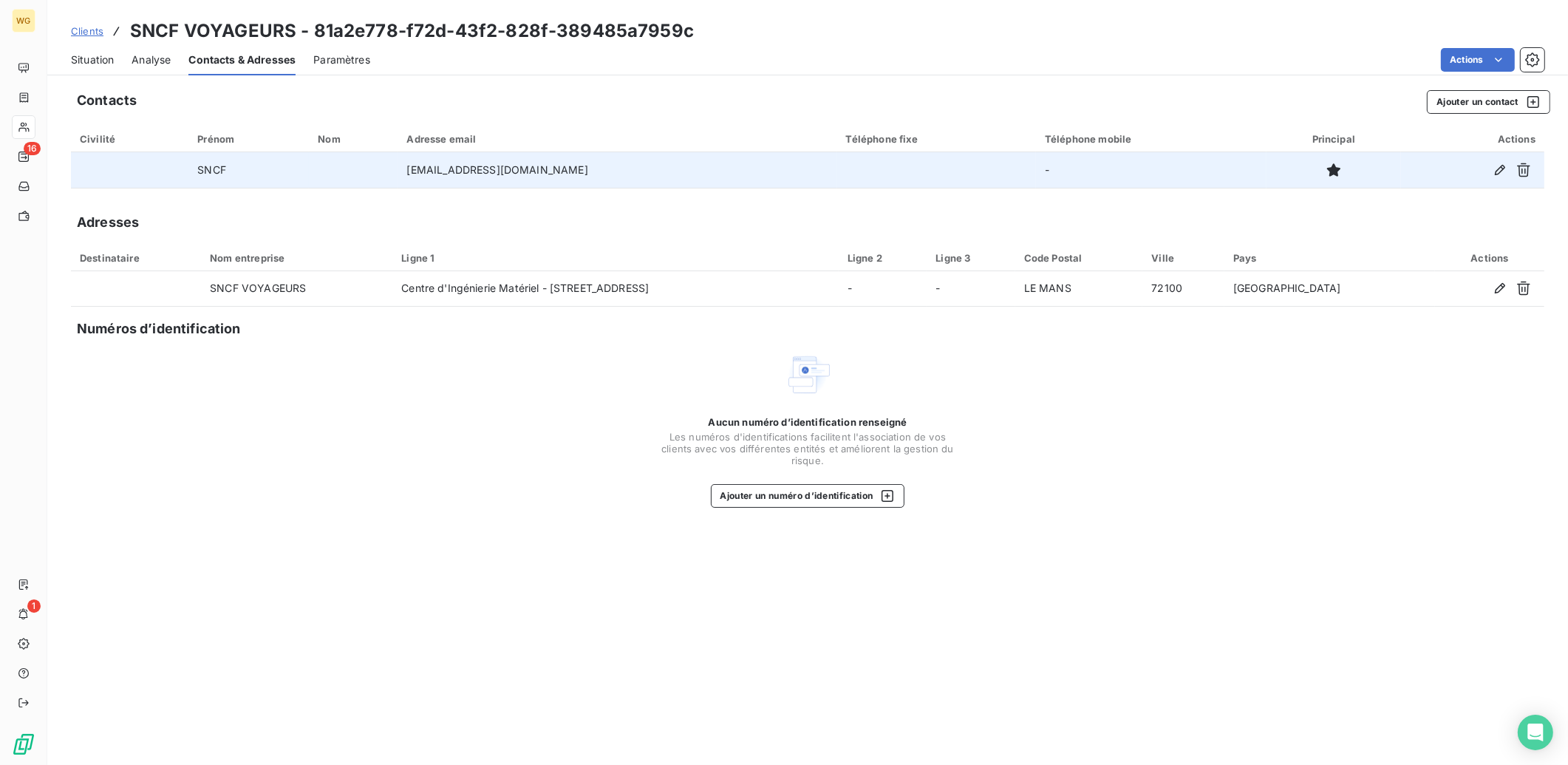
click at [483, 169] on td "achat.cim@sncf.fr" at bounding box center [617, 169] width 439 height 35
copy td "achat.cim@sncf.fr"
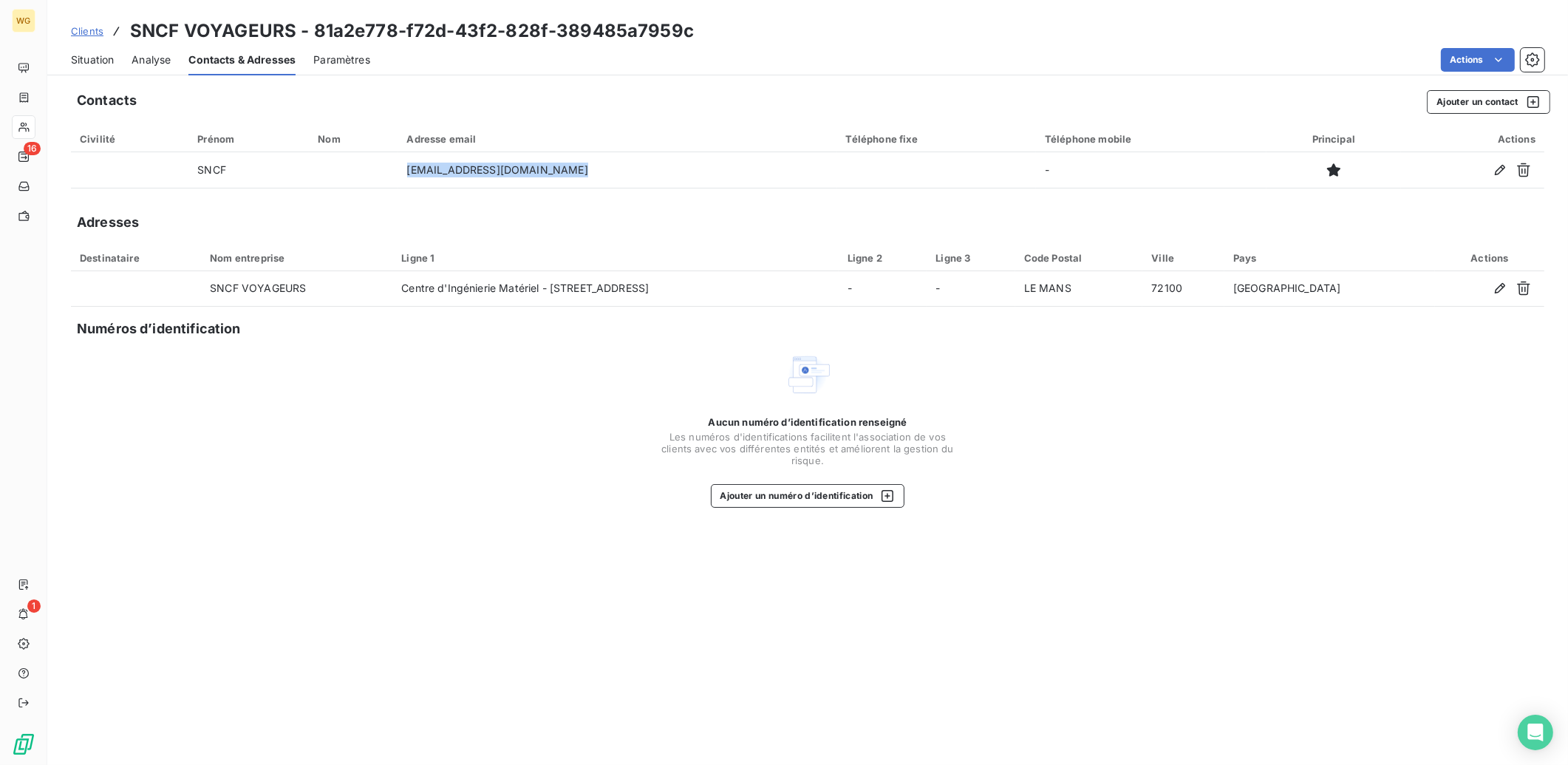
click at [90, 36] on span "Clients" at bounding box center [87, 31] width 33 height 12
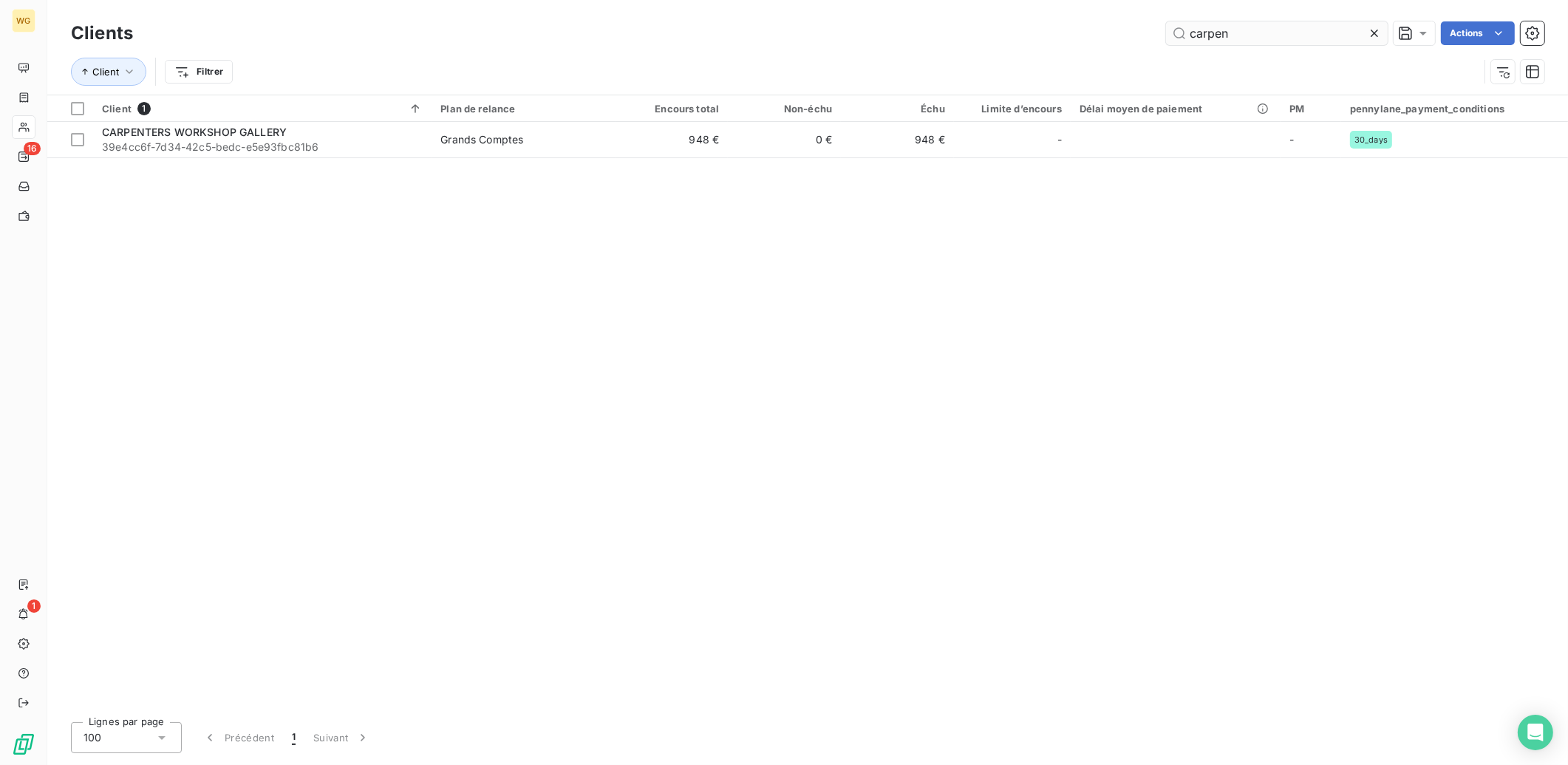
click at [1304, 27] on input "carpen" at bounding box center [1277, 33] width 222 height 24
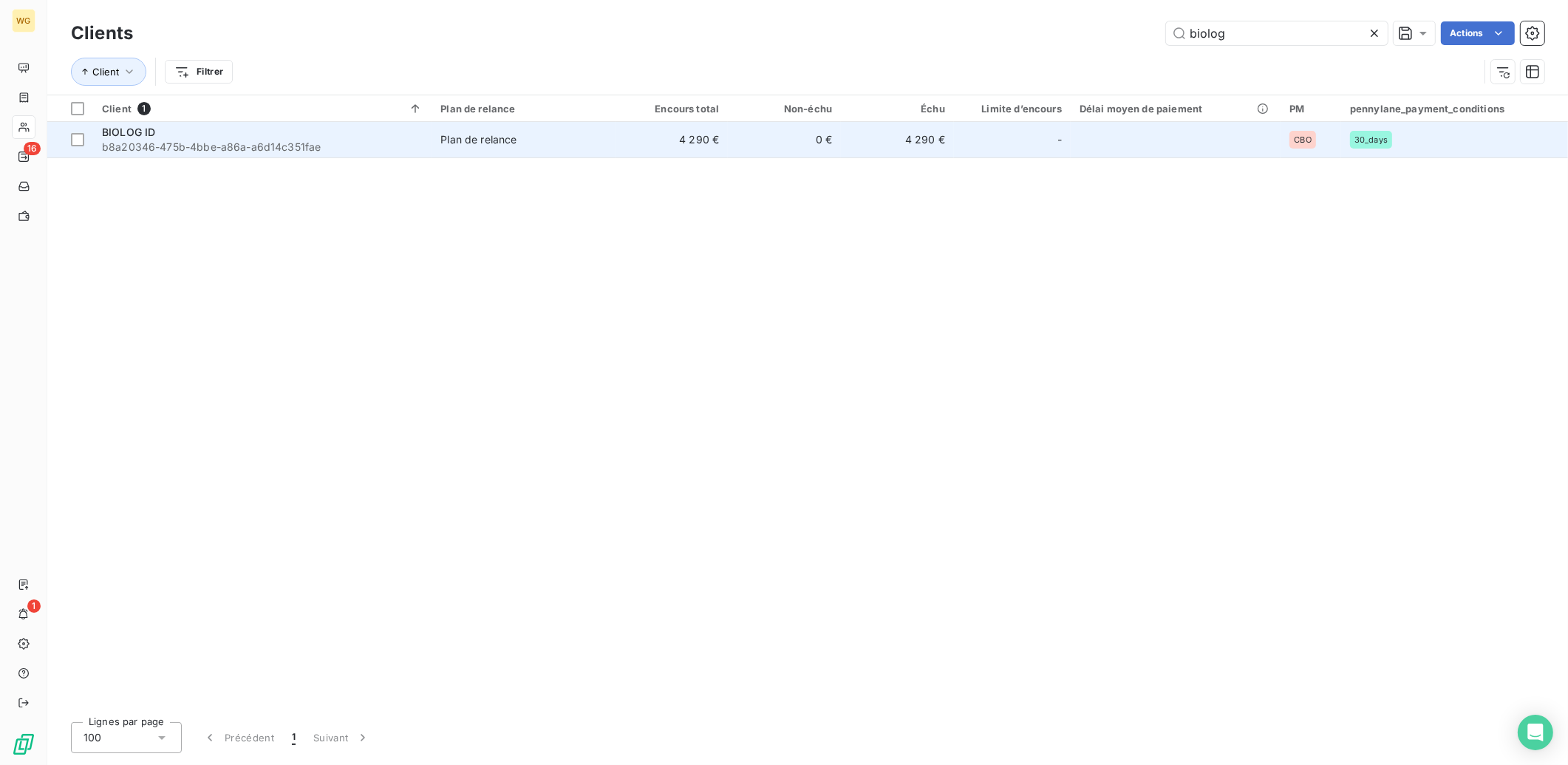
type input "biolog"
click at [121, 128] on span "BIOLOG ID" at bounding box center [128, 132] width 53 height 12
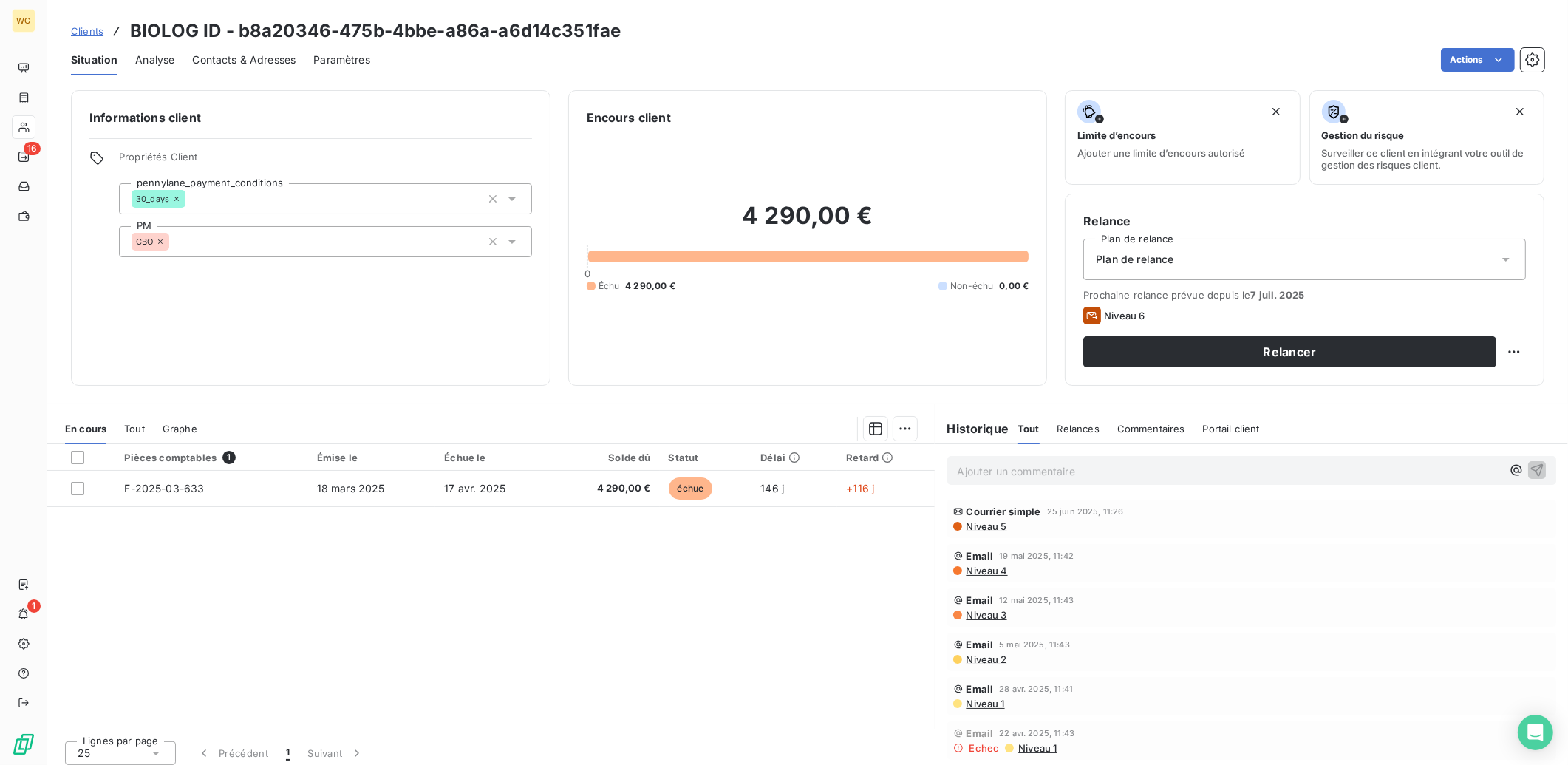
click at [265, 58] on span "Contacts & Adresses" at bounding box center [244, 60] width 104 height 15
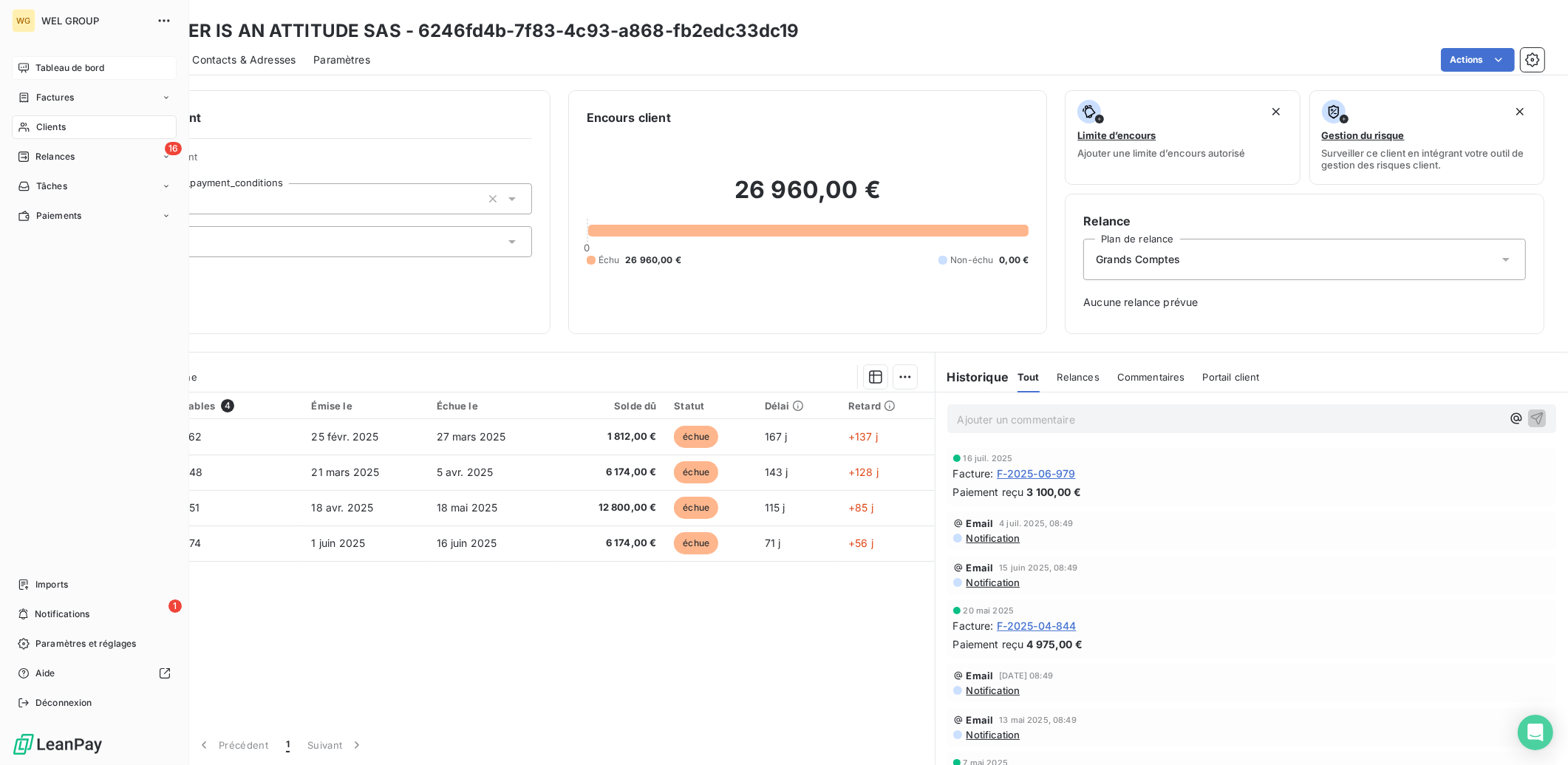
click at [56, 60] on div "Tableau de bord" at bounding box center [94, 67] width 164 height 24
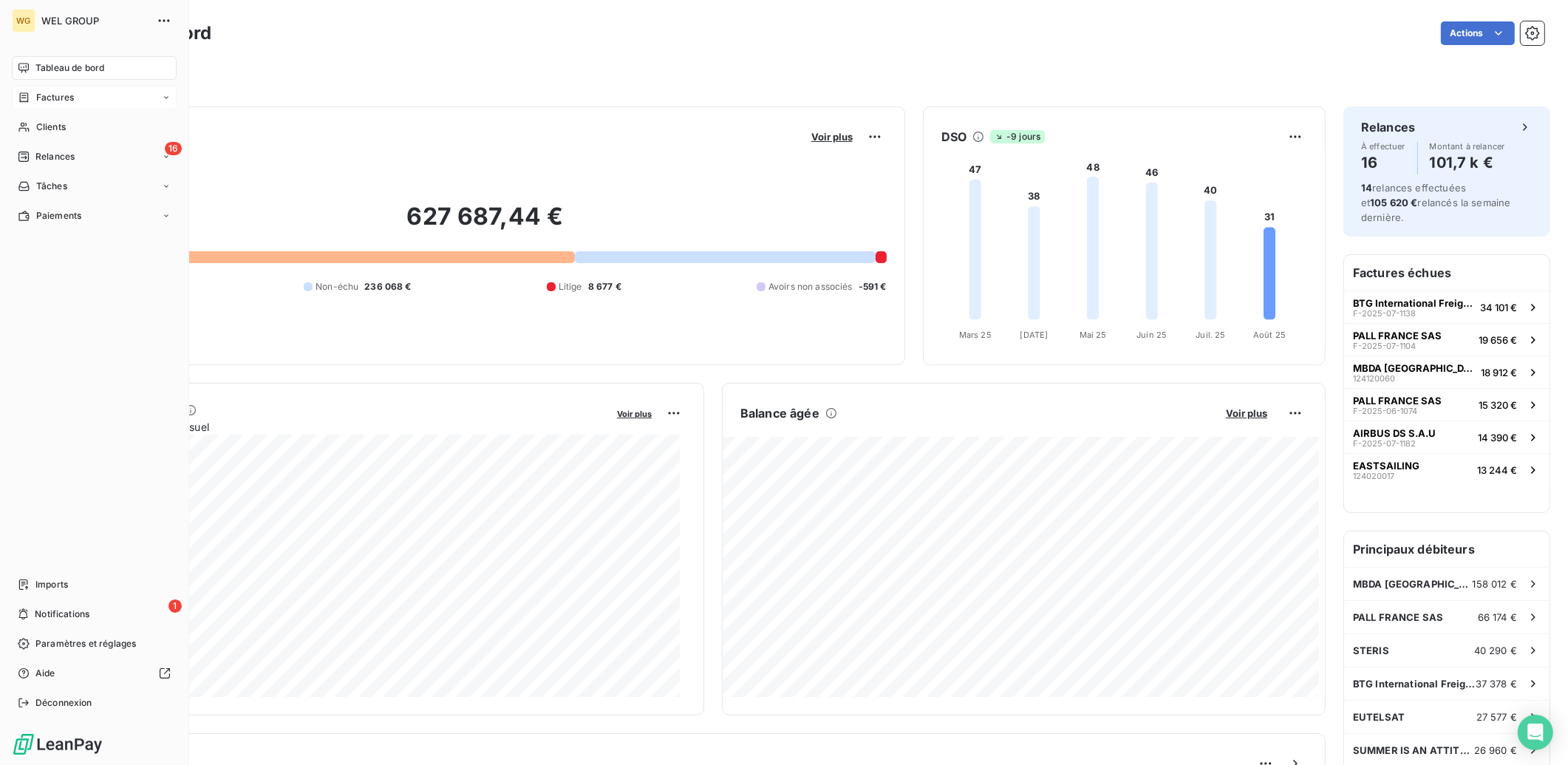
click at [59, 100] on span "Factures" at bounding box center [55, 98] width 38 height 13
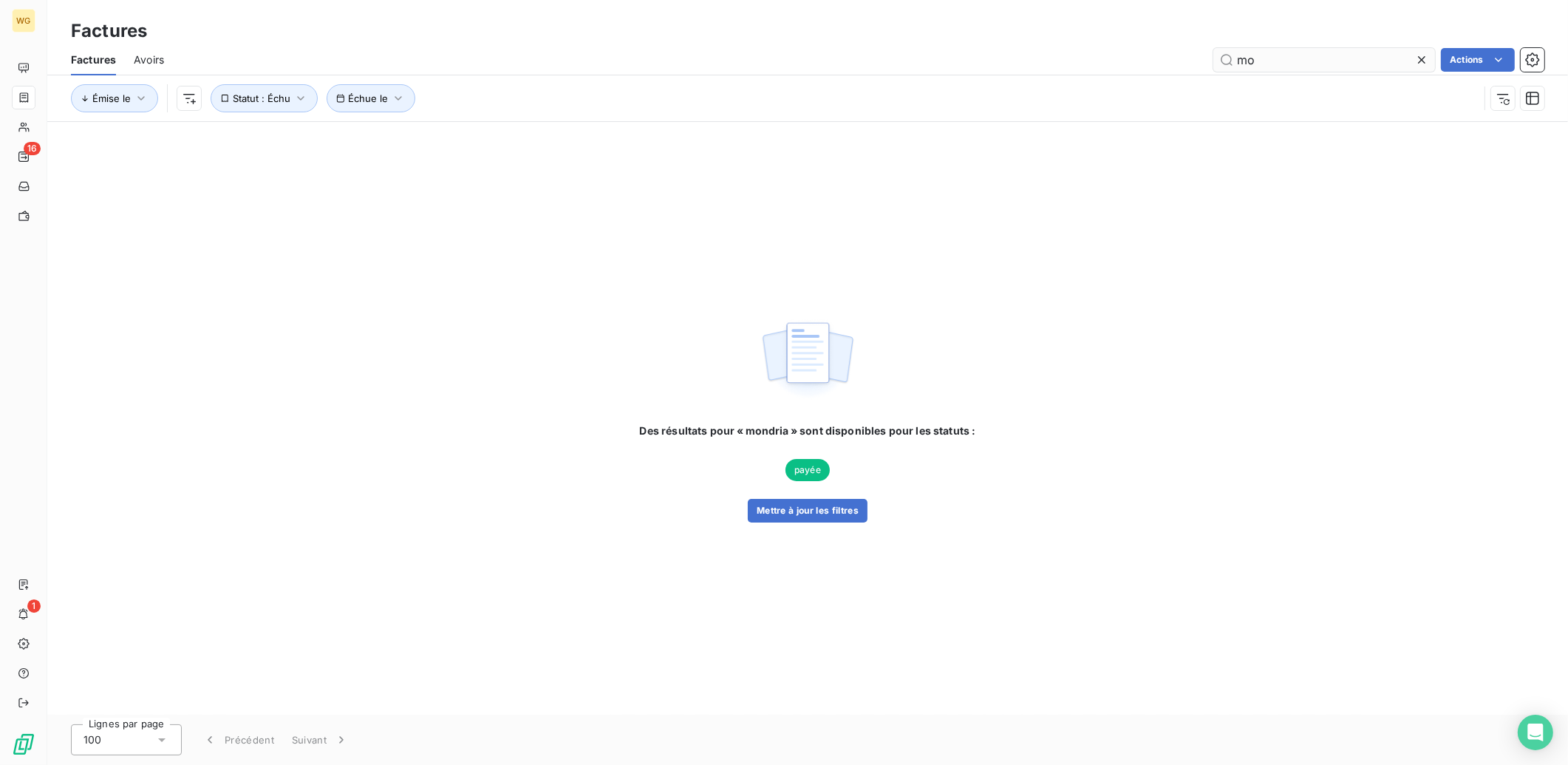
type input "m"
type input "a"
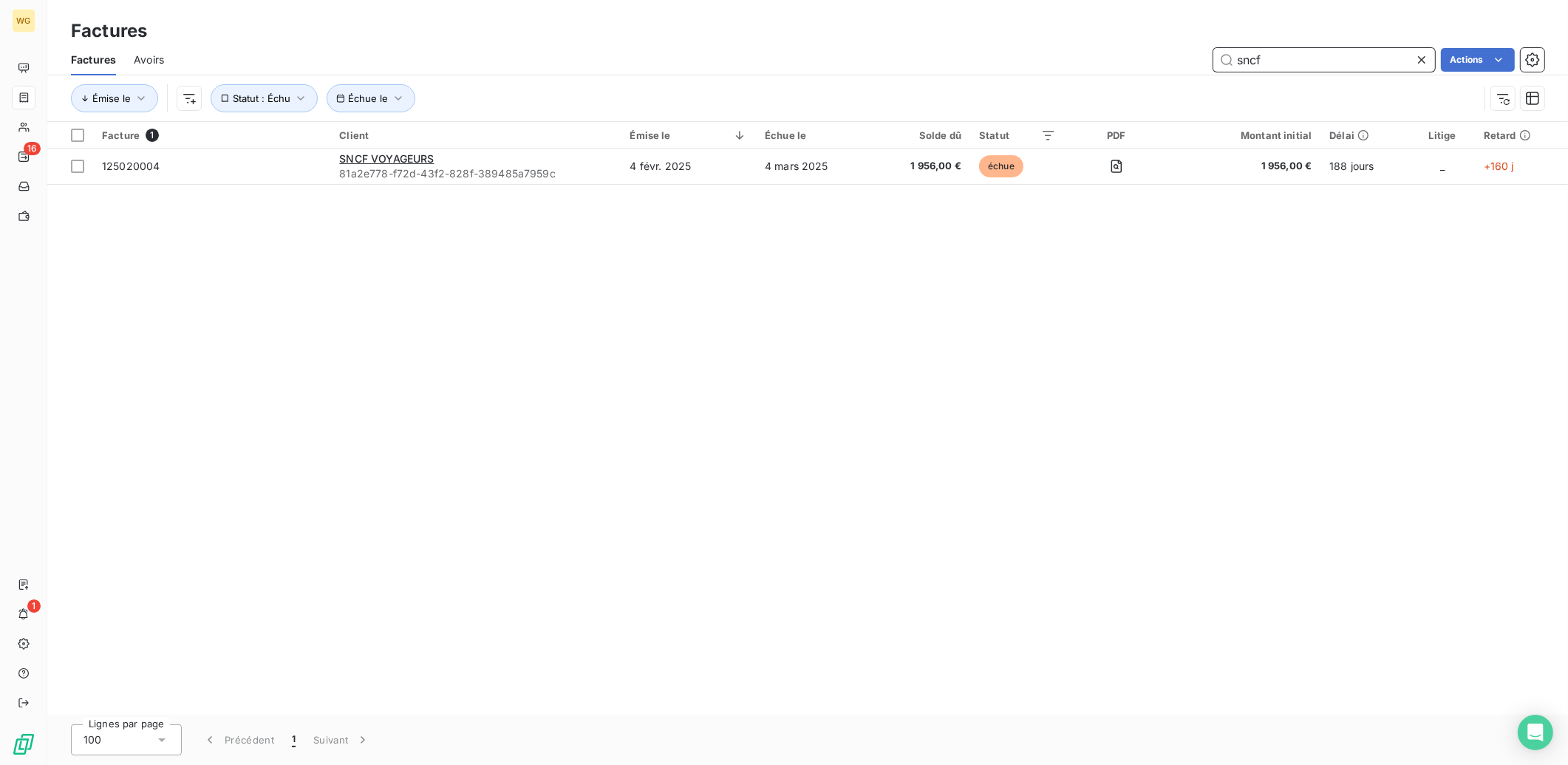
click at [1267, 59] on input "sncf" at bounding box center [1325, 59] width 222 height 24
paste input "biolog-id-Compta@biolog-id.com"
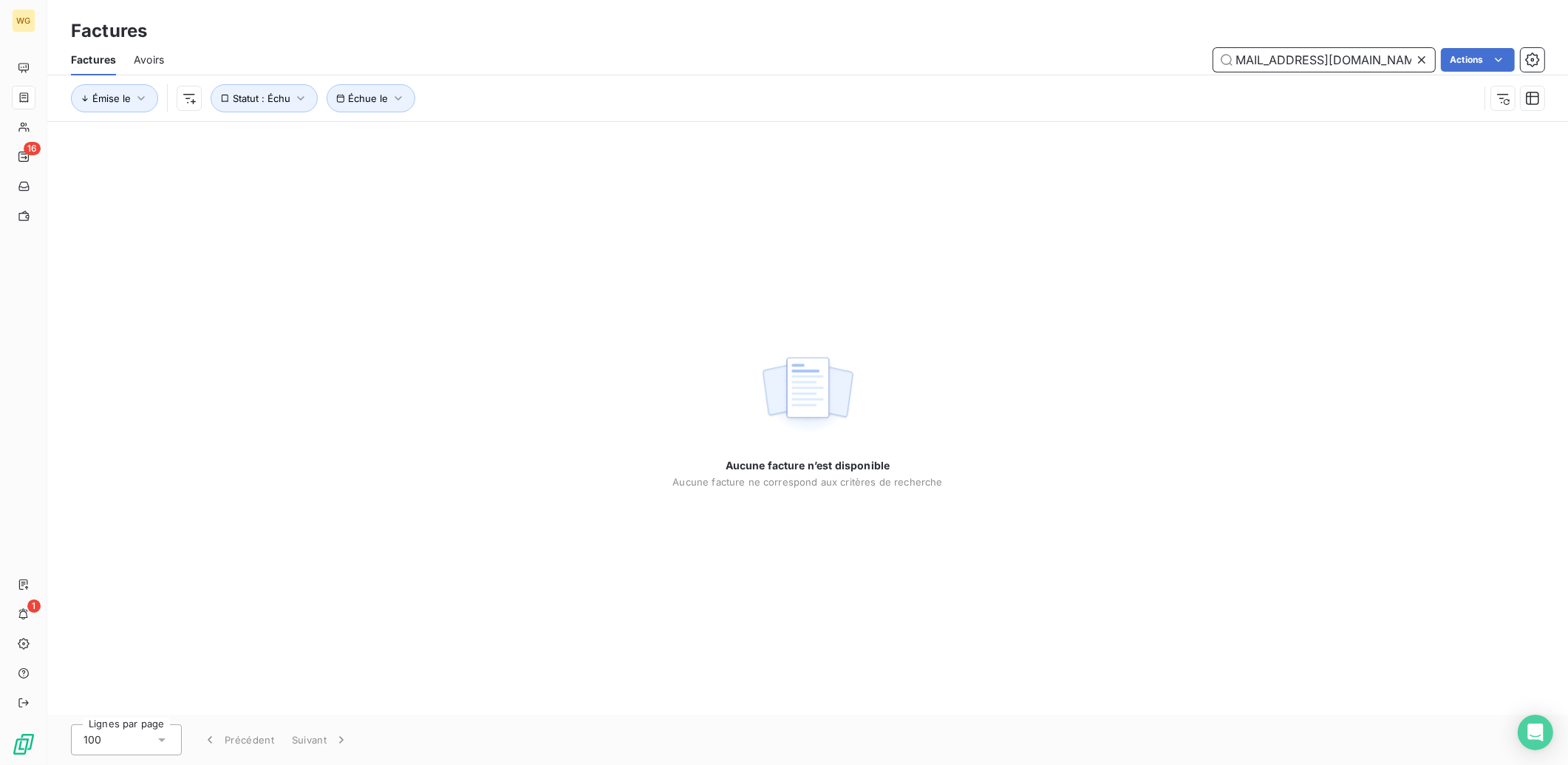
type input "biolog-id-Compta@biolog-id.com"
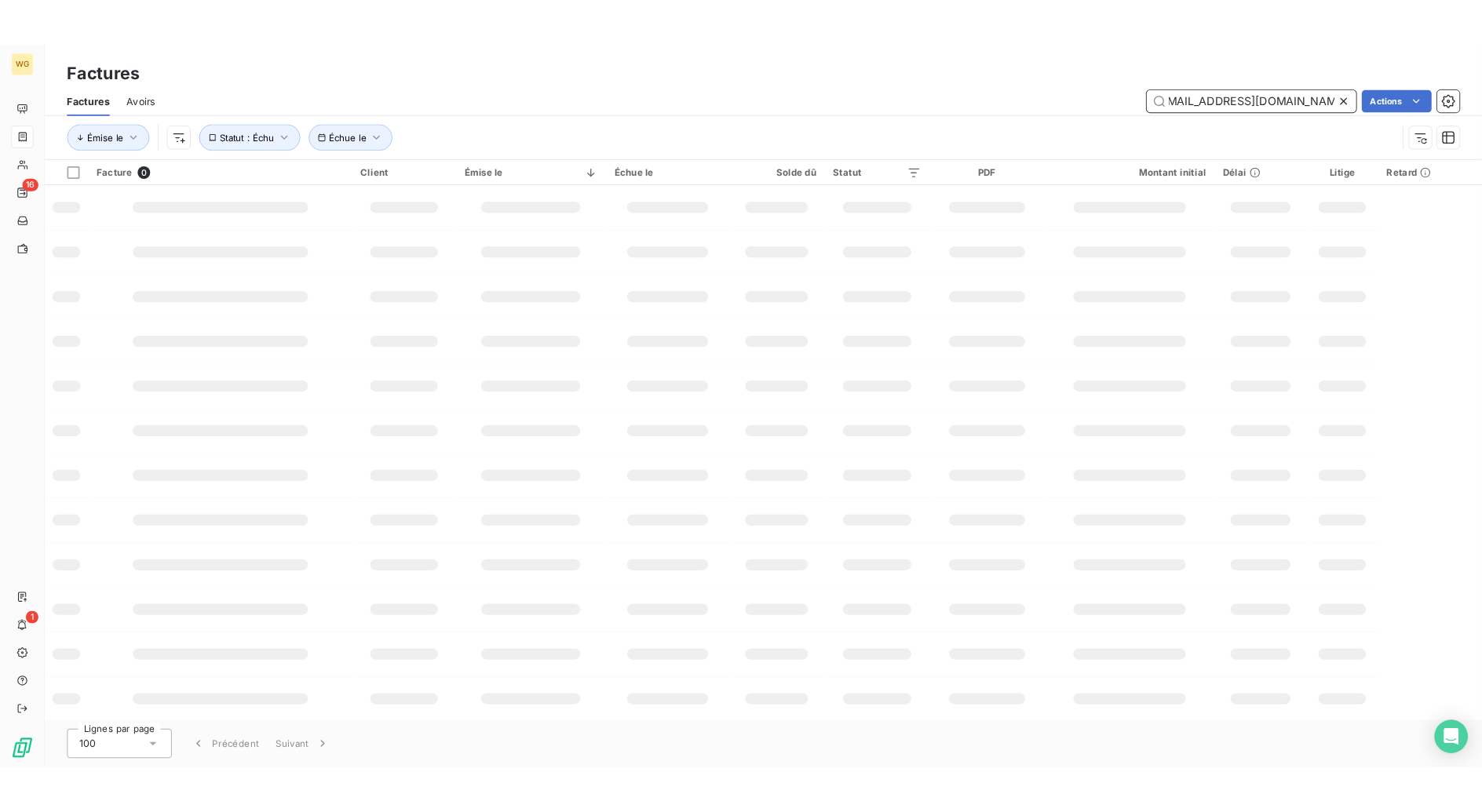
scroll to position [0, 0]
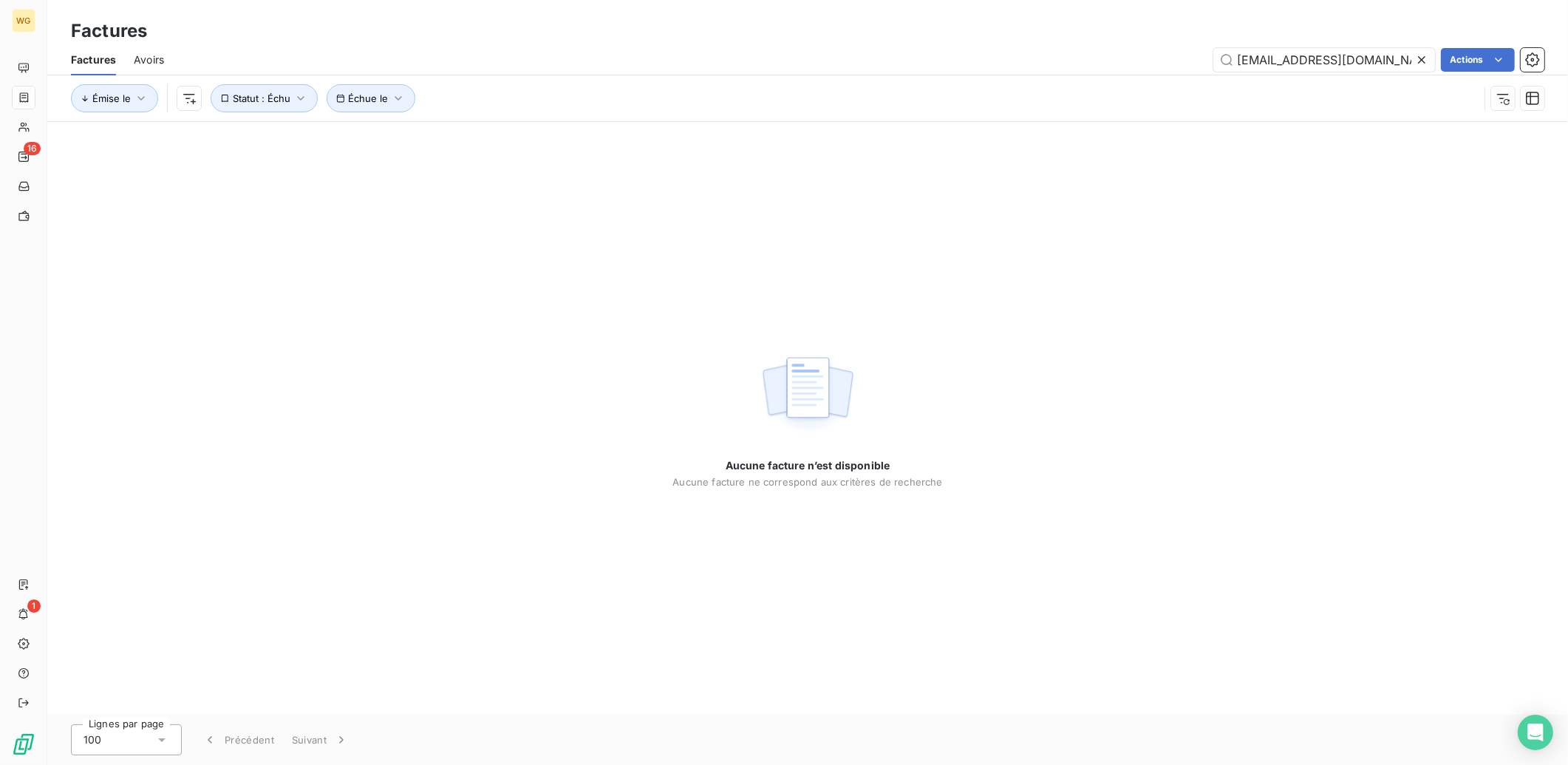
click at [1418, 61] on icon at bounding box center [1422, 60] width 15 height 15
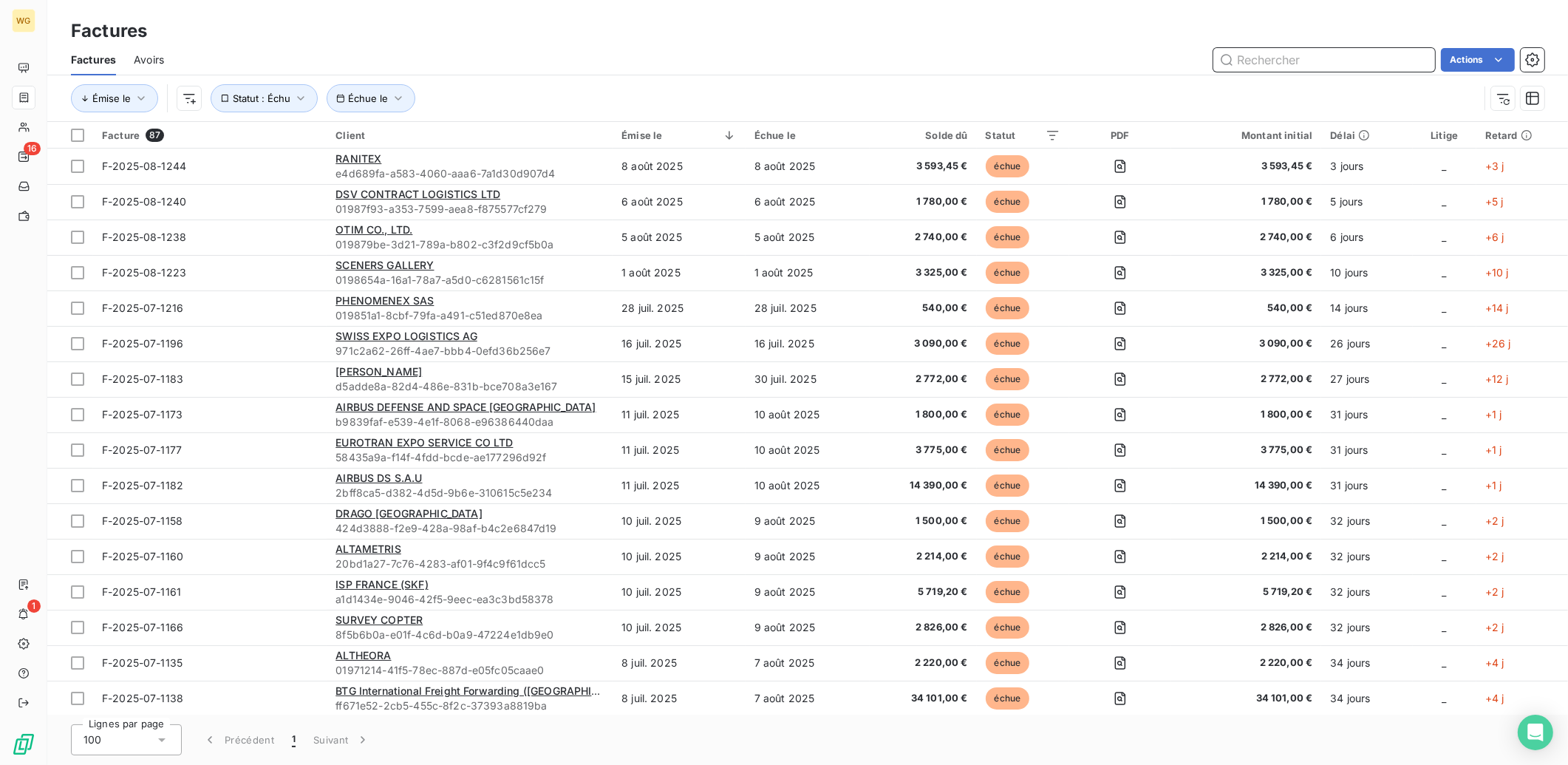
click at [1385, 62] on input "text" at bounding box center [1325, 59] width 222 height 24
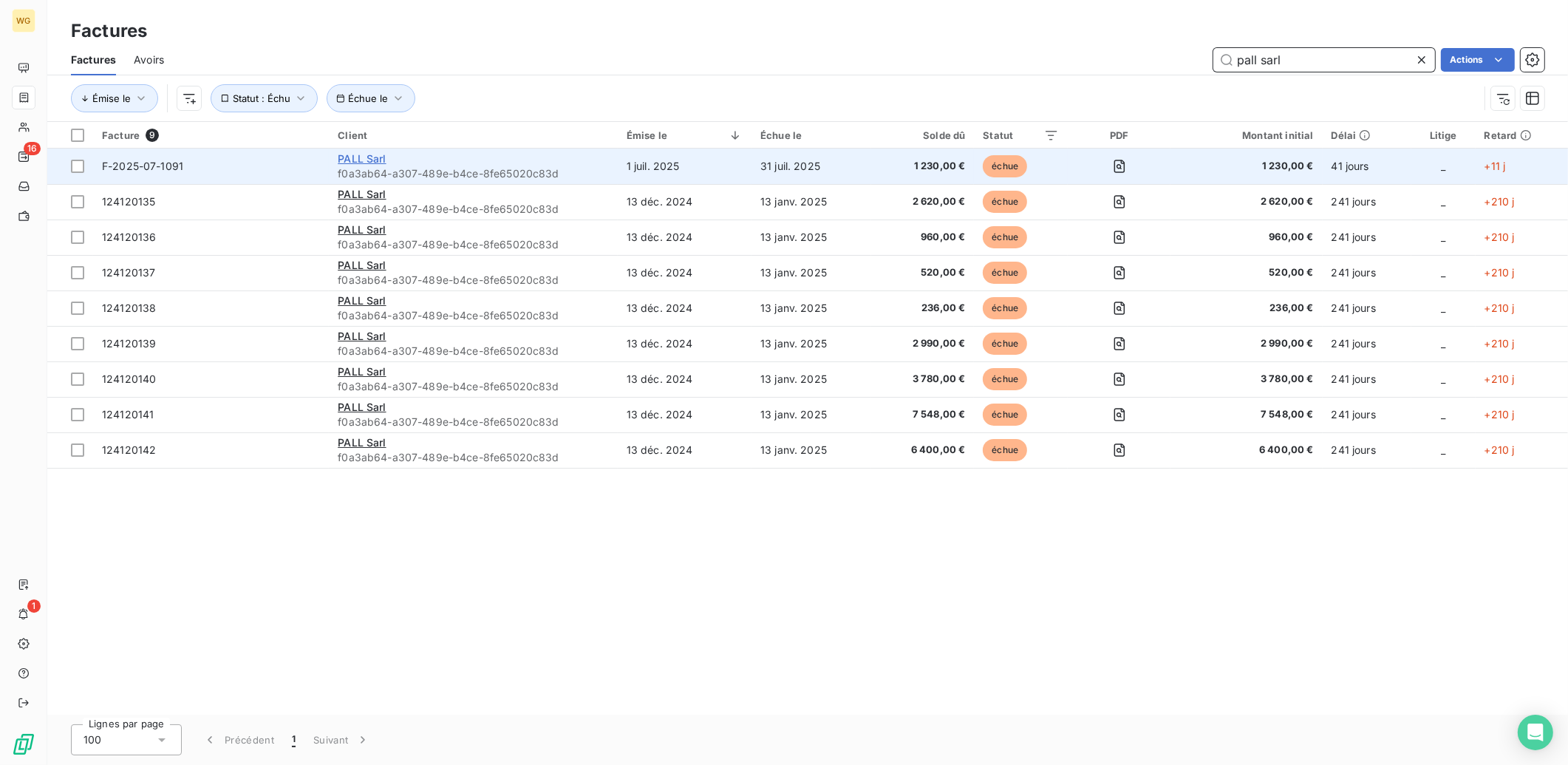
type input "pall sarl"
click at [358, 159] on span "PALL Sarl" at bounding box center [362, 158] width 48 height 12
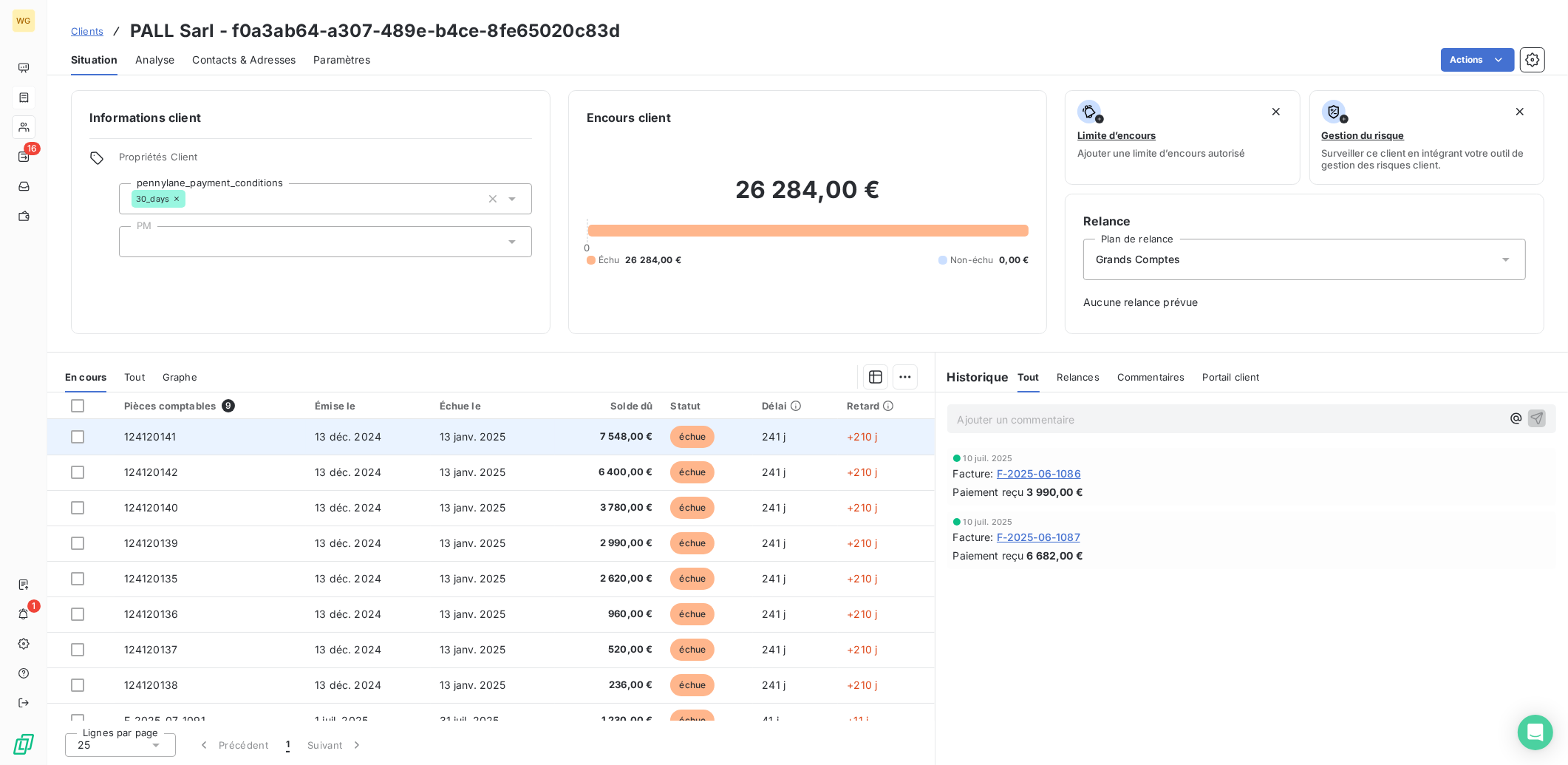
click at [400, 431] on td "13 déc. 2024" at bounding box center [368, 437] width 124 height 35
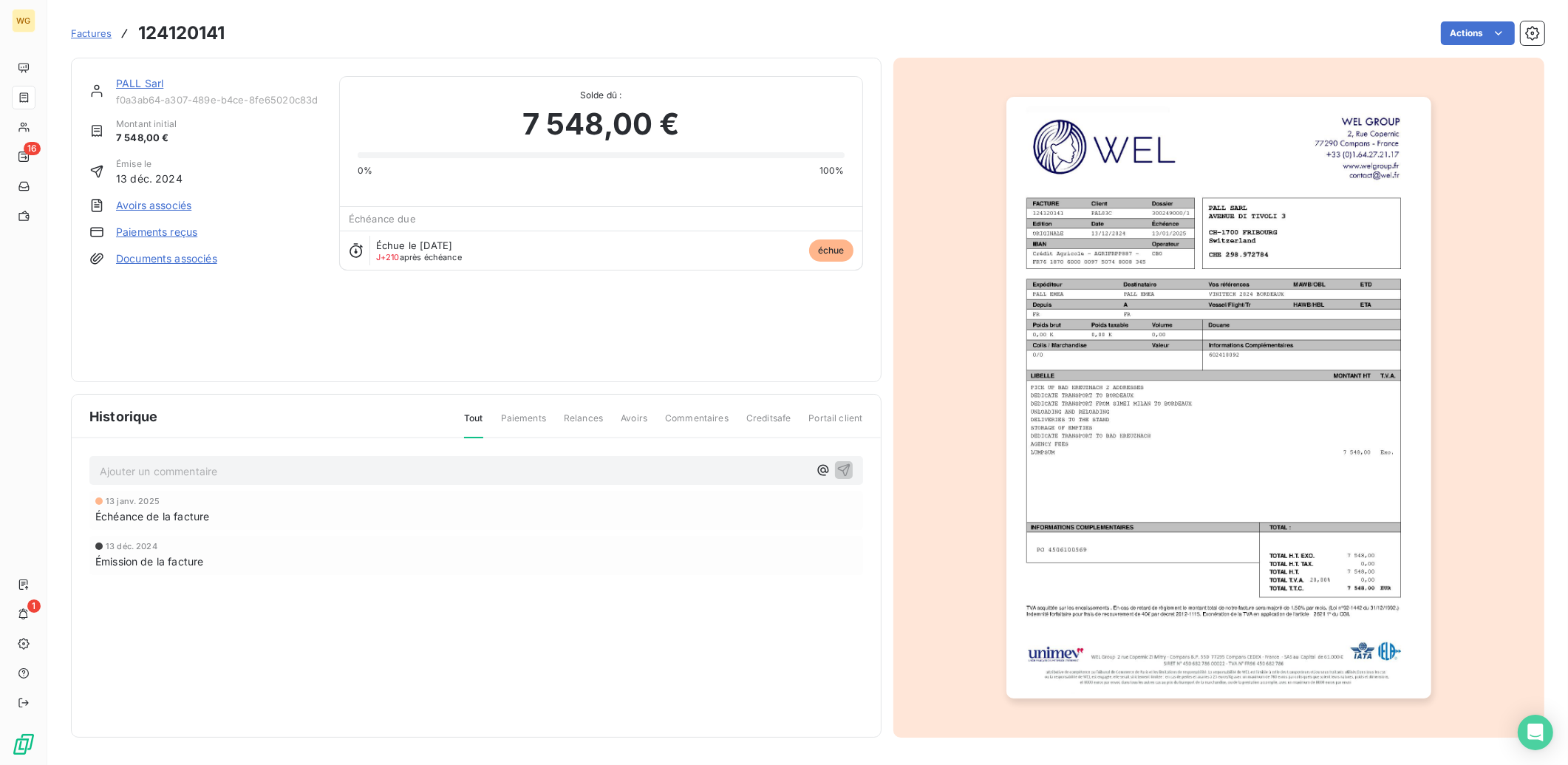
click at [102, 30] on span "Factures" at bounding box center [90, 33] width 40 height 12
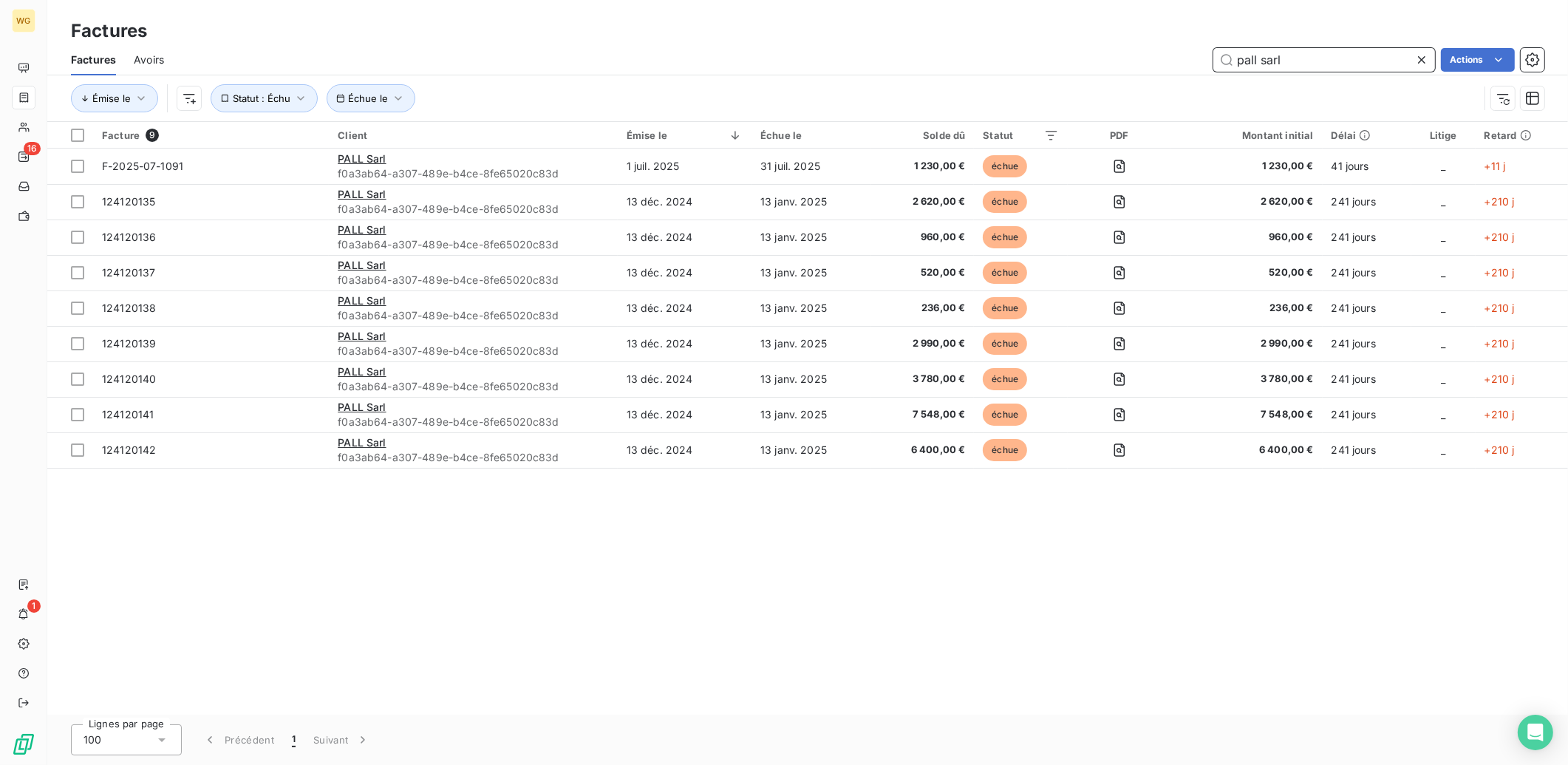
click at [1260, 63] on input "pall sarl" at bounding box center [1325, 59] width 222 height 24
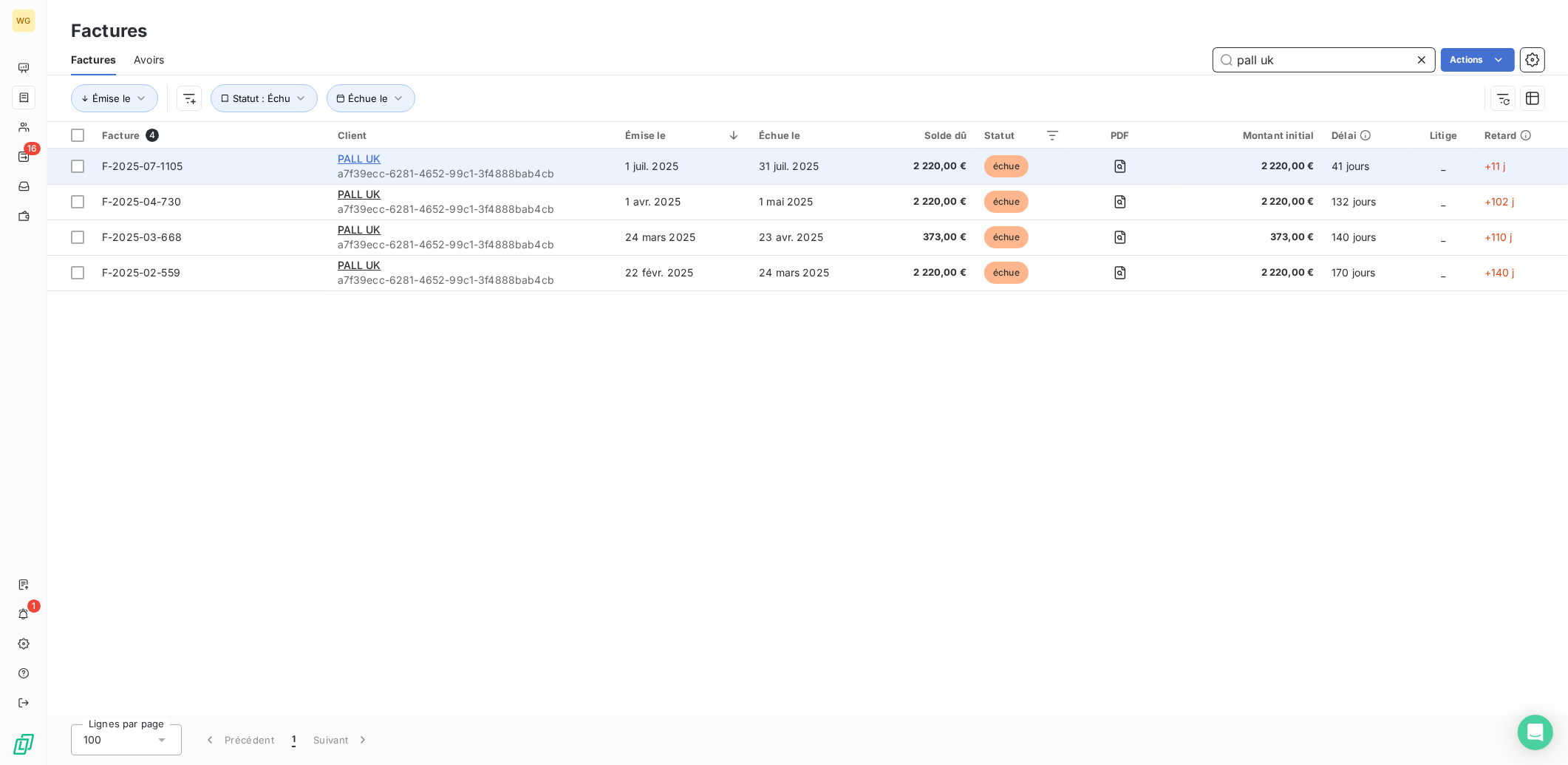
type input "pall uk"
click at [351, 158] on span "PALL UK" at bounding box center [359, 158] width 44 height 12
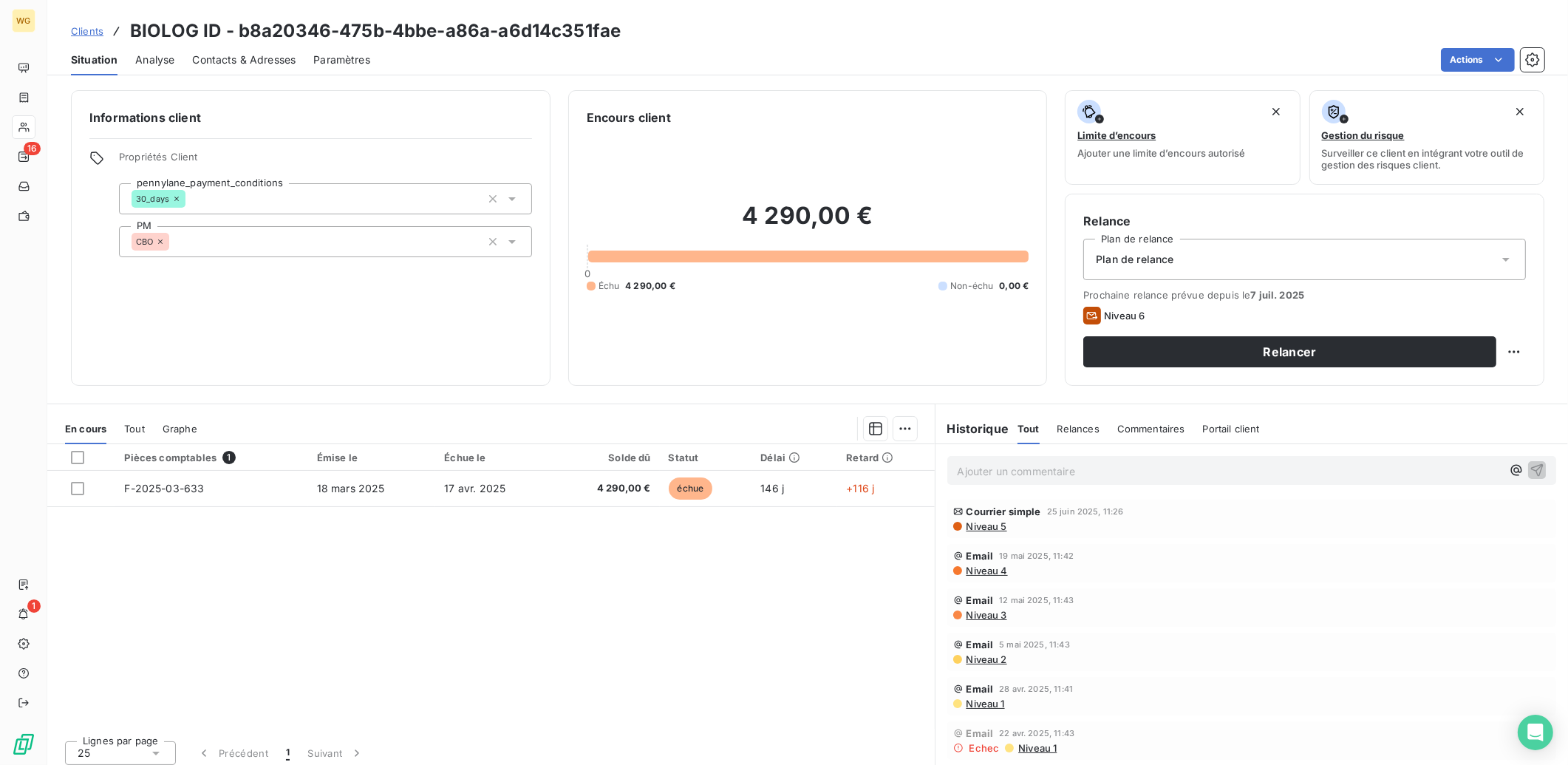
click at [259, 49] on div "Contacts & Adresses" at bounding box center [244, 60] width 104 height 31
click at [262, 69] on div "Contacts & Adresses" at bounding box center [244, 60] width 104 height 31
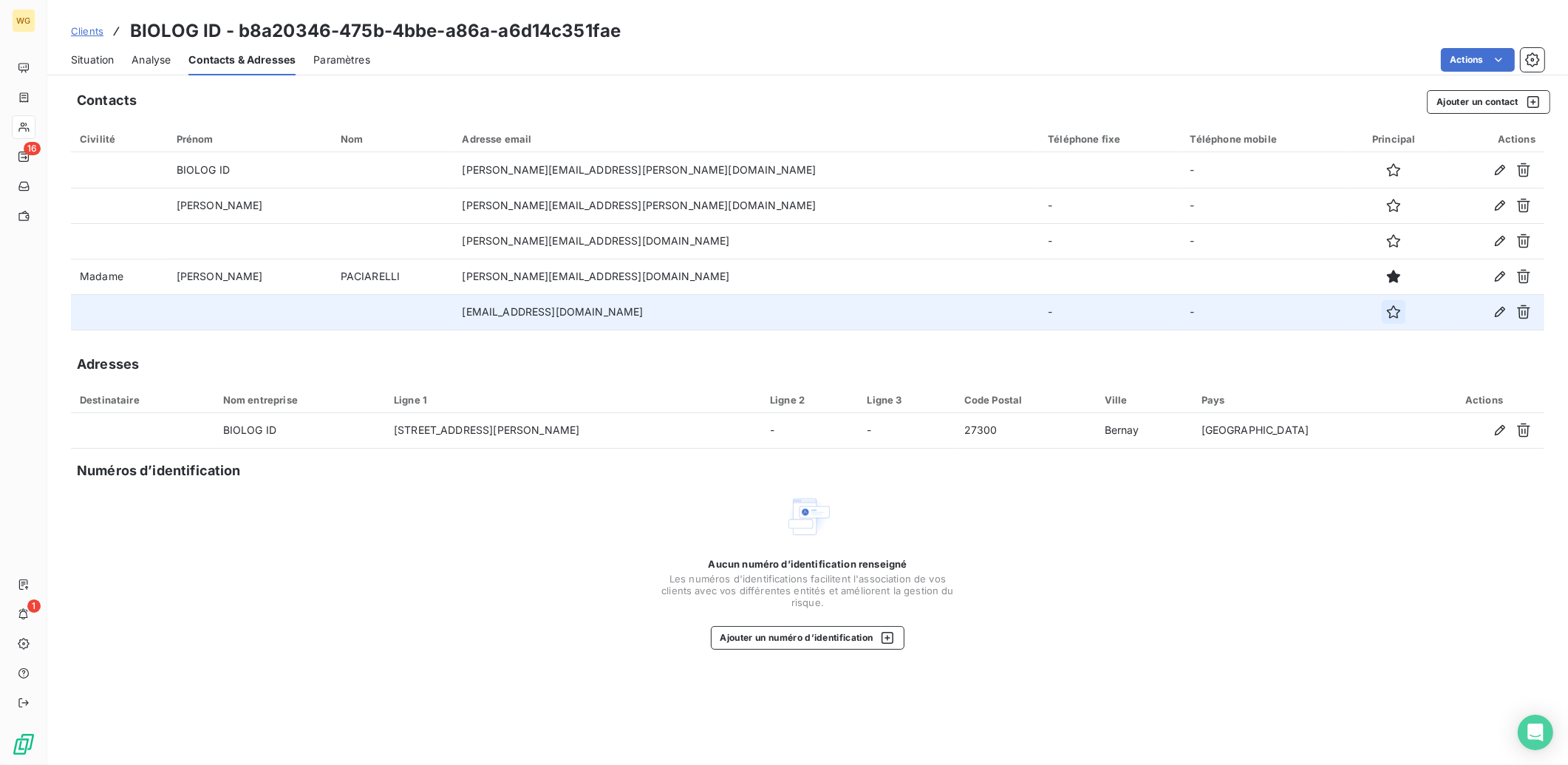
click at [1386, 312] on icon "button" at bounding box center [1394, 312] width 15 height 15
click at [88, 26] on span "Clients" at bounding box center [87, 31] width 33 height 12
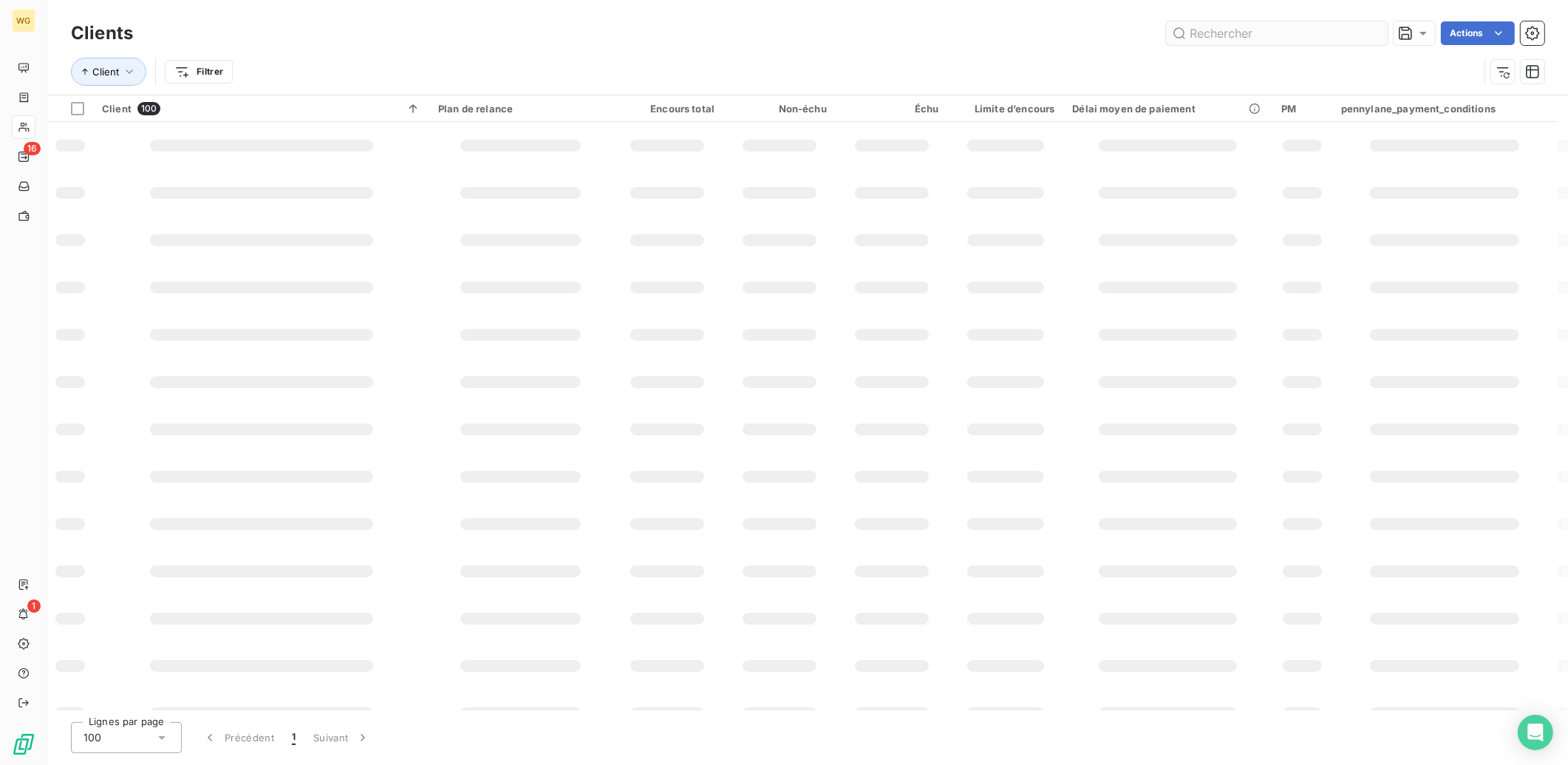
click at [1348, 34] on input "text" at bounding box center [1277, 33] width 222 height 24
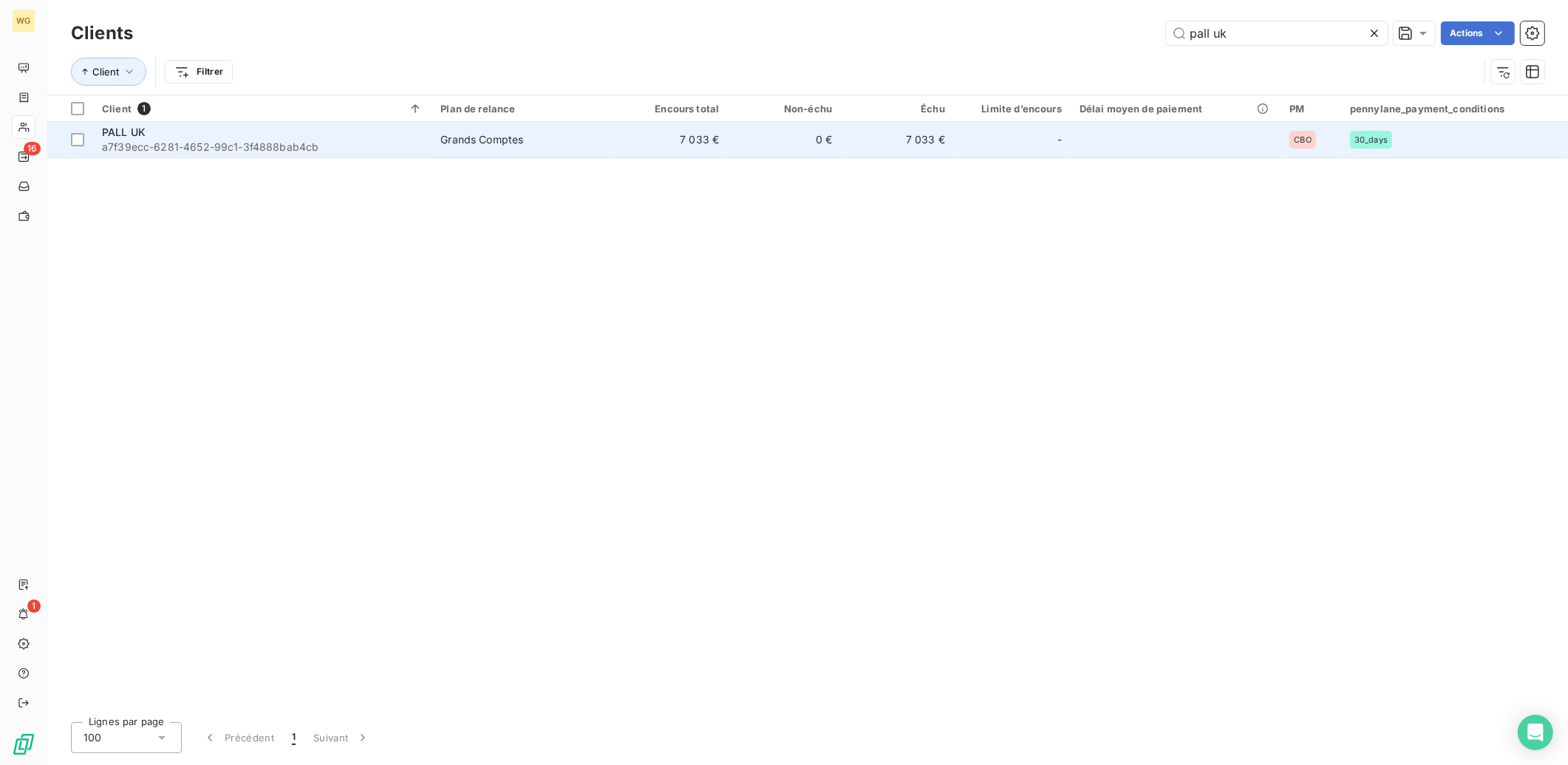
type input "pall uk"
click at [124, 132] on span "PALL UK" at bounding box center [123, 132] width 44 height 12
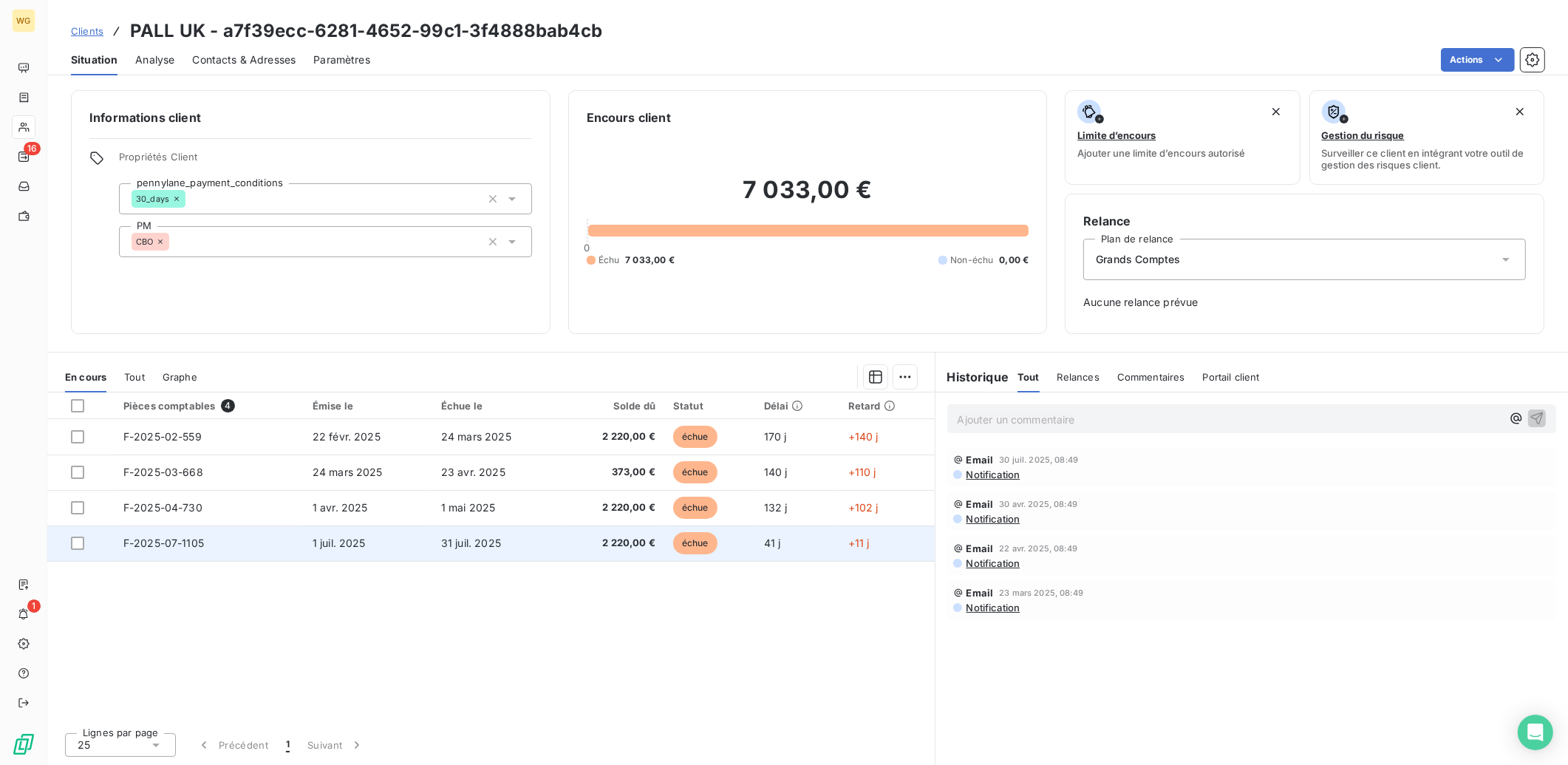
click at [383, 542] on td "1 juil. 2025" at bounding box center [368, 543] width 128 height 35
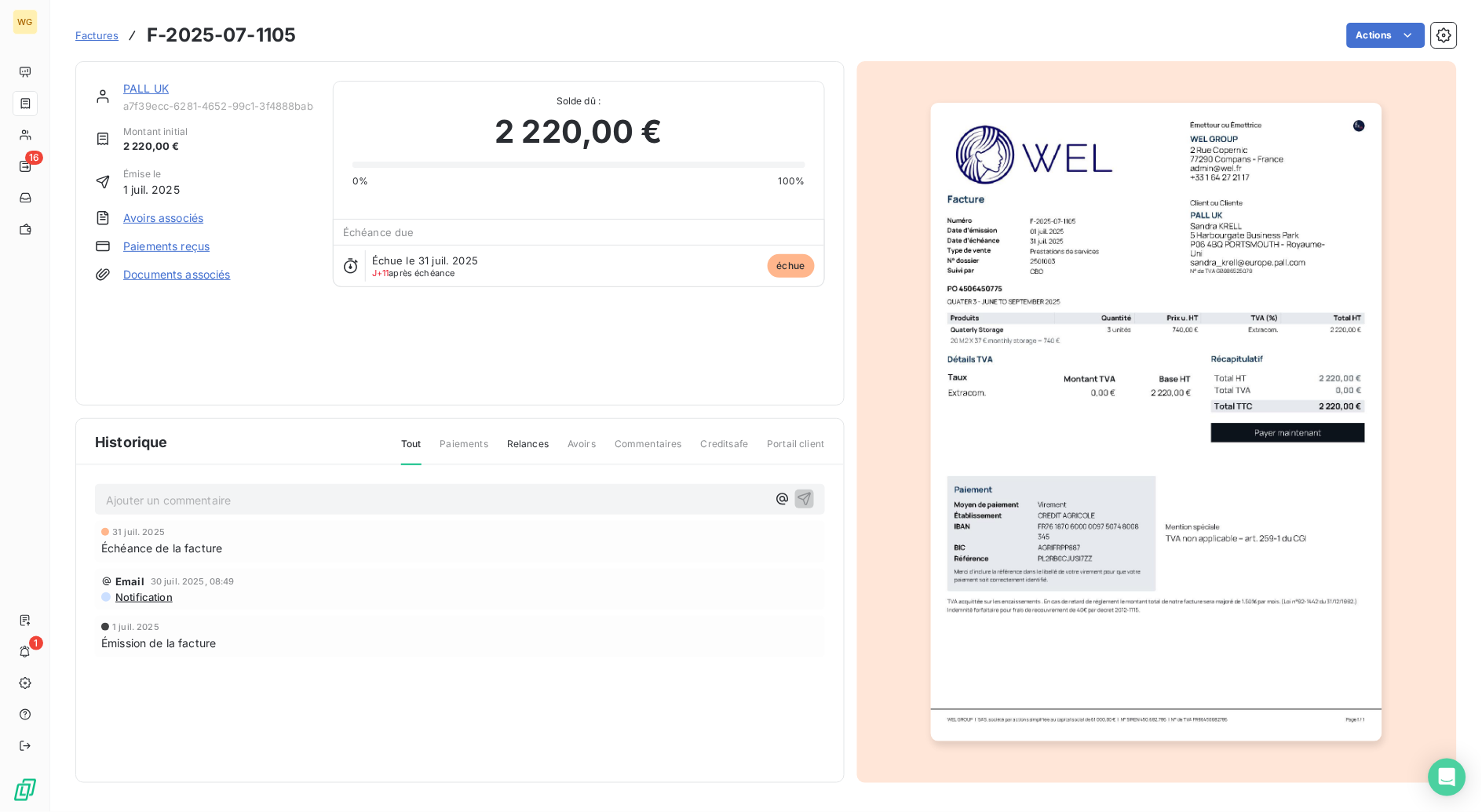
click at [97, 42] on link "Factures" at bounding box center [96, 35] width 43 height 16
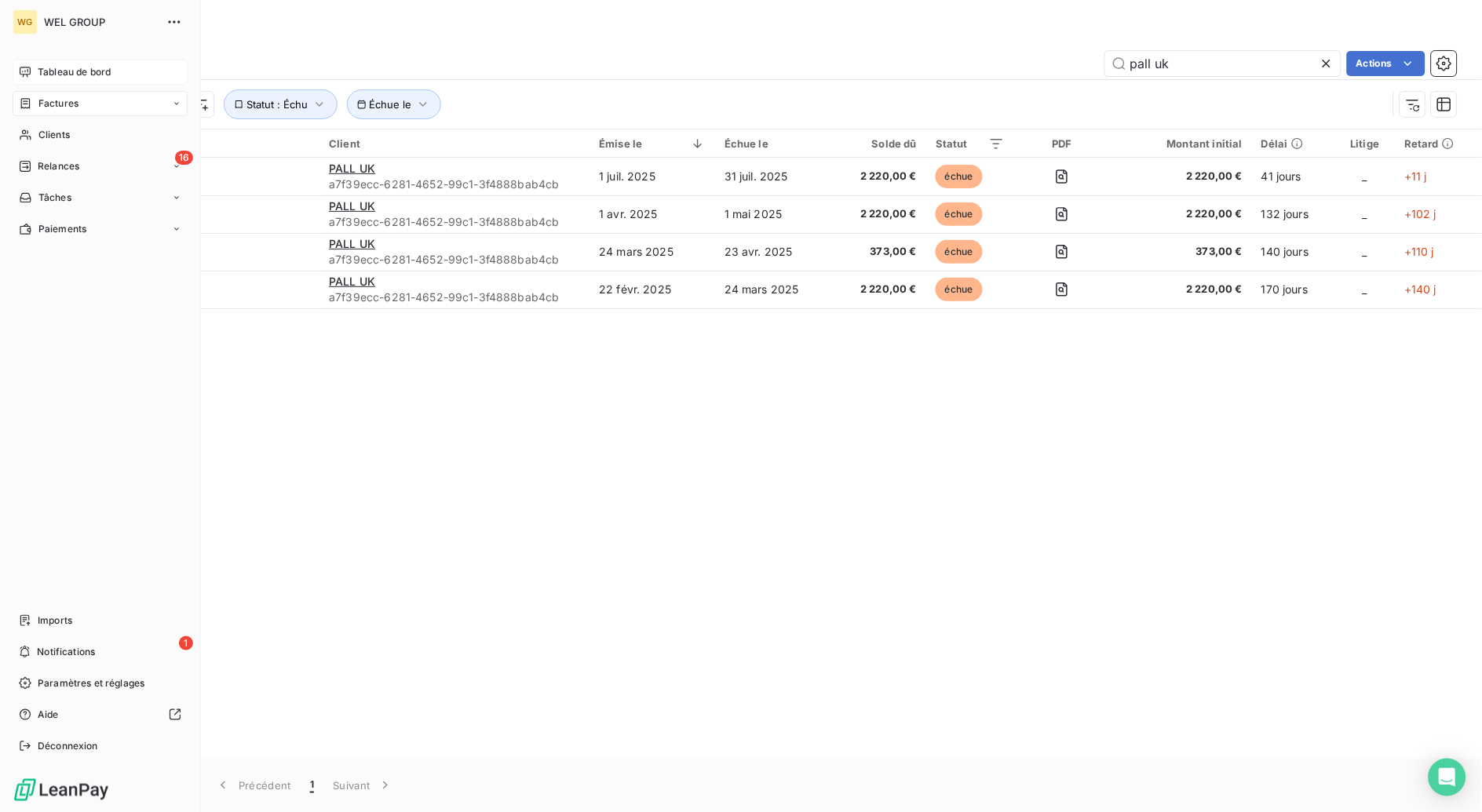
click at [38, 73] on span "Tableau de bord" at bounding box center [74, 72] width 73 height 14
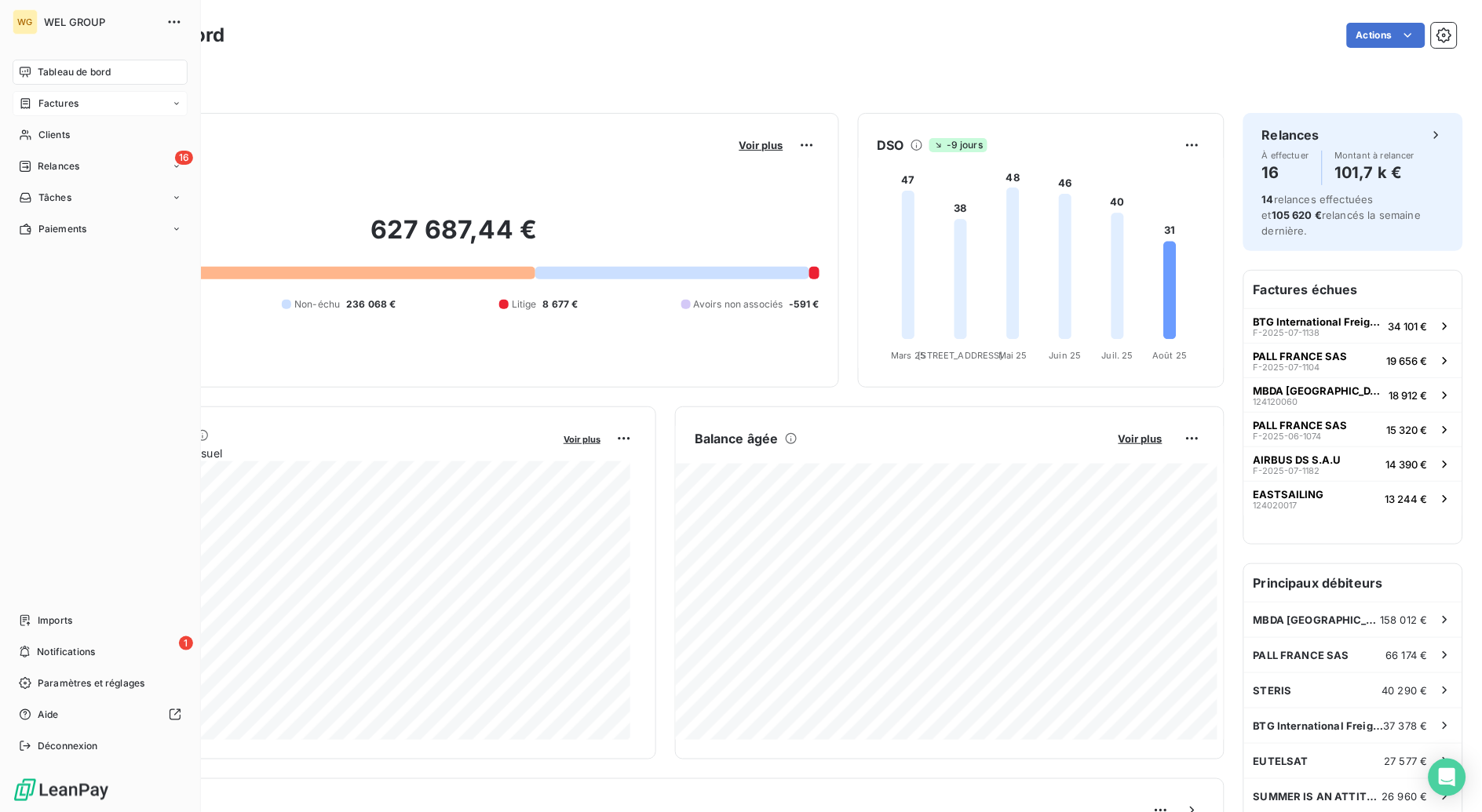
click at [76, 105] on span "Factures" at bounding box center [59, 104] width 40 height 14
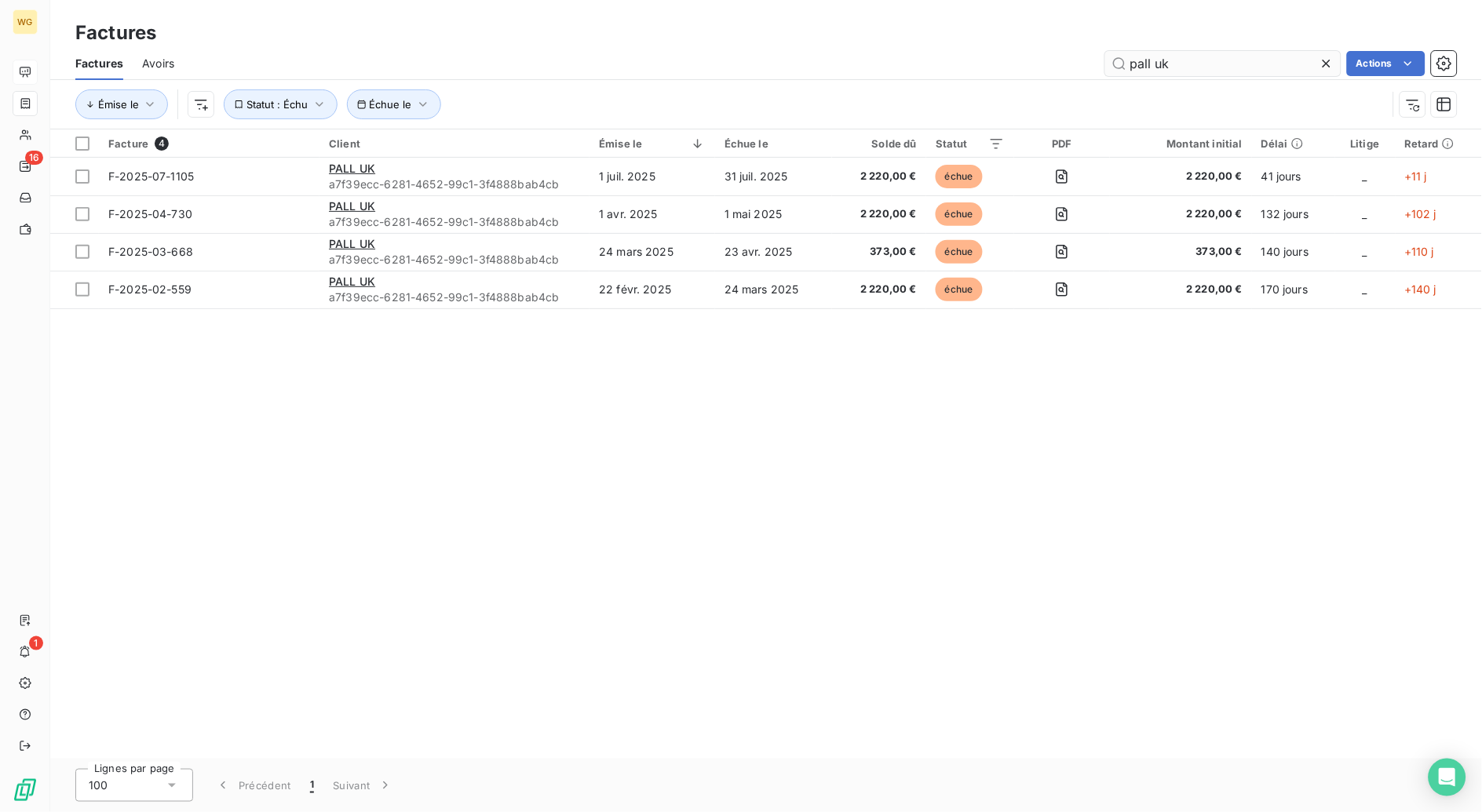
click at [1174, 66] on input "pall uk" at bounding box center [1224, 63] width 236 height 25
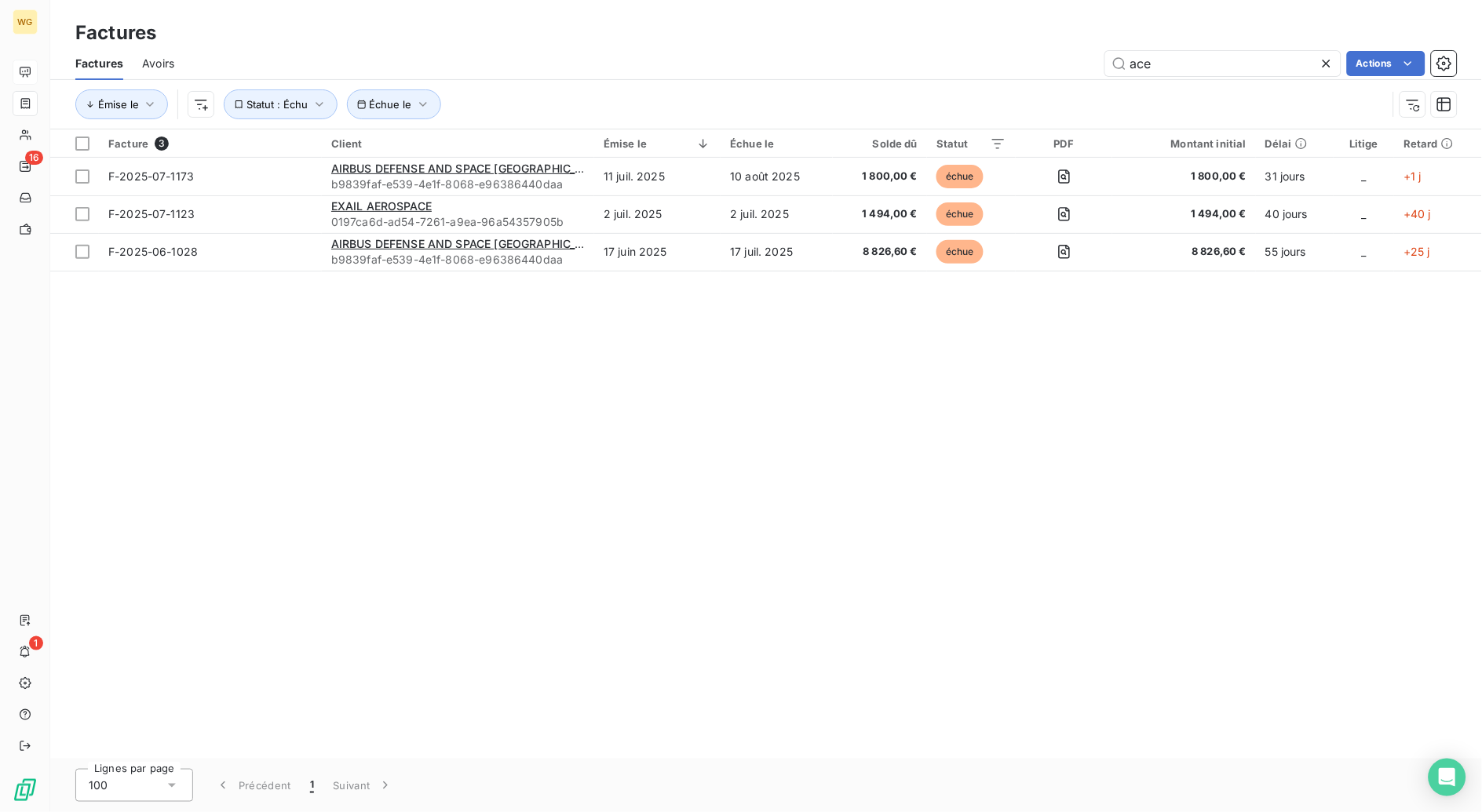
type input "ace"
click at [1326, 61] on icon at bounding box center [1327, 64] width 16 height 16
